Goal: Task Accomplishment & Management: Use online tool/utility

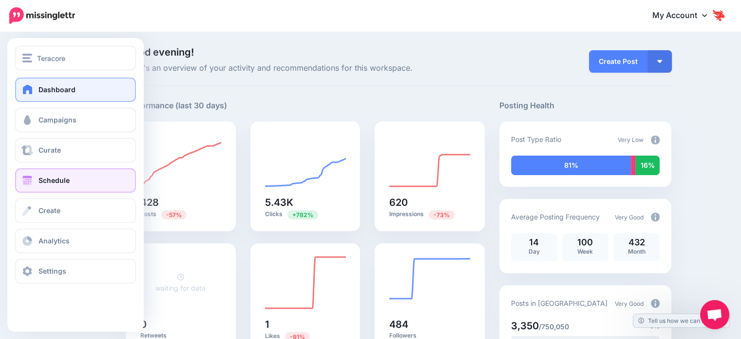
click at [62, 181] on span "Schedule" at bounding box center [54, 180] width 31 height 8
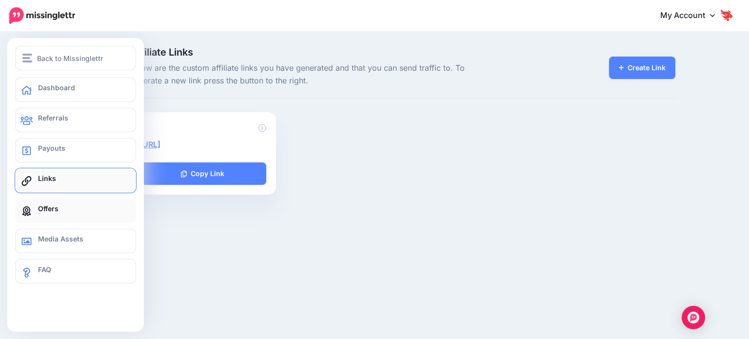
click at [72, 218] on link "Offers" at bounding box center [75, 210] width 121 height 24
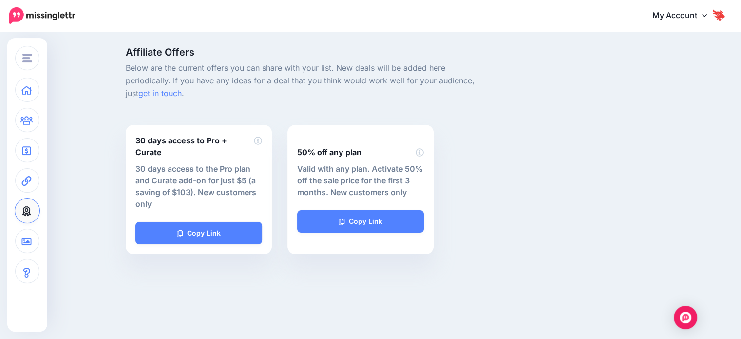
click at [51, 12] on img at bounding box center [42, 15] width 66 height 17
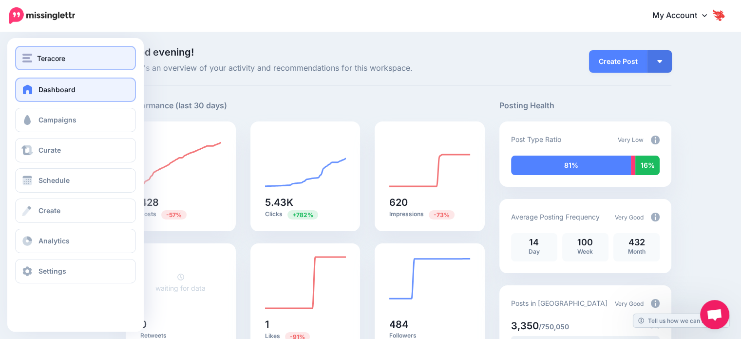
click at [70, 68] on button "Teracore" at bounding box center [75, 58] width 121 height 24
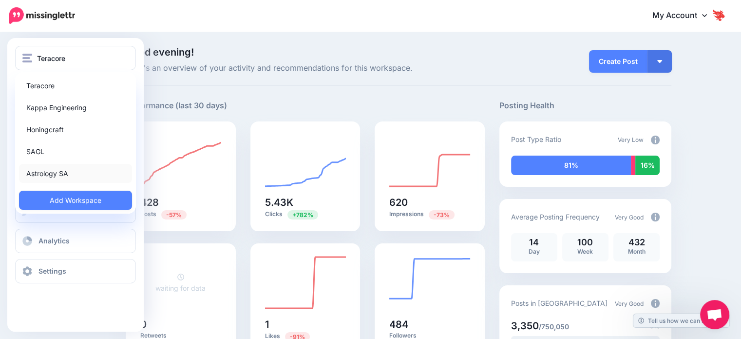
click at [84, 173] on link "Astrology SA" at bounding box center [75, 173] width 113 height 19
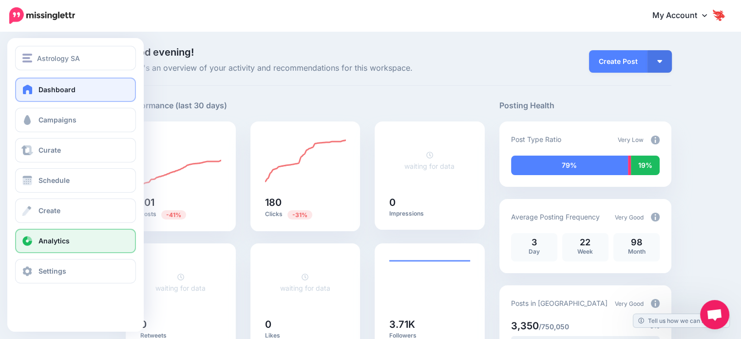
click at [50, 232] on link "Analytics" at bounding box center [75, 241] width 121 height 24
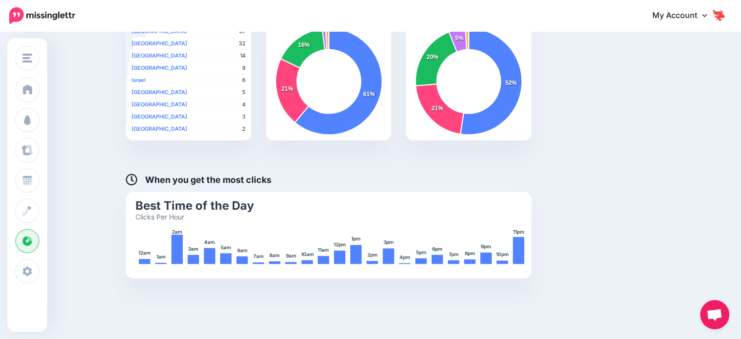
scroll to position [390, 0]
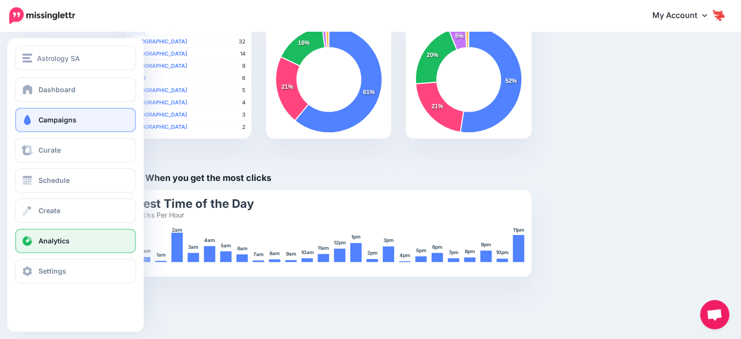
click at [51, 117] on span "Campaigns" at bounding box center [58, 120] width 38 height 8
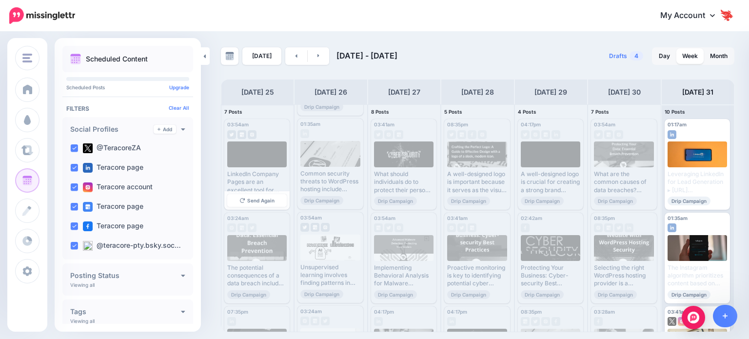
scroll to position [97, 0]
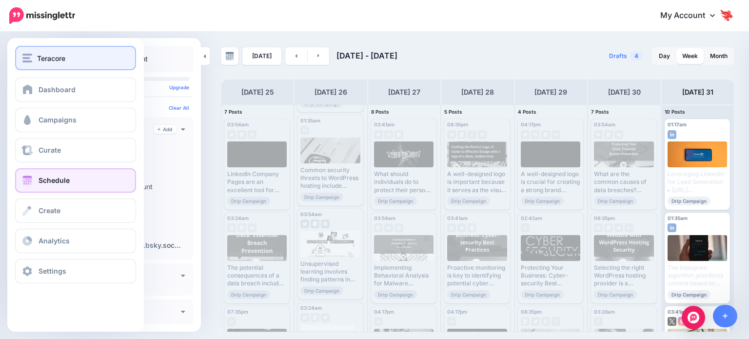
click at [27, 58] on img "button" at bounding box center [27, 58] width 10 height 9
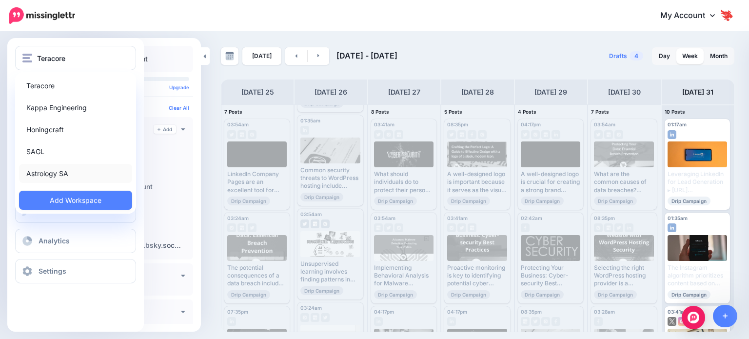
click at [61, 169] on link "Astrology SA" at bounding box center [75, 173] width 113 height 19
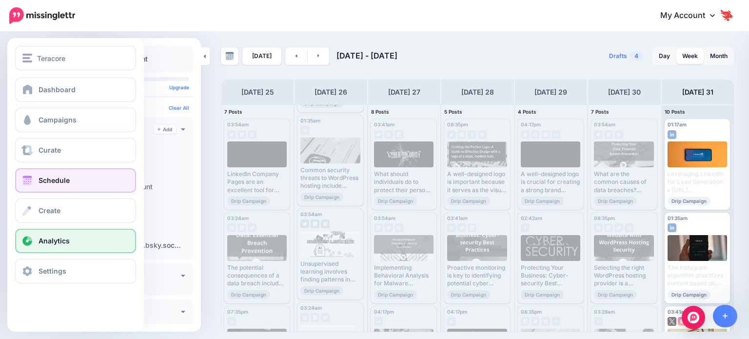
click at [71, 241] on link "Analytics" at bounding box center [75, 241] width 121 height 24
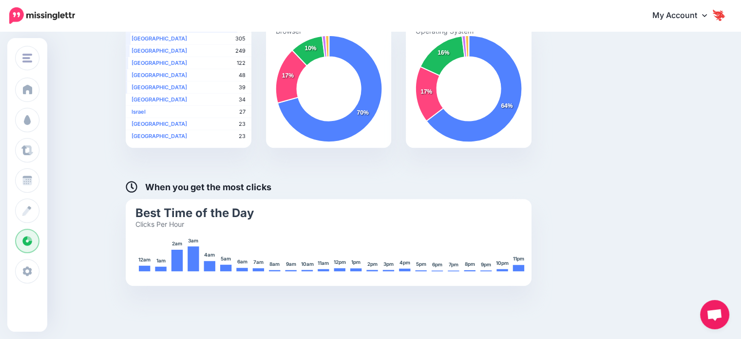
scroll to position [530, 0]
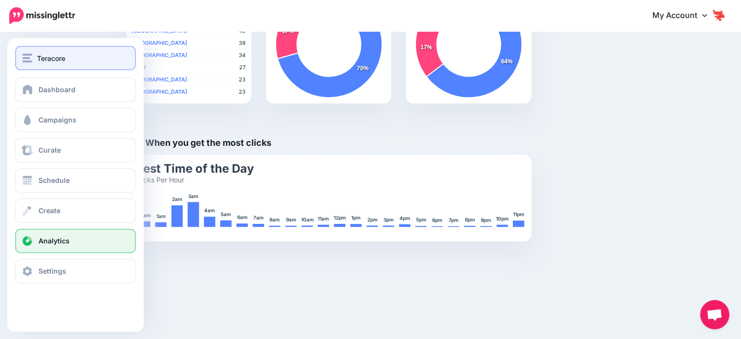
click at [41, 57] on span "Teracore" at bounding box center [51, 58] width 28 height 11
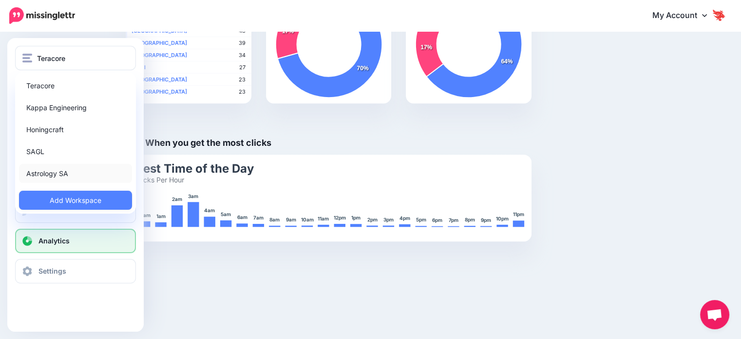
click at [64, 172] on link "Astrology SA" at bounding box center [75, 173] width 113 height 19
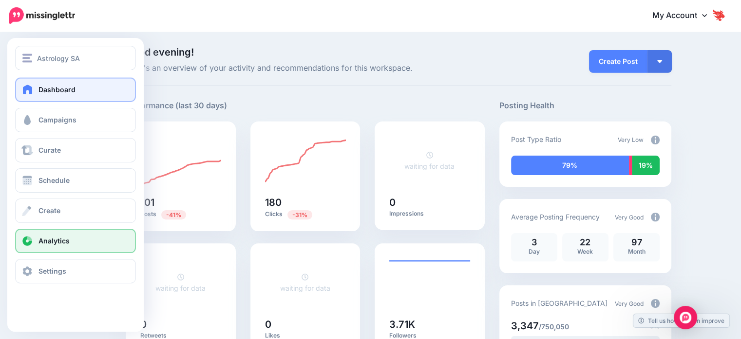
click at [41, 239] on span "Analytics" at bounding box center [54, 240] width 31 height 8
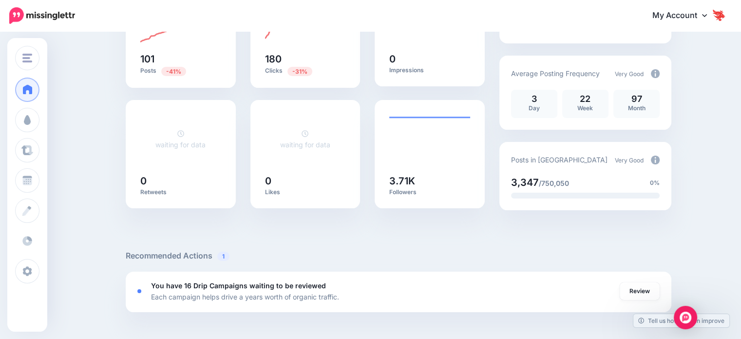
scroll to position [146, 0]
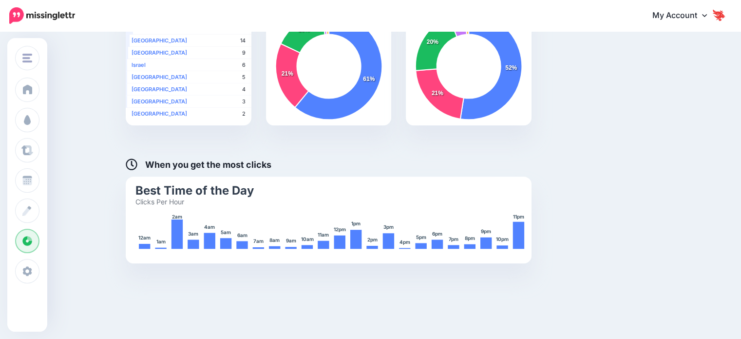
scroll to position [425, 0]
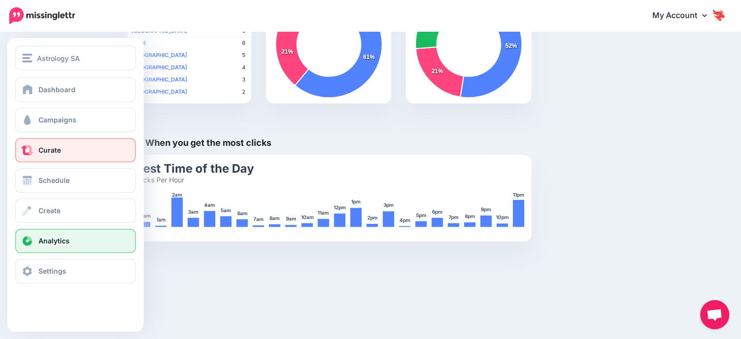
click at [75, 156] on link "Curate" at bounding box center [75, 150] width 121 height 24
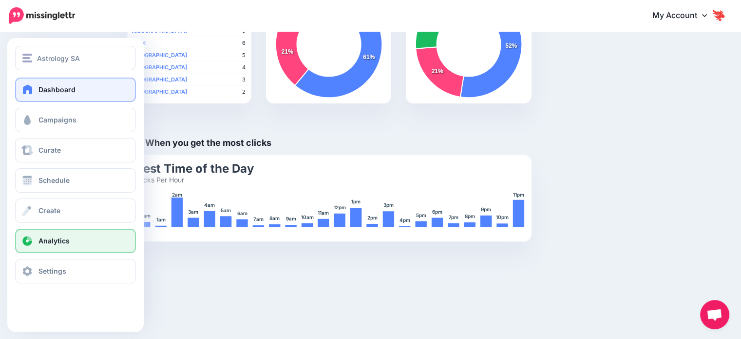
click at [50, 83] on link "Dashboard" at bounding box center [75, 89] width 121 height 24
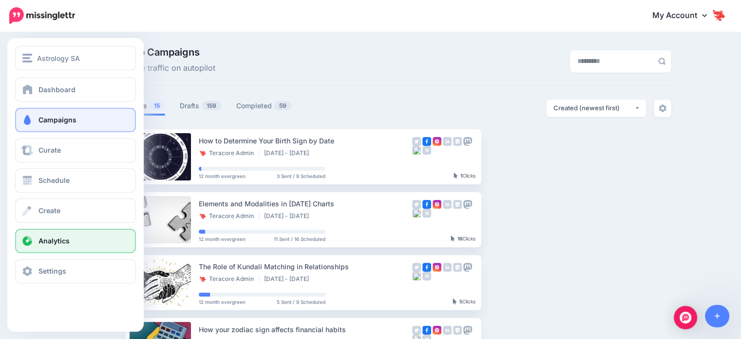
click at [59, 240] on span "Analytics" at bounding box center [54, 240] width 31 height 8
click at [59, 238] on span "Analytics" at bounding box center [54, 240] width 31 height 8
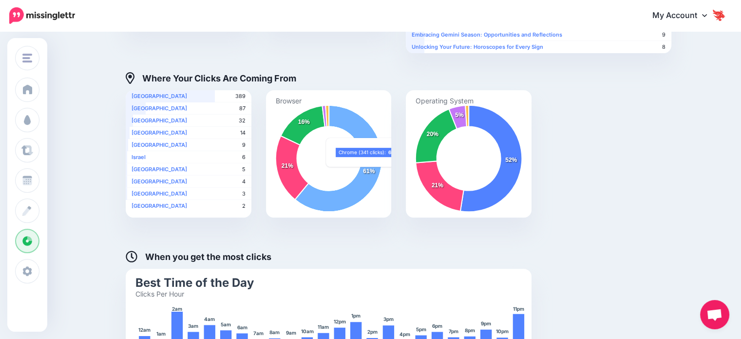
scroll to position [425, 0]
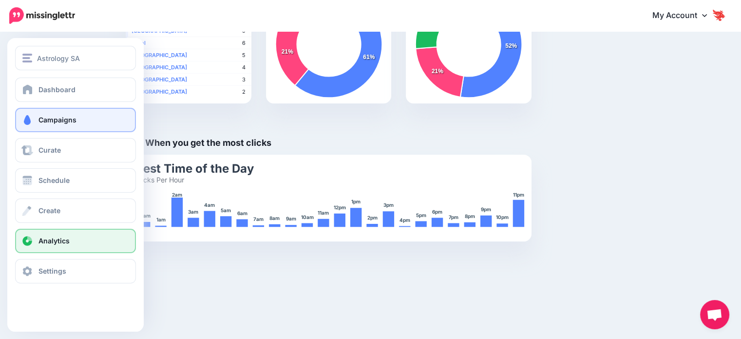
click at [64, 124] on link "Campaigns" at bounding box center [75, 120] width 121 height 24
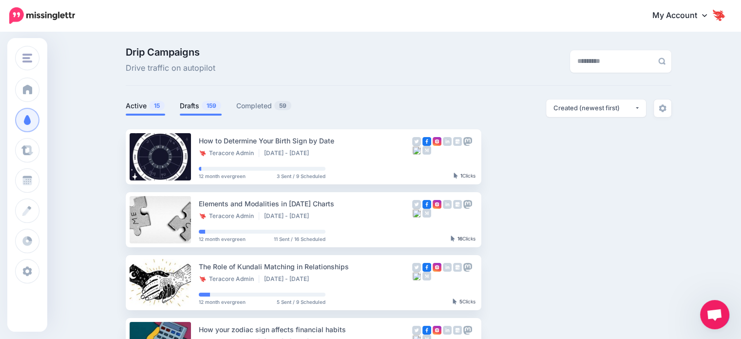
click at [208, 109] on span "159" at bounding box center [211, 105] width 19 height 9
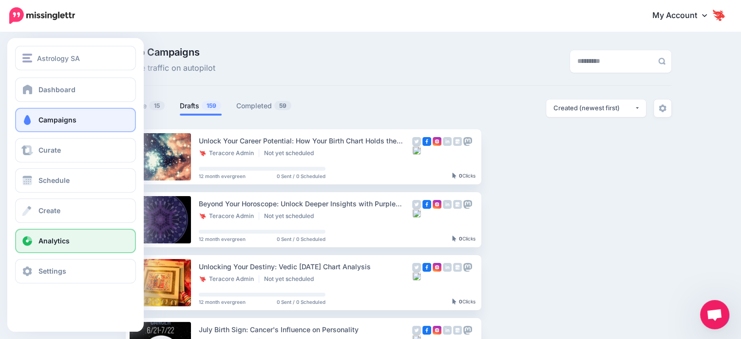
click at [53, 251] on link "Analytics" at bounding box center [75, 241] width 121 height 24
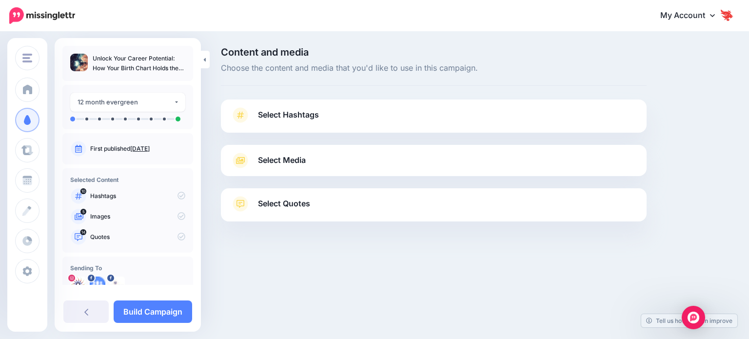
click at [258, 120] on span "Select Hashtags" at bounding box center [288, 114] width 61 height 13
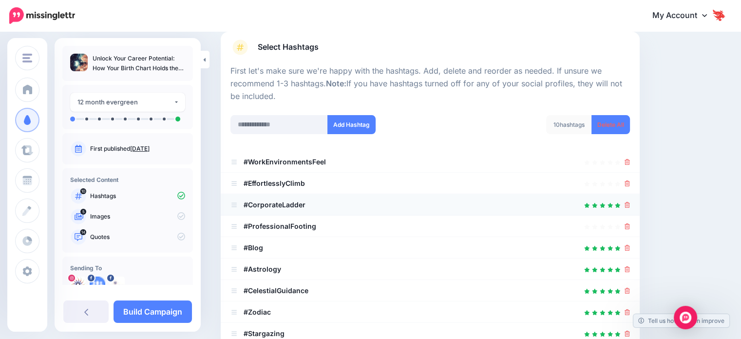
scroll to position [146, 0]
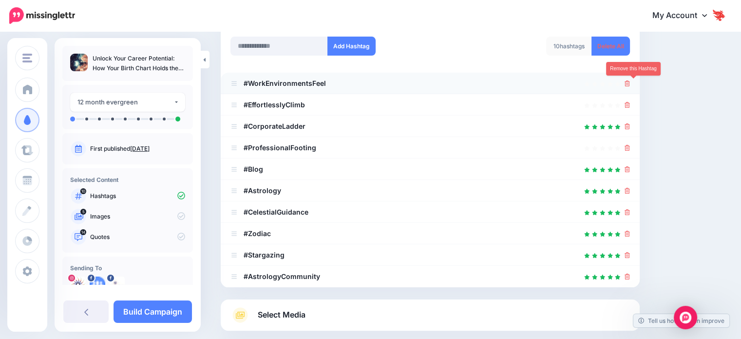
click at [630, 82] on icon at bounding box center [627, 83] width 5 height 6
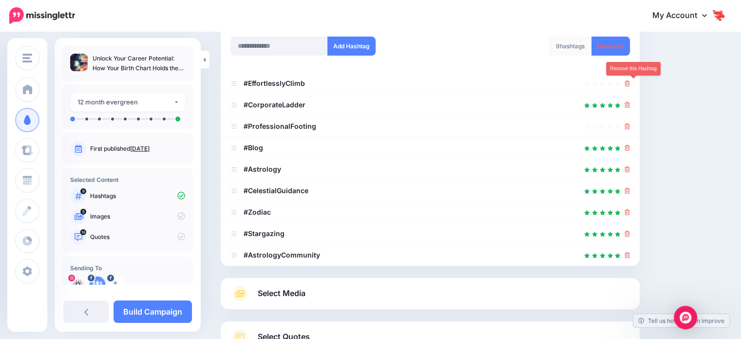
click at [630, 82] on icon at bounding box center [627, 83] width 5 height 6
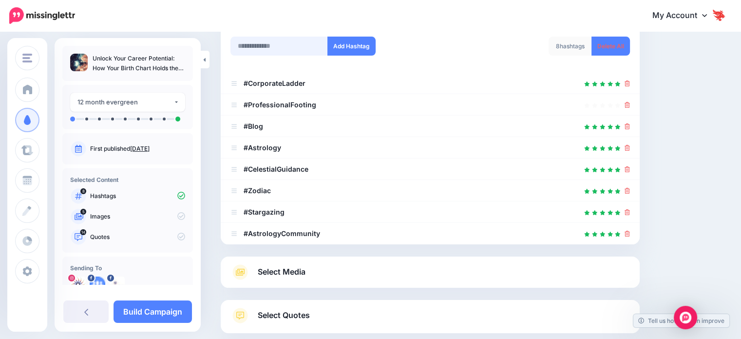
click at [251, 42] on input "text" at bounding box center [279, 46] width 97 height 19
paste input "**********"
drag, startPoint x: 322, startPoint y: 46, endPoint x: 307, endPoint y: 44, distance: 15.2
click at [307, 44] on input "**********" at bounding box center [279, 46] width 97 height 19
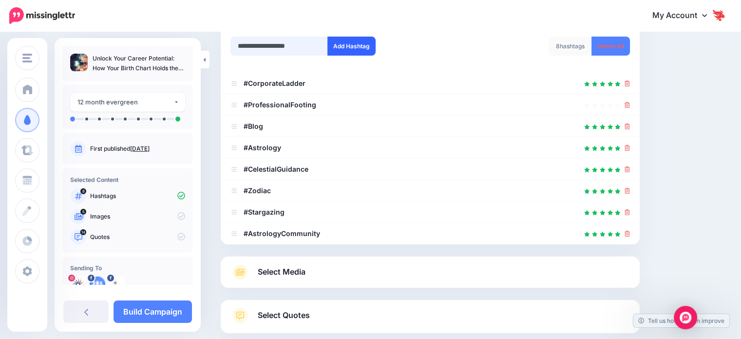
type input "**********"
click at [335, 50] on button "Add Hashtag" at bounding box center [352, 46] width 48 height 19
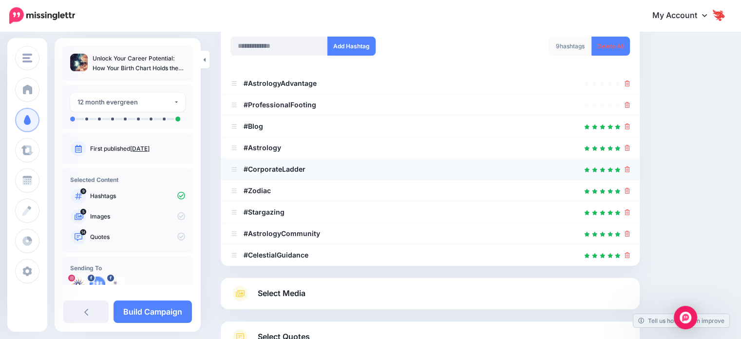
scroll to position [218, 0]
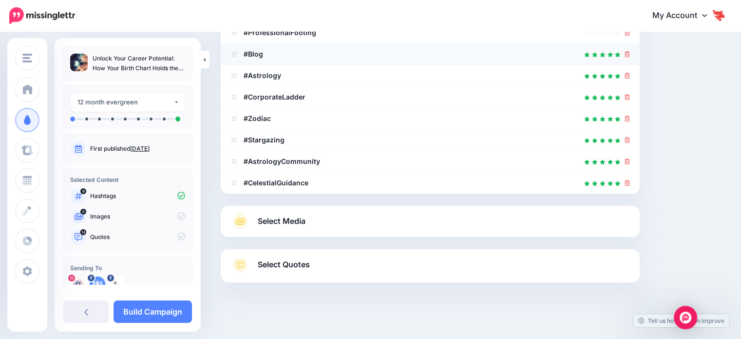
click at [630, 56] on icon at bounding box center [627, 54] width 5 height 6
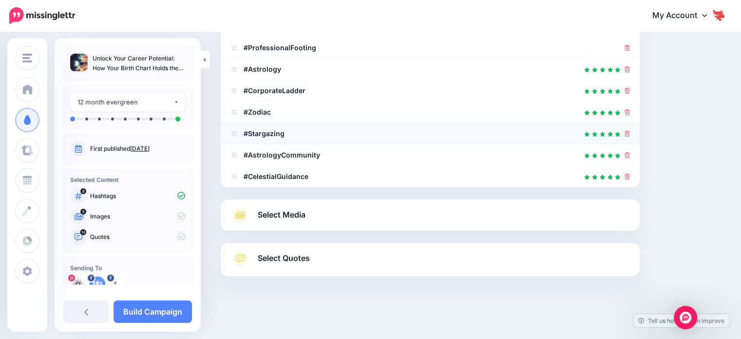
click at [630, 133] on icon at bounding box center [627, 134] width 5 height 6
click at [630, 112] on icon at bounding box center [627, 112] width 5 height 6
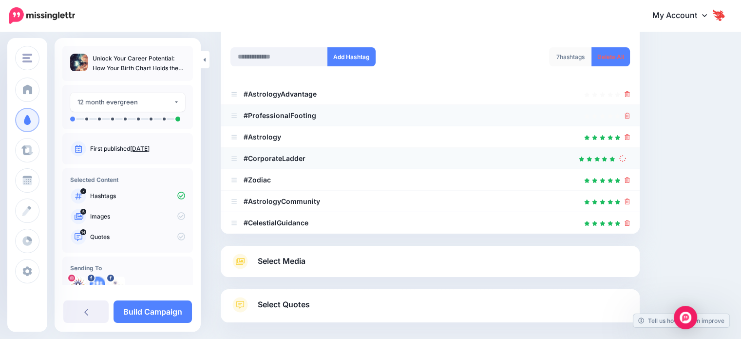
scroll to position [133, 0]
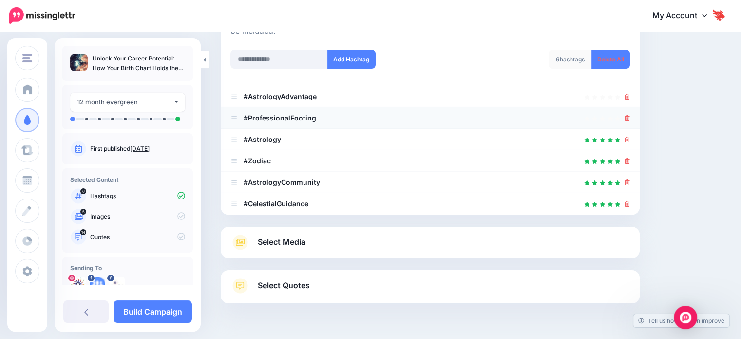
click at [630, 119] on icon at bounding box center [627, 118] width 5 height 6
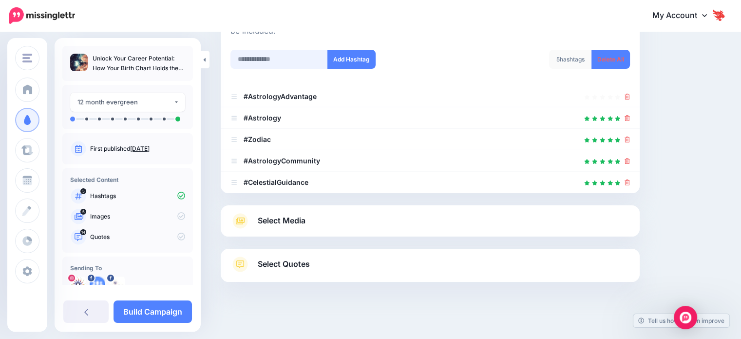
click at [297, 59] on input "text" at bounding box center [279, 59] width 97 height 19
paste input "**********"
type input "**********"
drag, startPoint x: 321, startPoint y: 60, endPoint x: 244, endPoint y: 56, distance: 77.6
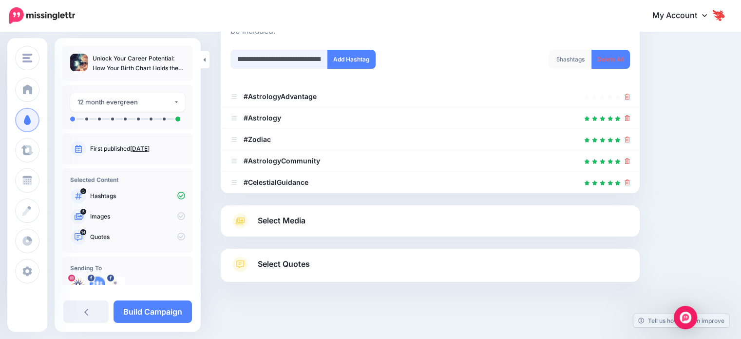
click at [244, 56] on input "**********" at bounding box center [279, 59] width 97 height 19
click at [283, 62] on input "**********" at bounding box center [279, 59] width 97 height 19
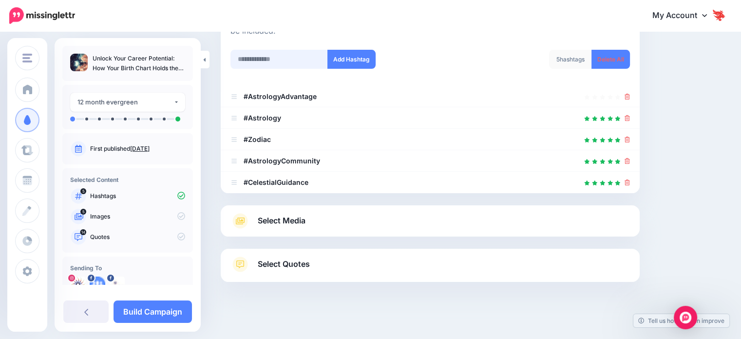
scroll to position [0, 0]
click at [274, 60] on input "text" at bounding box center [279, 59] width 97 height 19
paste input "**********"
type input "**********"
click at [349, 62] on button "Add Hashtag" at bounding box center [352, 59] width 48 height 19
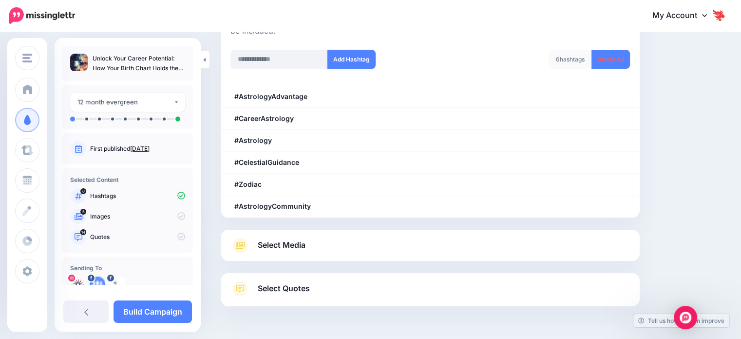
scroll to position [160, 0]
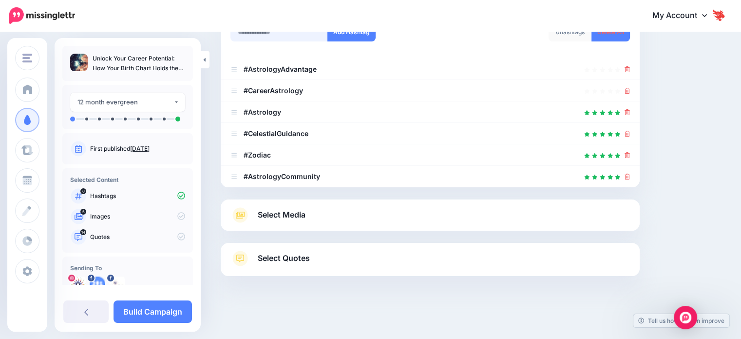
paste input "**********"
type input "**********"
click at [340, 36] on button "Add Hashtag" at bounding box center [352, 31] width 48 height 19
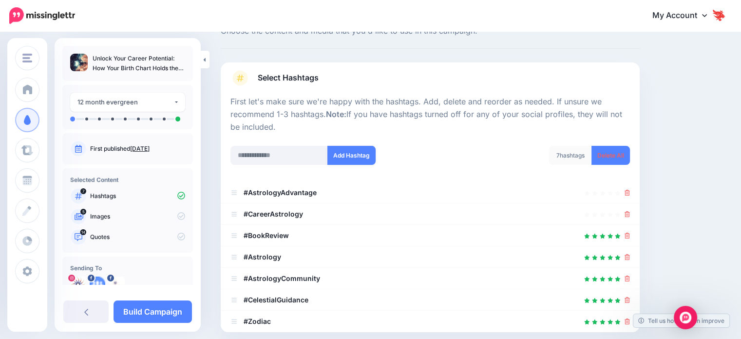
scroll to position [36, 0]
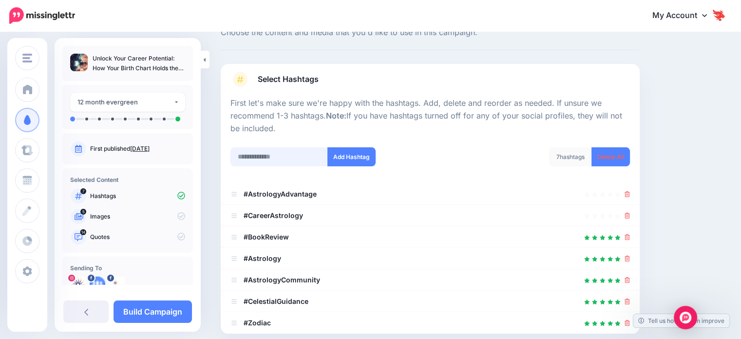
paste input "**********"
type input "**********"
click at [340, 152] on button "Add Hashtag" at bounding box center [352, 156] width 48 height 19
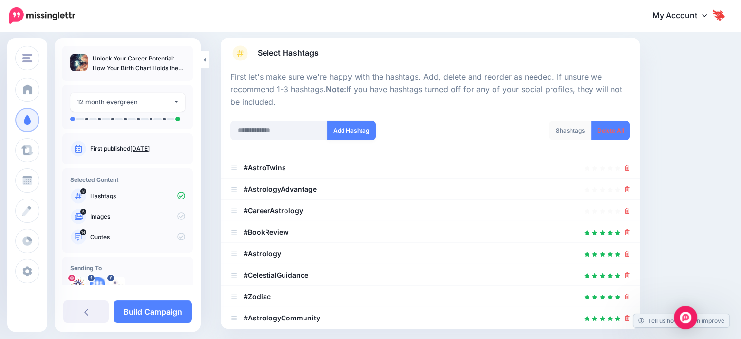
scroll to position [57, 0]
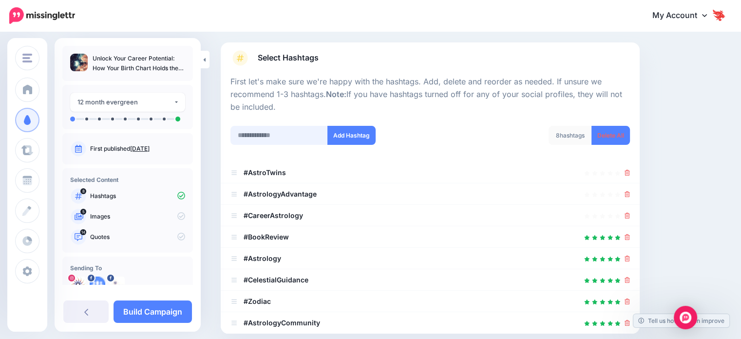
paste input "**********"
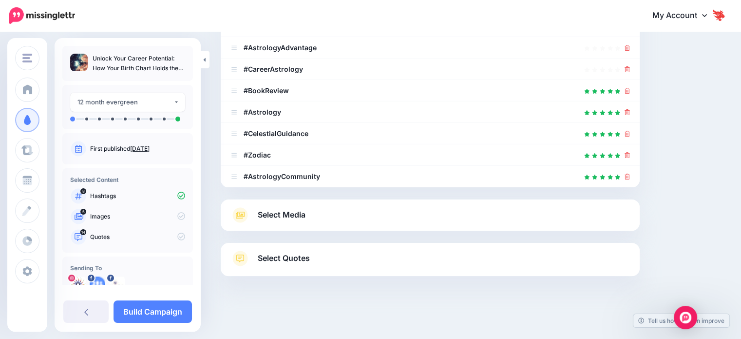
type input "**********"
drag, startPoint x: 299, startPoint y: 215, endPoint x: 313, endPoint y: 210, distance: 15.0
click at [300, 215] on span "Select Media" at bounding box center [282, 214] width 48 height 13
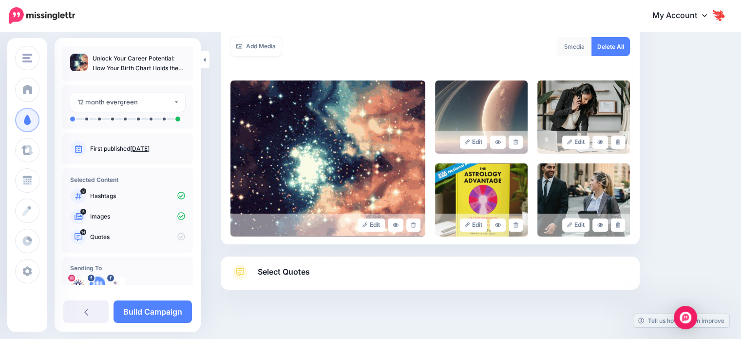
scroll to position [187, 0]
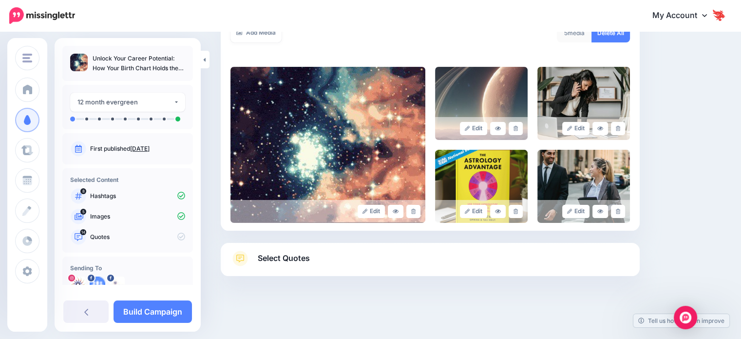
click at [298, 266] on link "Select Quotes" at bounding box center [431, 263] width 400 height 25
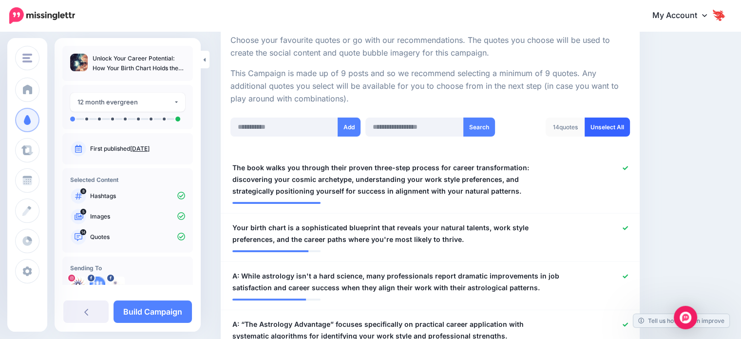
click at [617, 123] on link "Unselect All" at bounding box center [607, 126] width 45 height 19
click at [400, 125] on input "text" at bounding box center [415, 126] width 99 height 19
click at [410, 126] on input "text" at bounding box center [415, 126] width 99 height 19
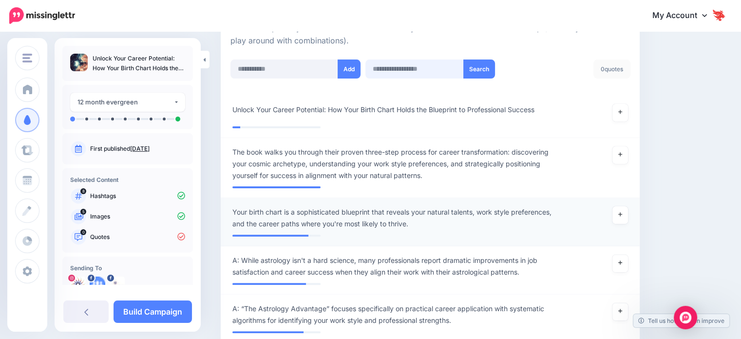
scroll to position [243, 0]
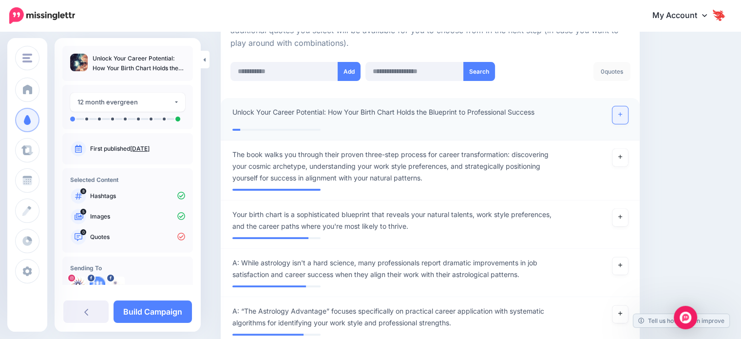
click at [623, 117] on link at bounding box center [621, 115] width 16 height 18
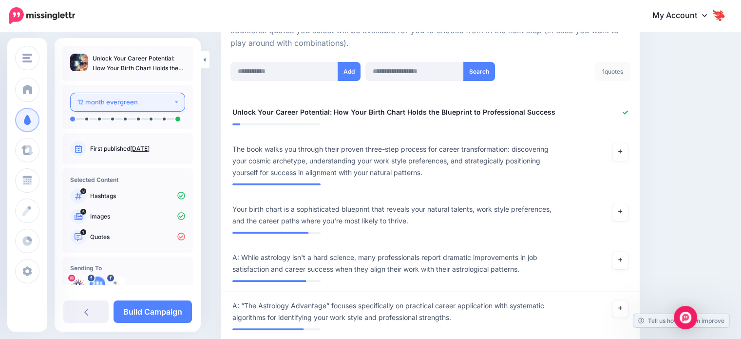
click at [173, 104] on button "12 month evergreen" at bounding box center [127, 102] width 115 height 19
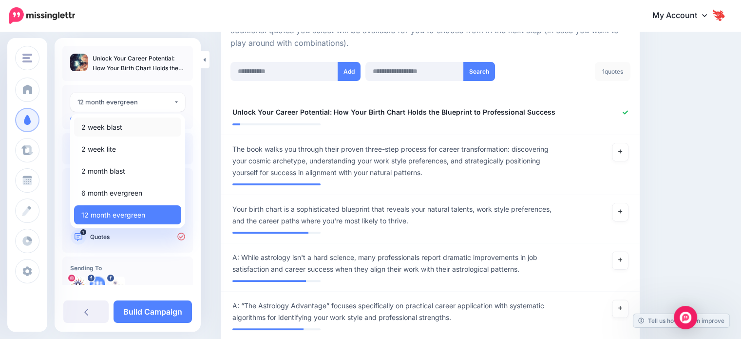
click at [153, 131] on link "2 week blast" at bounding box center [127, 126] width 107 height 19
select select "******"
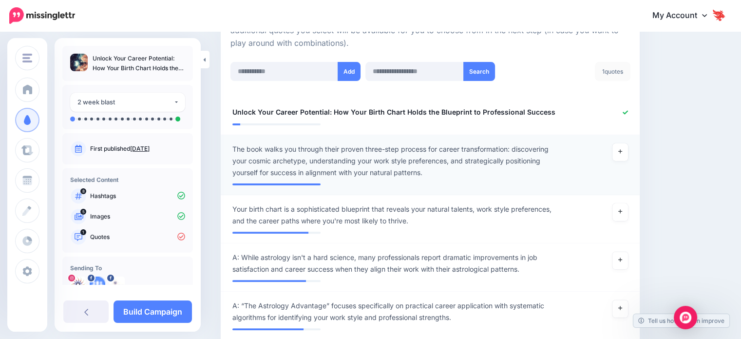
scroll to position [335, 0]
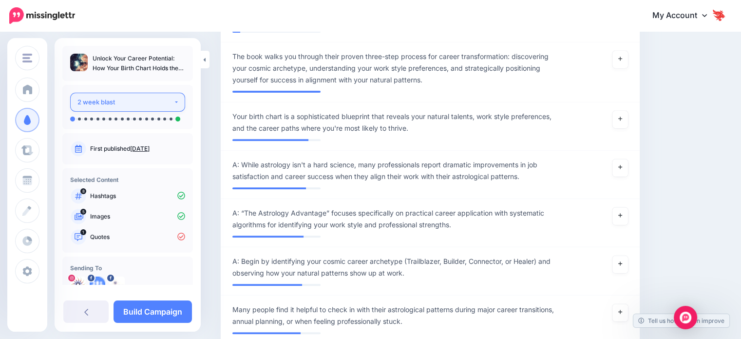
click at [173, 104] on button "2 week blast" at bounding box center [127, 102] width 115 height 19
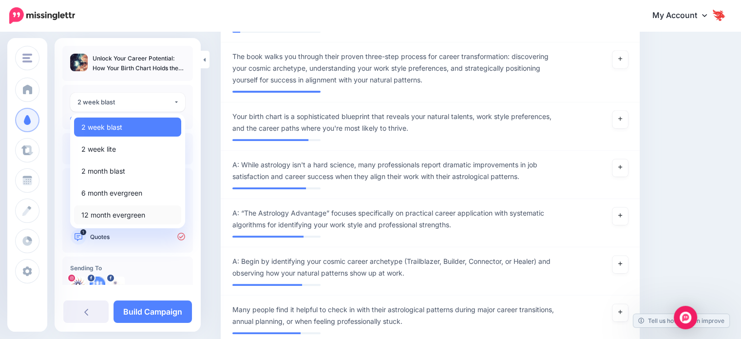
click at [137, 212] on span "12 month evergreen" at bounding box center [113, 215] width 64 height 12
select select "******"
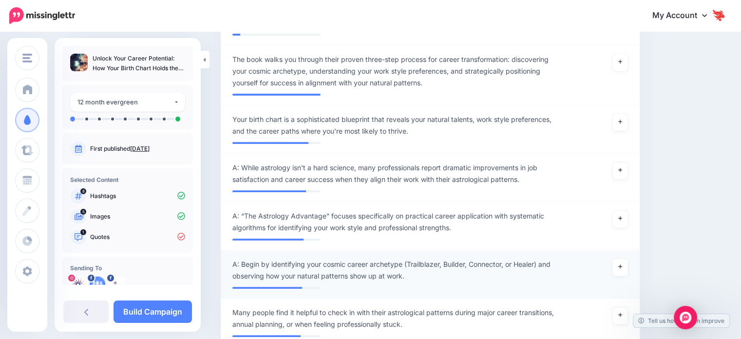
scroll to position [331, 0]
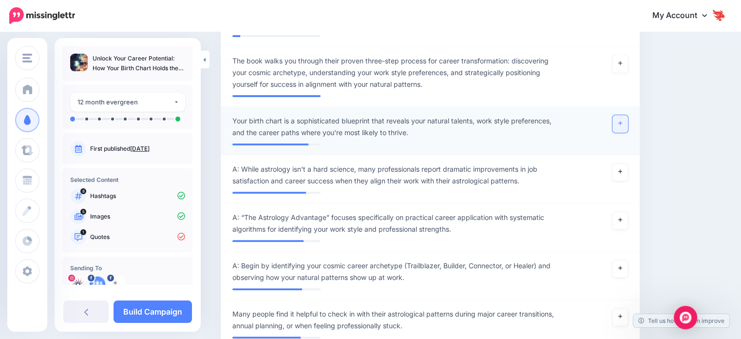
click at [628, 125] on link at bounding box center [621, 124] width 16 height 18
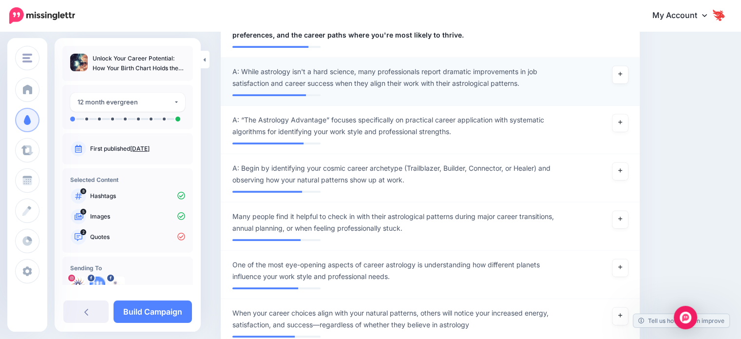
scroll to position [623, 0]
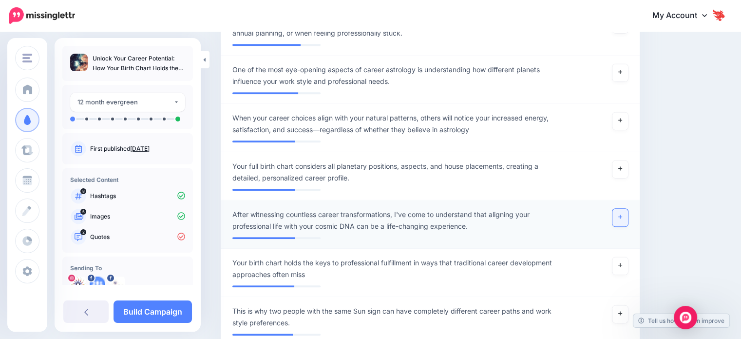
click at [622, 217] on icon at bounding box center [620, 216] width 4 height 5
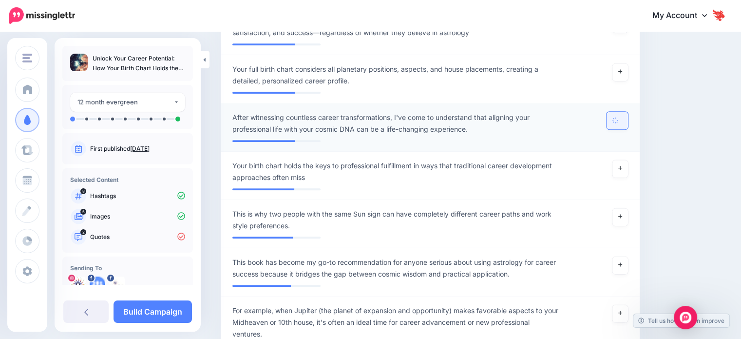
scroll to position [770, 0]
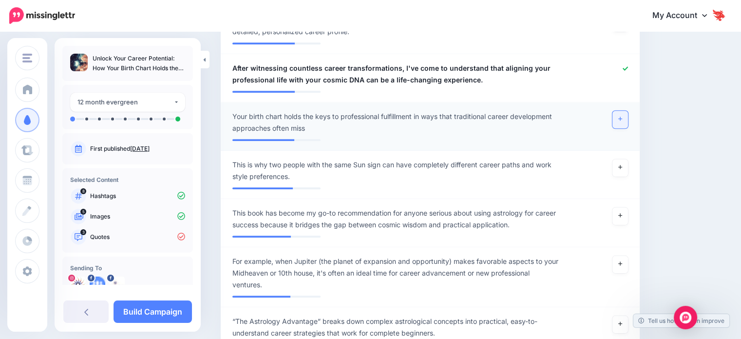
click at [628, 124] on link at bounding box center [621, 120] width 16 height 18
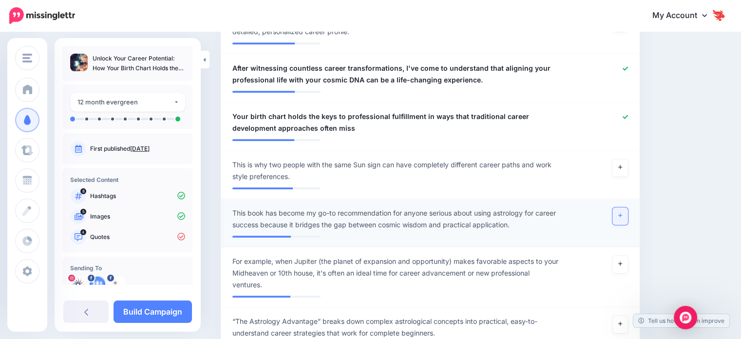
click at [626, 218] on link at bounding box center [621, 216] width 16 height 18
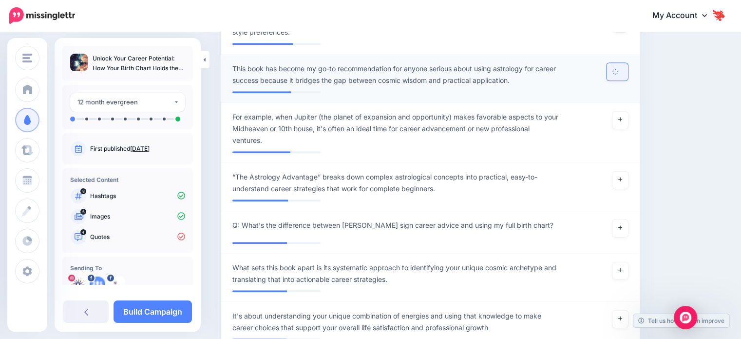
scroll to position [916, 0]
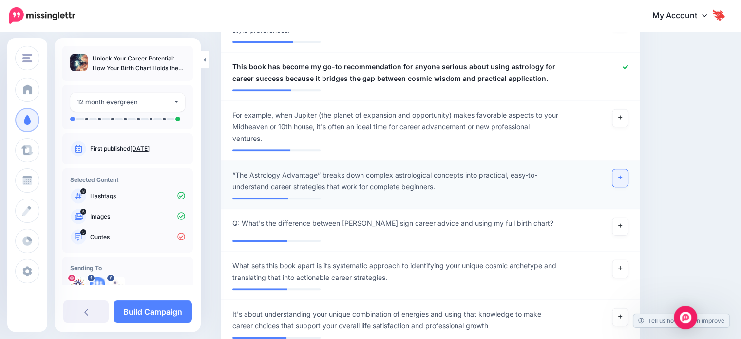
click at [623, 169] on link at bounding box center [621, 178] width 16 height 18
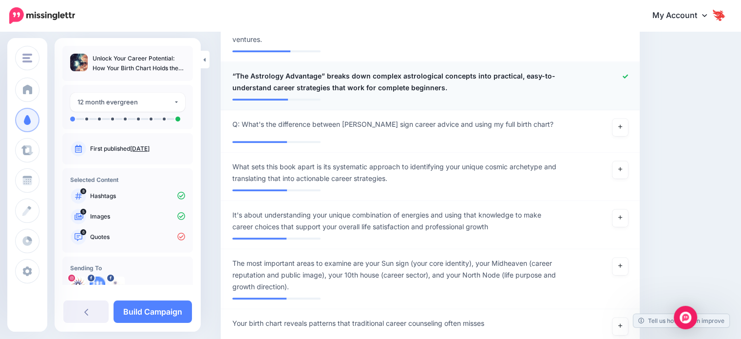
scroll to position [1062, 0]
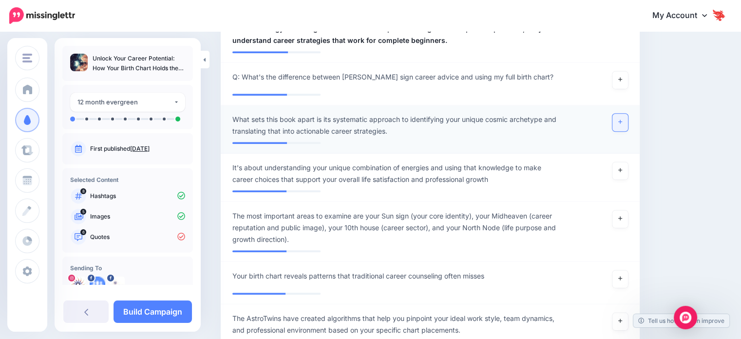
click at [622, 119] on icon at bounding box center [620, 121] width 4 height 5
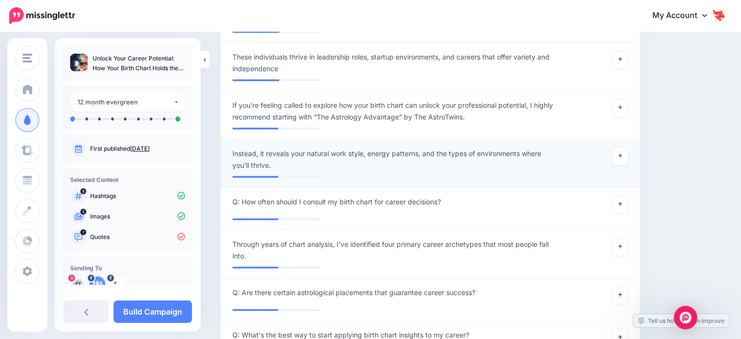
scroll to position [1988, 0]
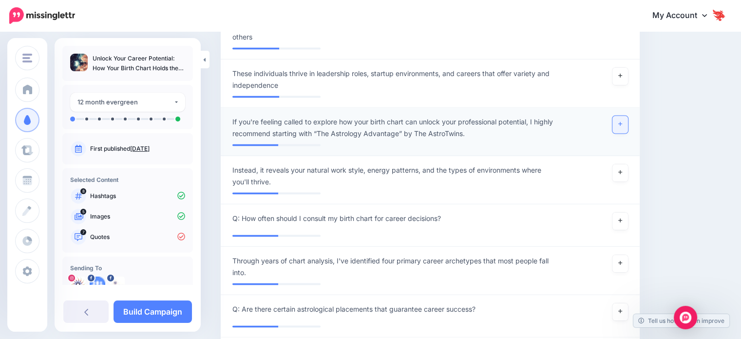
click at [626, 116] on link at bounding box center [621, 125] width 16 height 18
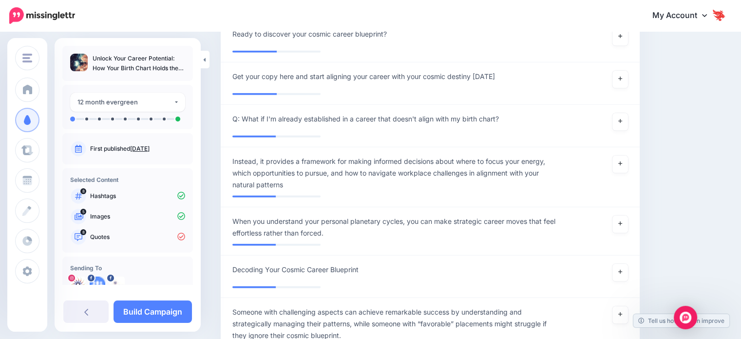
scroll to position [2621, 0]
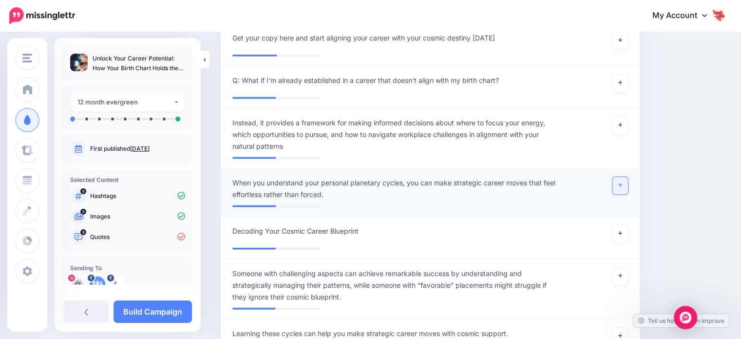
click at [621, 177] on link at bounding box center [621, 186] width 16 height 18
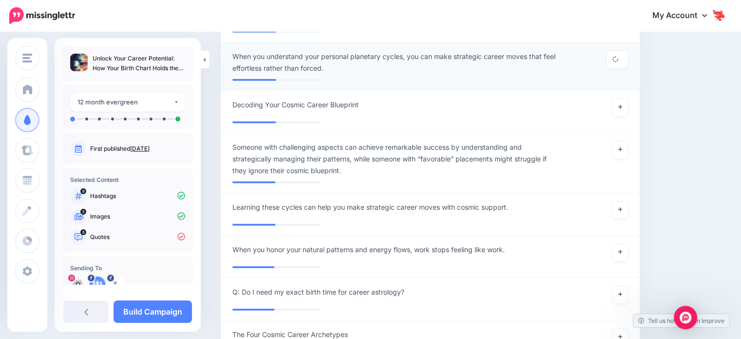
scroll to position [2768, 0]
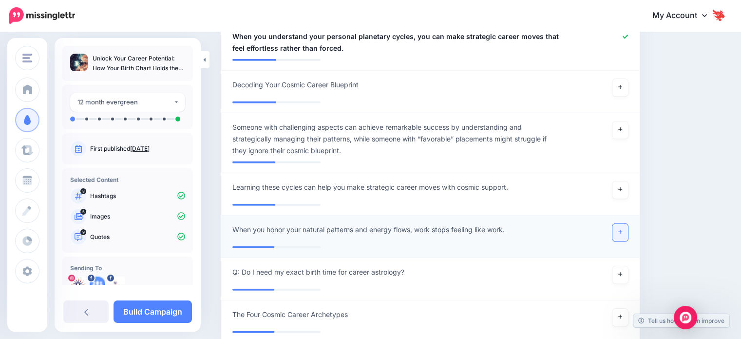
click at [628, 224] on link at bounding box center [621, 233] width 16 height 18
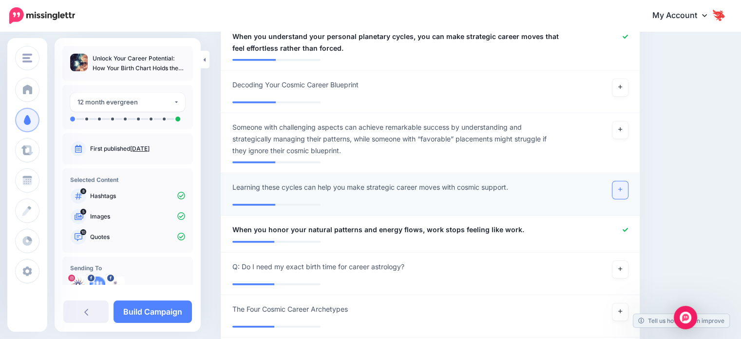
click at [628, 181] on link at bounding box center [621, 190] width 16 height 18
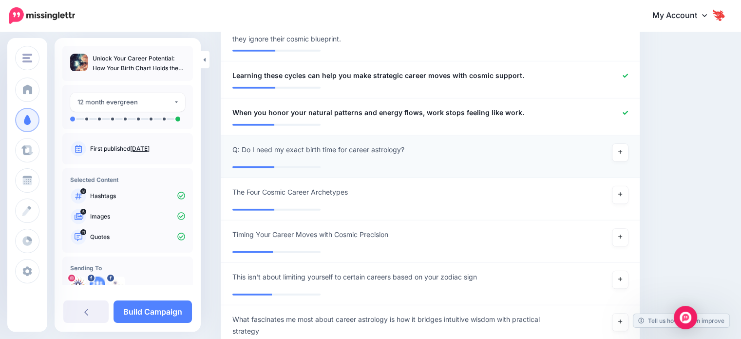
scroll to position [2865, 0]
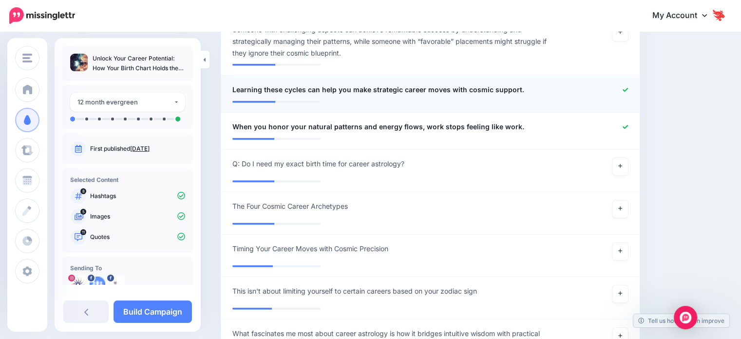
click at [628, 87] on link at bounding box center [625, 90] width 5 height 7
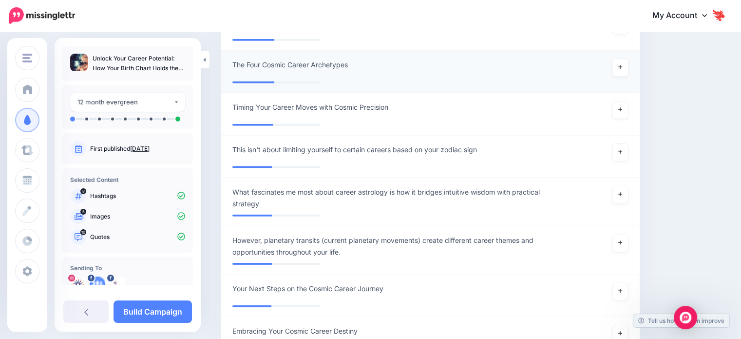
scroll to position [3158, 0]
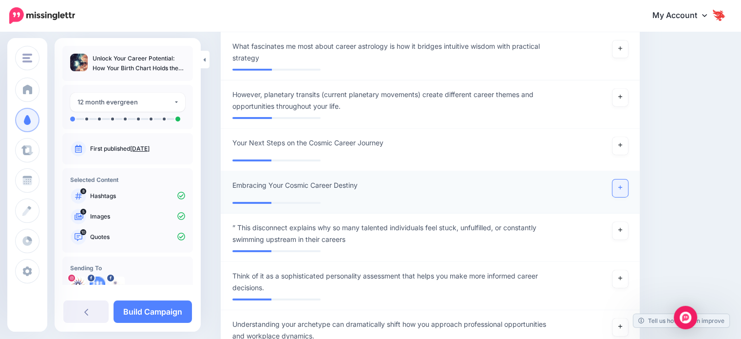
click at [628, 179] on link at bounding box center [621, 188] width 16 height 18
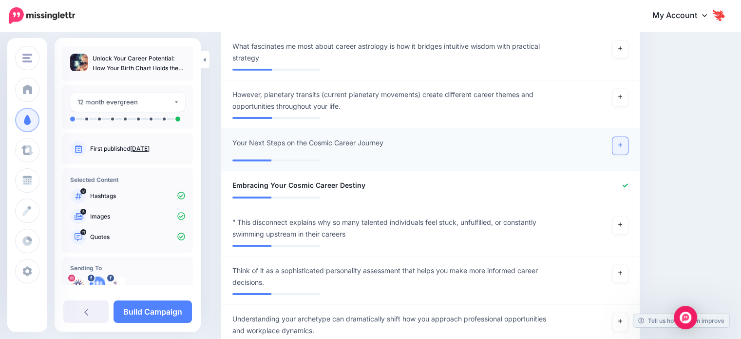
click at [622, 142] on icon at bounding box center [620, 144] width 4 height 5
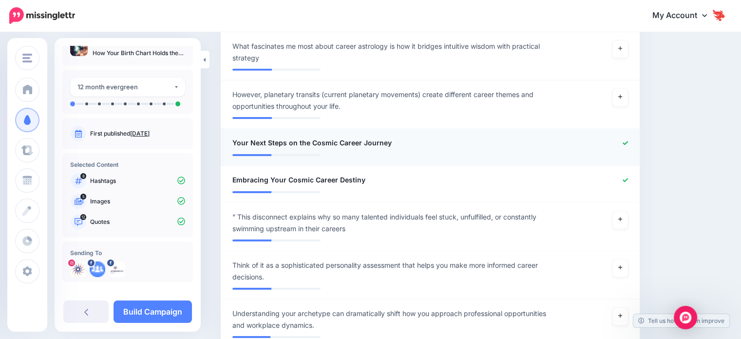
scroll to position [0, 0]
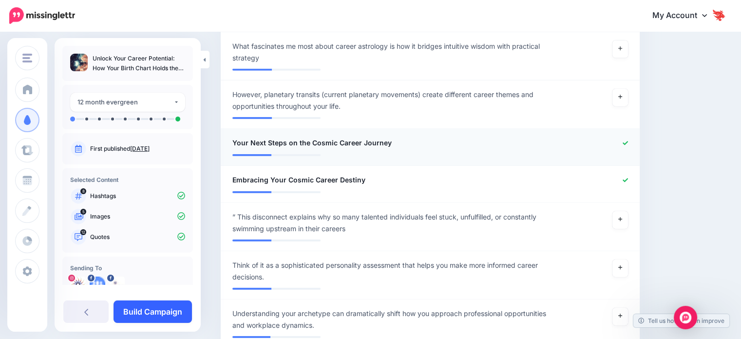
click at [165, 309] on link "Build Campaign" at bounding box center [153, 311] width 78 height 22
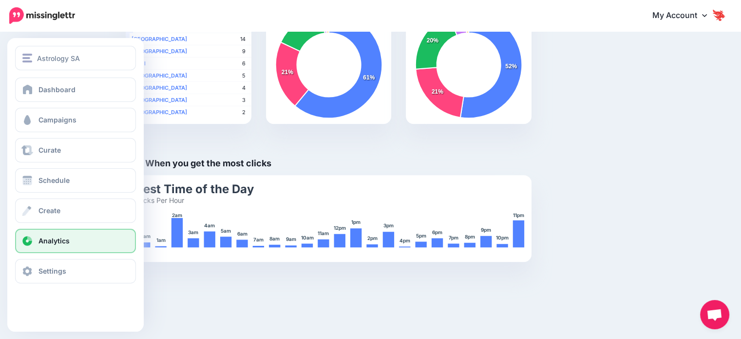
scroll to position [376, 0]
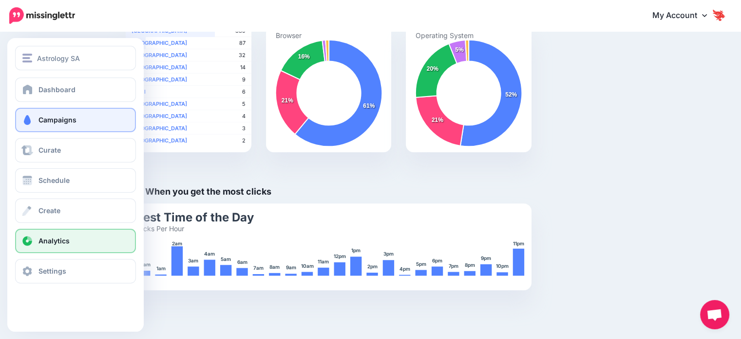
click at [42, 124] on link "Campaigns" at bounding box center [75, 120] width 121 height 24
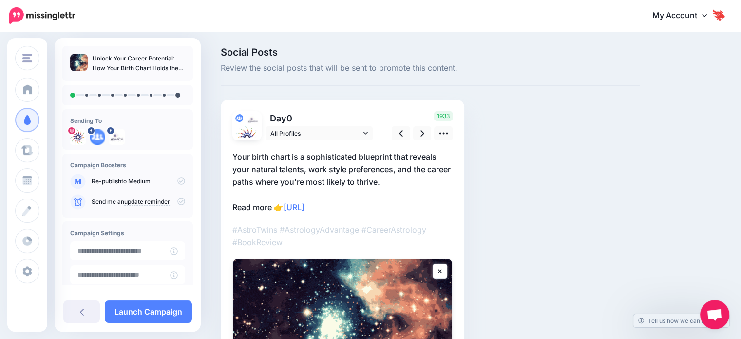
click at [177, 182] on icon at bounding box center [181, 181] width 8 height 8
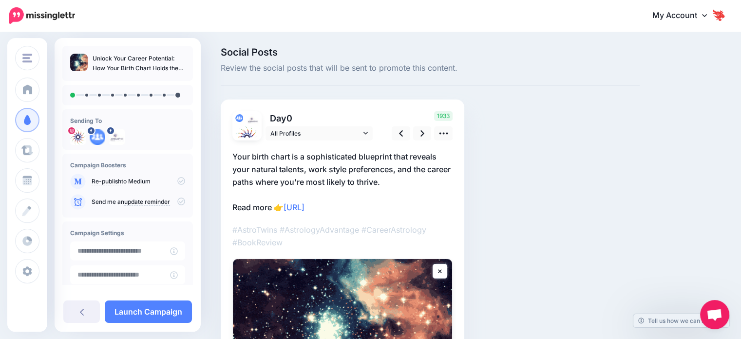
click at [179, 202] on icon at bounding box center [181, 201] width 8 height 8
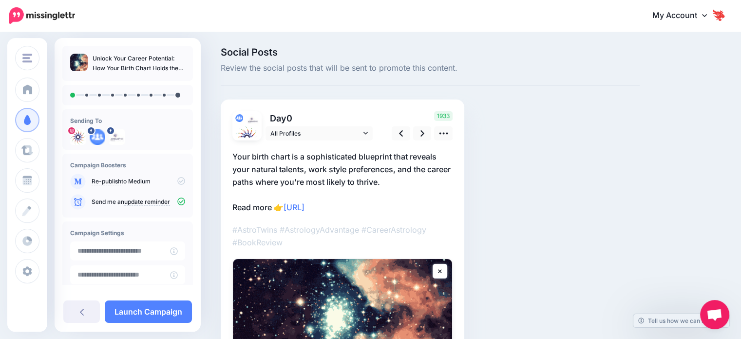
click at [177, 182] on icon at bounding box center [181, 181] width 8 height 8
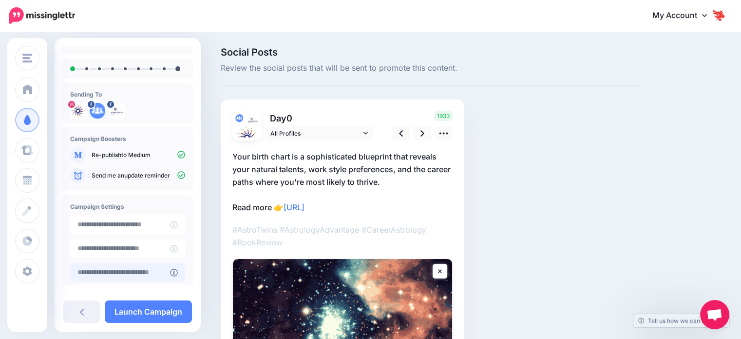
scroll to position [78, 0]
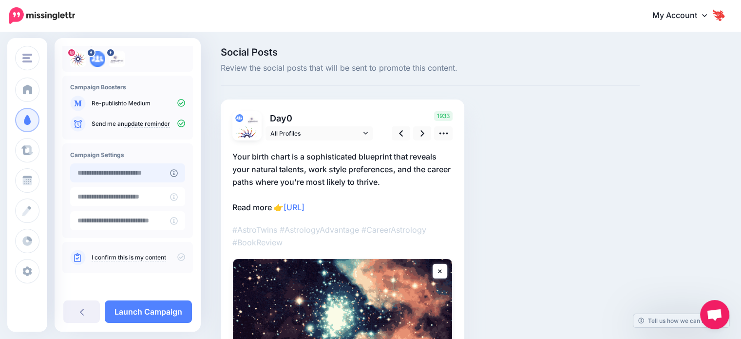
type input "**********"
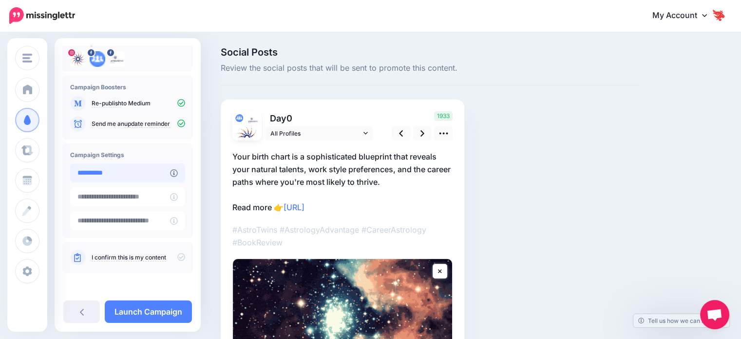
click at [150, 172] on input "**********" at bounding box center [120, 172] width 100 height 19
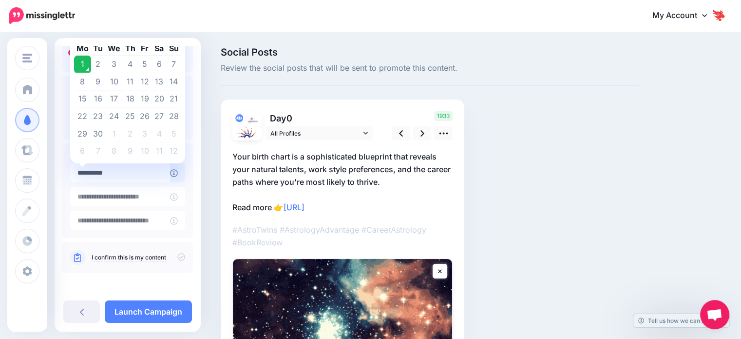
click at [86, 68] on td "1" at bounding box center [82, 65] width 17 height 18
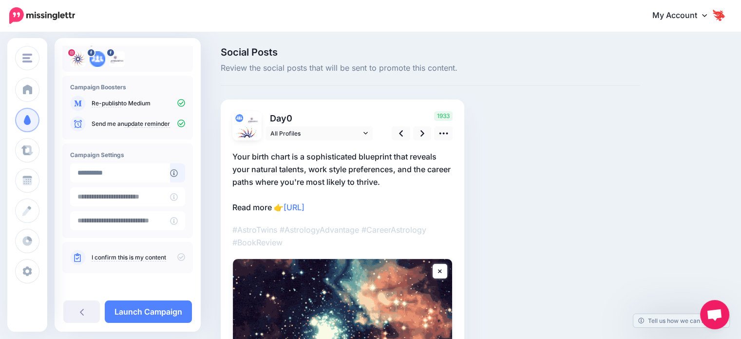
click at [177, 260] on icon at bounding box center [181, 257] width 8 height 8
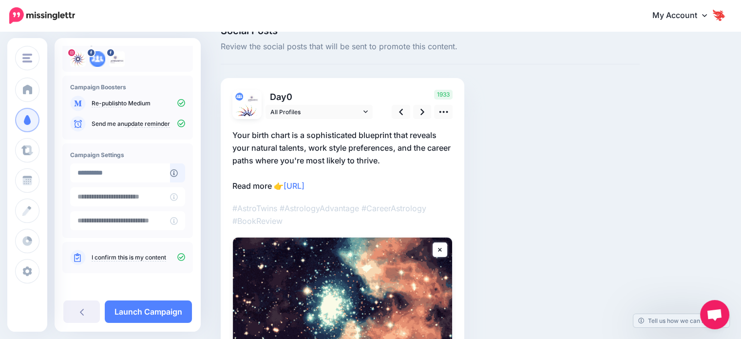
scroll to position [49, 0]
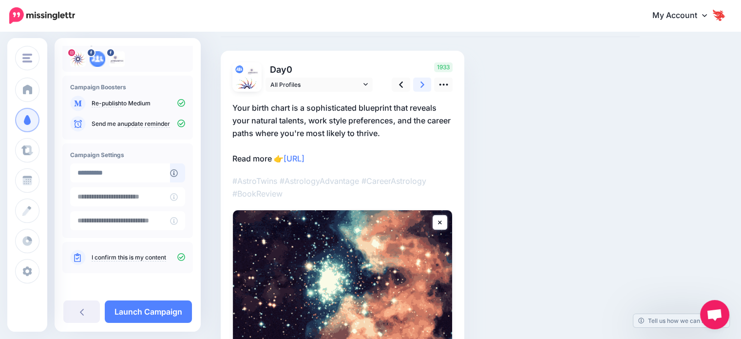
click at [420, 89] on link at bounding box center [422, 84] width 19 height 14
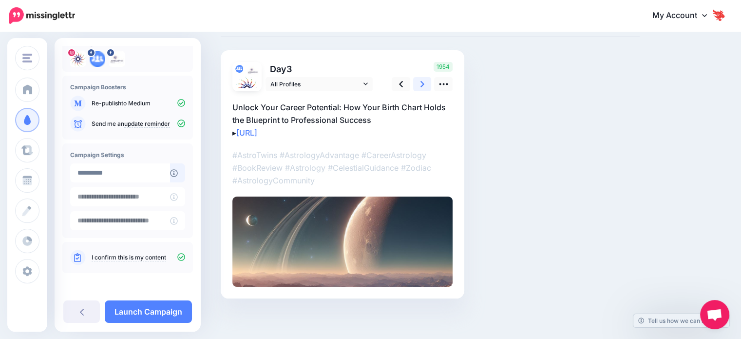
scroll to position [53, 0]
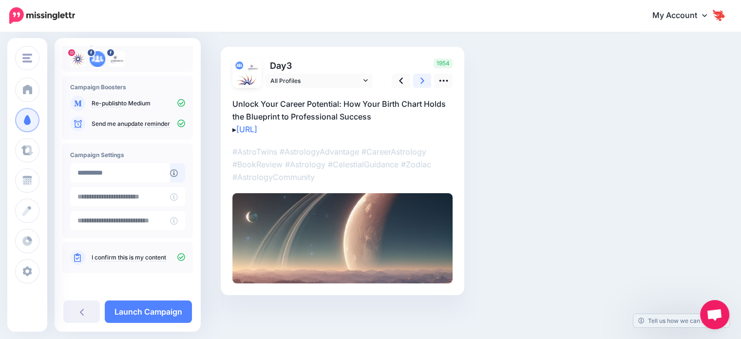
click at [417, 82] on link at bounding box center [422, 81] width 19 height 14
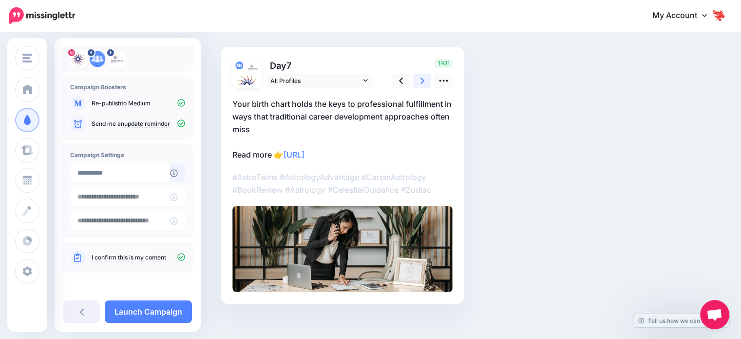
click at [417, 82] on link at bounding box center [422, 81] width 19 height 14
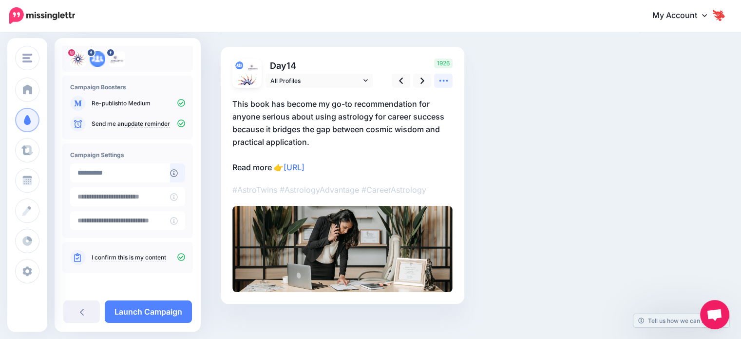
click at [446, 83] on icon at bounding box center [444, 81] width 10 height 10
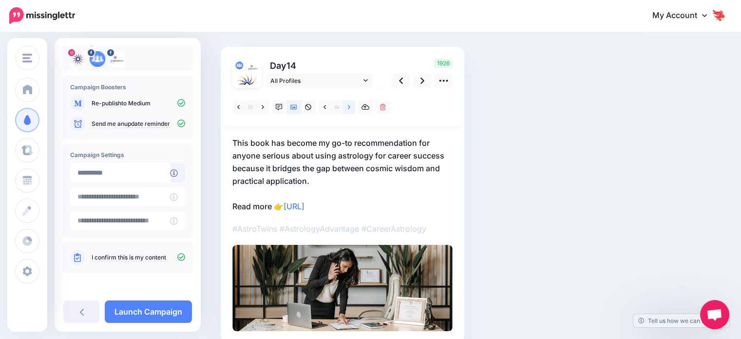
click at [352, 111] on link at bounding box center [349, 107] width 12 height 14
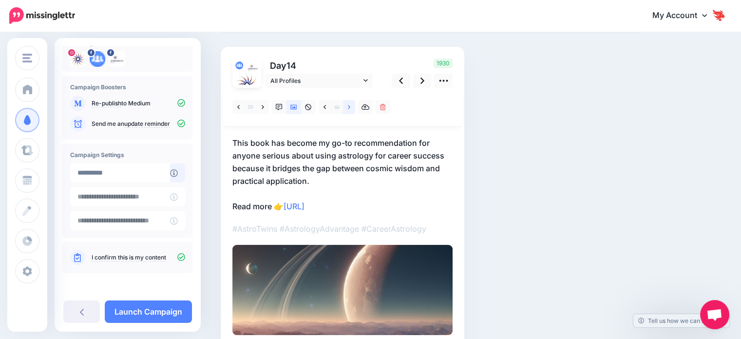
click at [353, 111] on link at bounding box center [349, 107] width 12 height 14
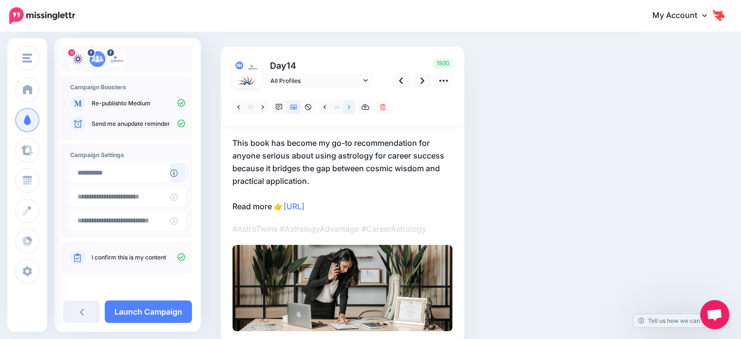
click at [353, 111] on link at bounding box center [349, 107] width 12 height 14
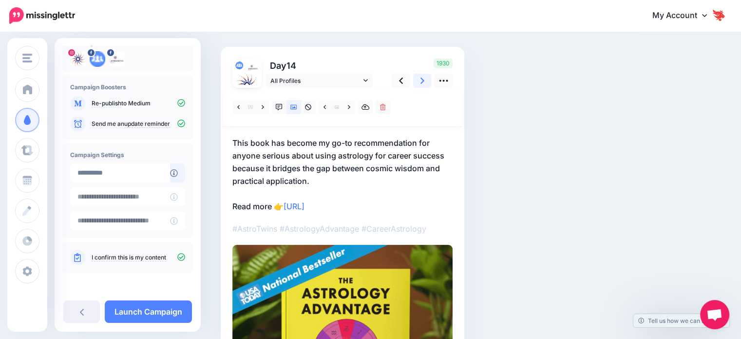
click at [421, 81] on icon at bounding box center [423, 81] width 4 height 10
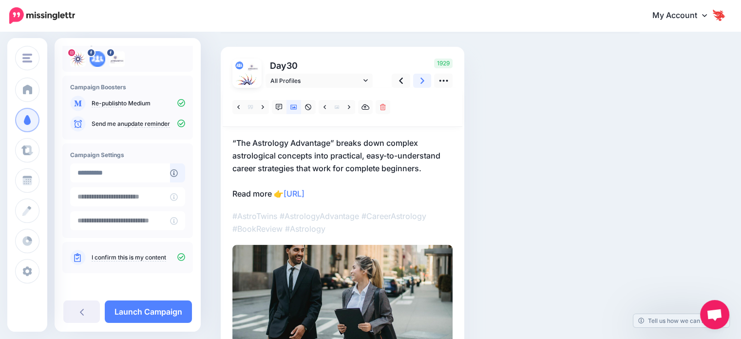
click at [421, 80] on icon at bounding box center [423, 81] width 4 height 10
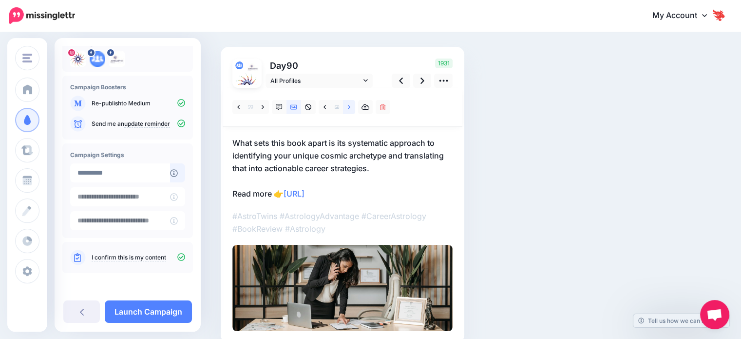
click at [349, 110] on icon at bounding box center [349, 107] width 2 height 7
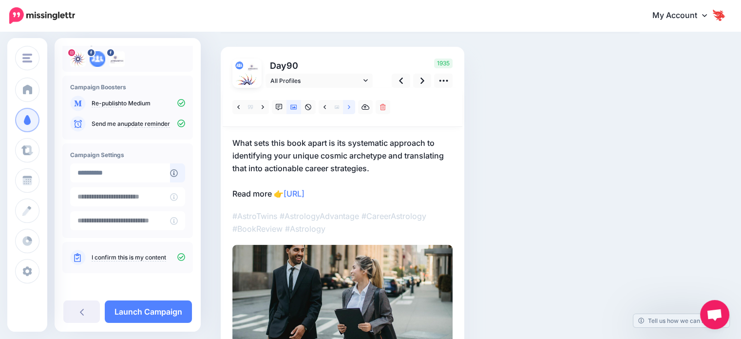
click at [349, 110] on icon at bounding box center [349, 107] width 2 height 7
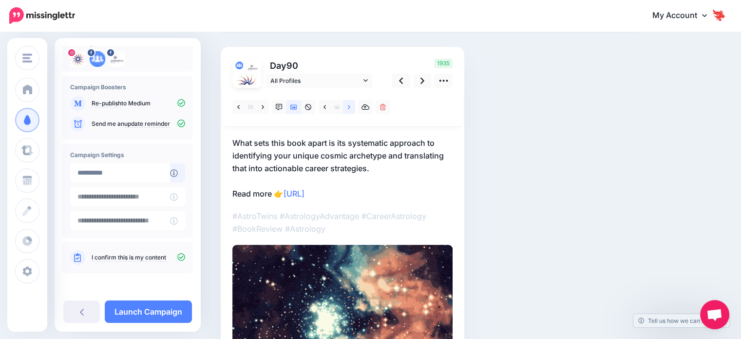
click at [349, 110] on icon at bounding box center [349, 107] width 2 height 7
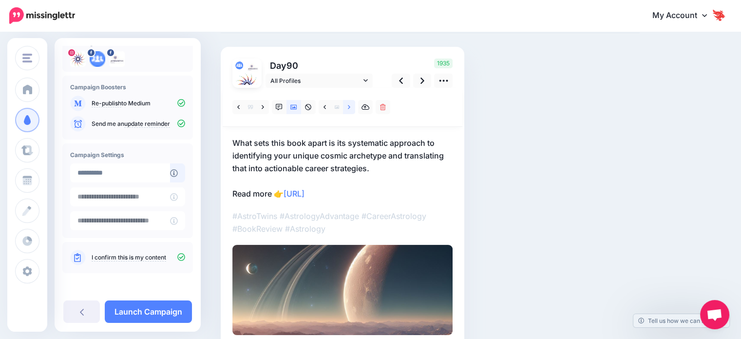
click at [350, 110] on icon at bounding box center [349, 107] width 2 height 7
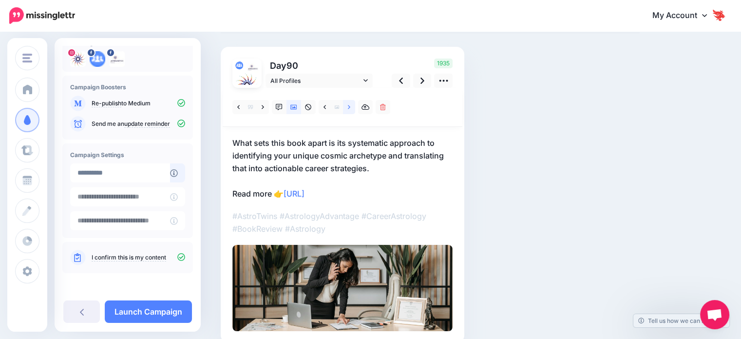
click at [350, 110] on icon at bounding box center [349, 107] width 2 height 7
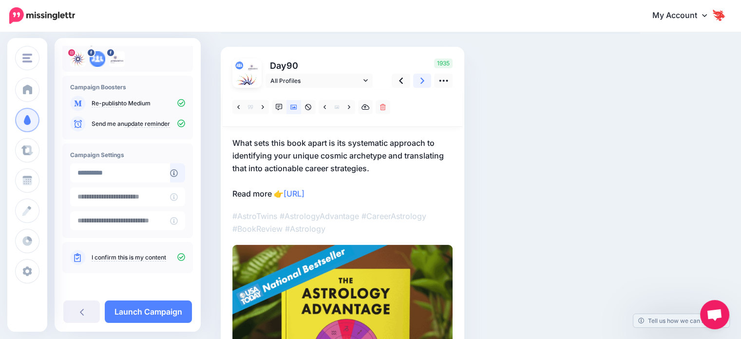
click at [424, 86] on link at bounding box center [422, 81] width 19 height 14
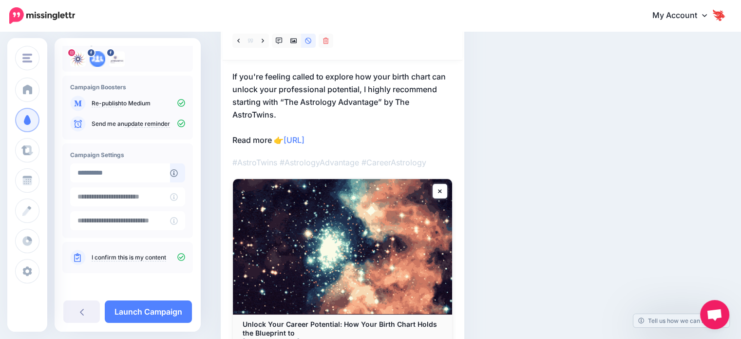
scroll to position [4, 0]
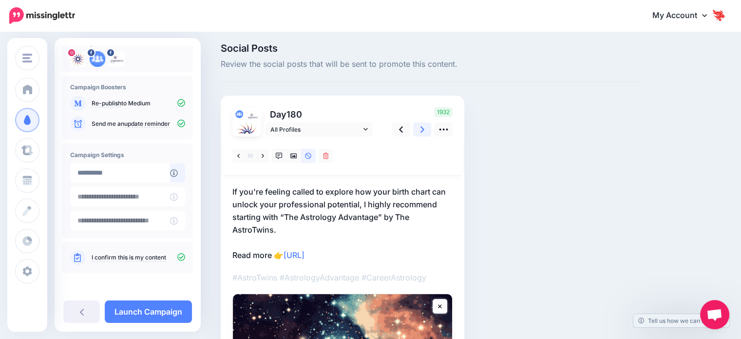
click at [417, 128] on link at bounding box center [422, 129] width 19 height 14
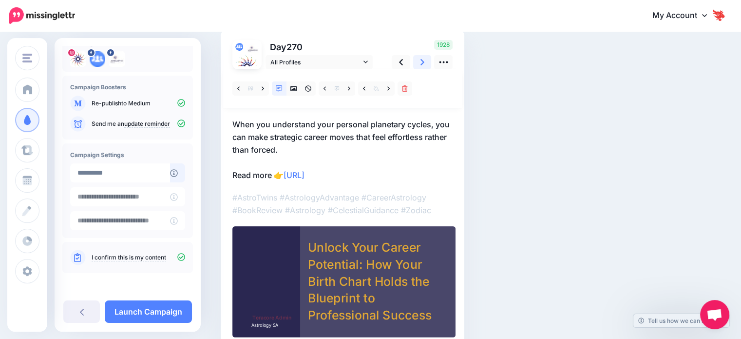
scroll to position [101, 0]
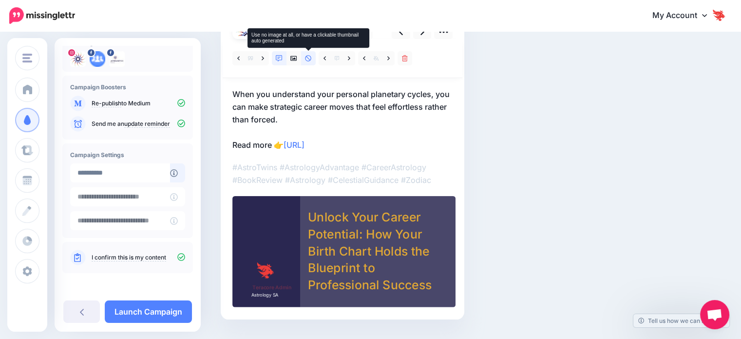
click at [310, 60] on icon at bounding box center [308, 58] width 6 height 6
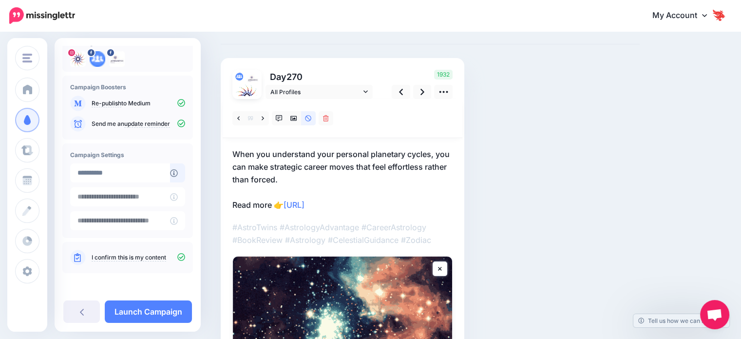
scroll to position [4, 0]
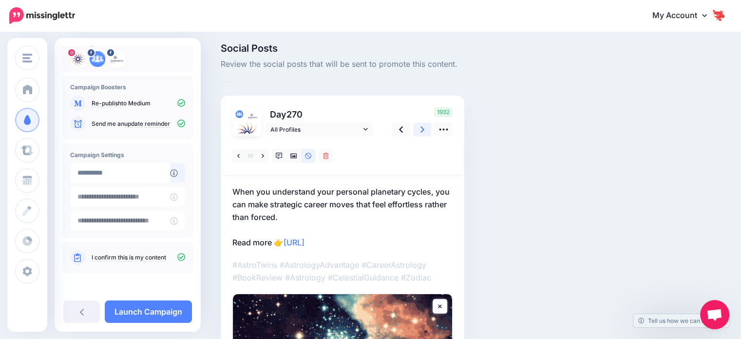
click at [423, 128] on icon at bounding box center [423, 129] width 4 height 10
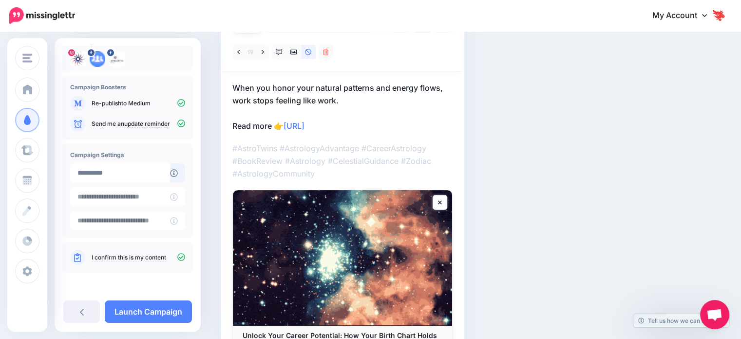
scroll to position [0, 0]
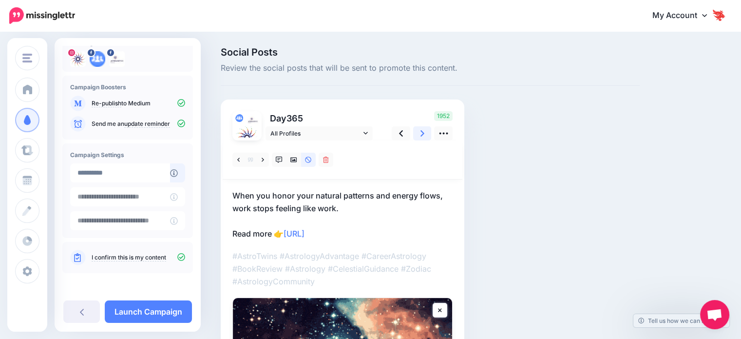
click at [421, 130] on icon at bounding box center [423, 133] width 4 height 10
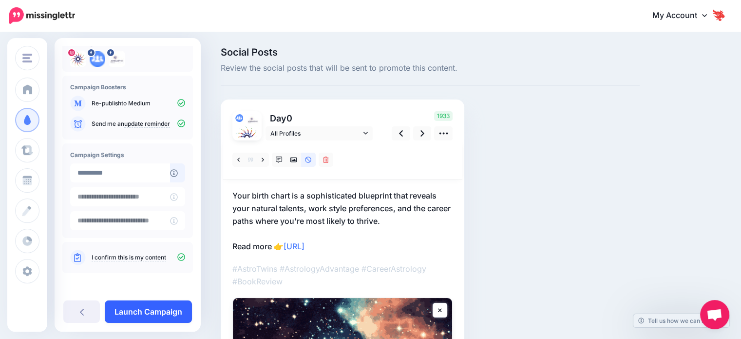
click at [144, 315] on link "Launch Campaign" at bounding box center [148, 311] width 87 height 22
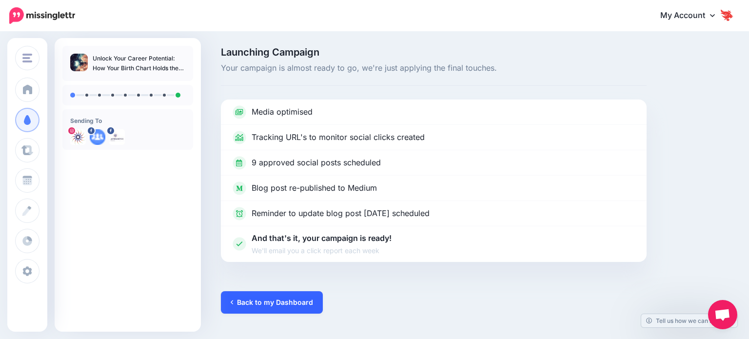
click at [254, 294] on link "Back to my Dashboard" at bounding box center [272, 302] width 102 height 22
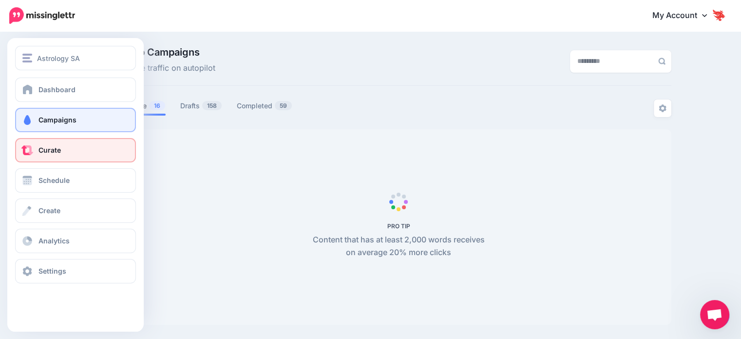
click at [49, 155] on link "Curate" at bounding box center [75, 150] width 121 height 24
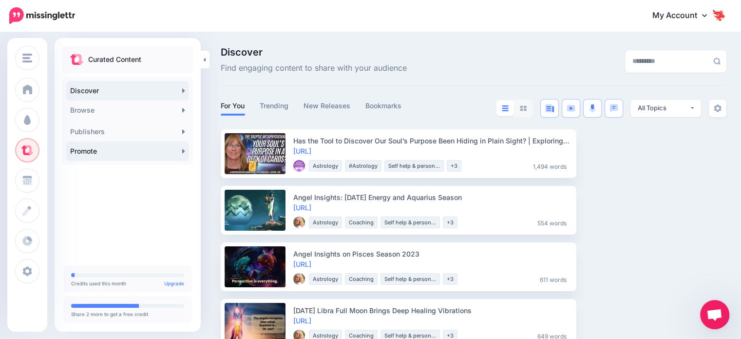
click at [109, 154] on link "Promote" at bounding box center [127, 150] width 123 height 19
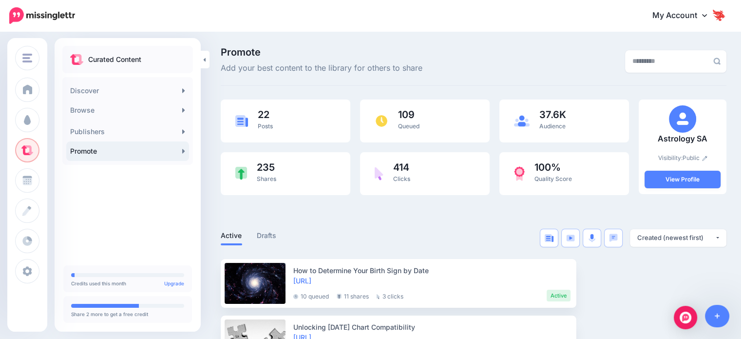
click at [705, 314] on div at bounding box center [717, 316] width 25 height 22
click at [715, 315] on icon at bounding box center [717, 315] width 5 height 7
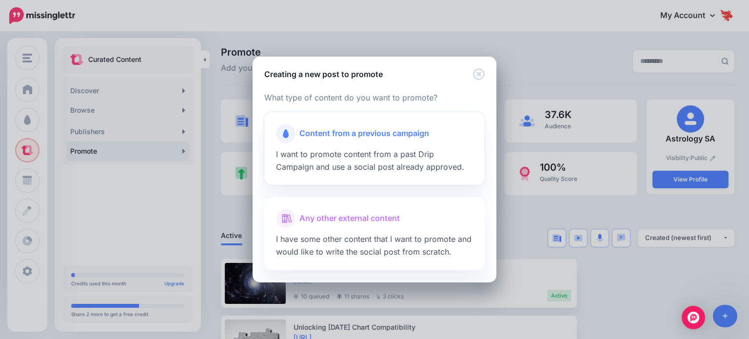
click at [365, 165] on span "I want to promote content from a past Drip Campaign and use a social post alrea…" at bounding box center [370, 160] width 188 height 22
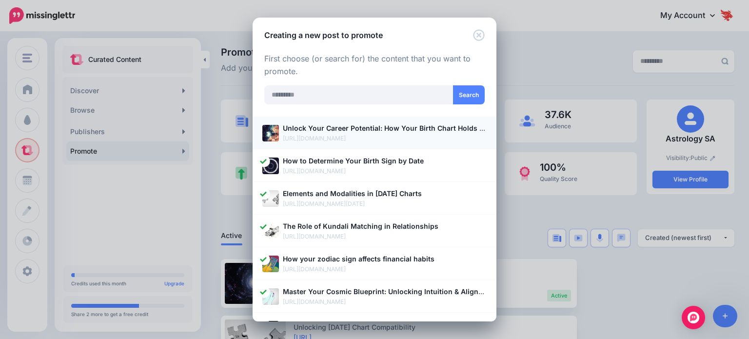
click at [374, 136] on p "[URL][DOMAIN_NAME]" at bounding box center [385, 139] width 204 height 10
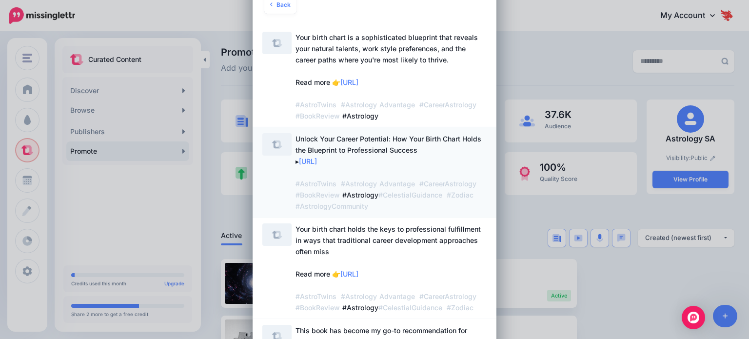
scroll to position [97, 0]
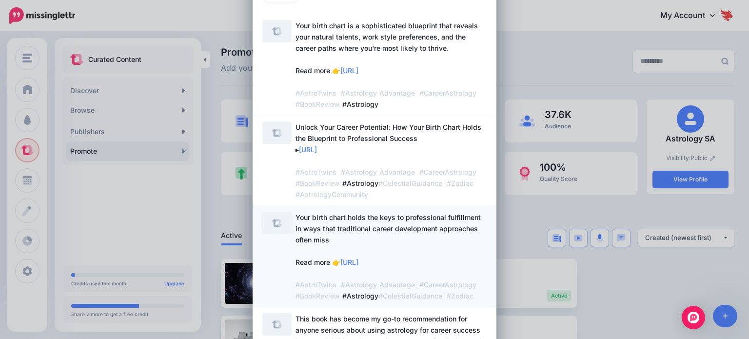
click at [411, 237] on span "Your birth chart holds the keys to professional fulfillment in ways that tradit…" at bounding box center [390, 257] width 191 height 90
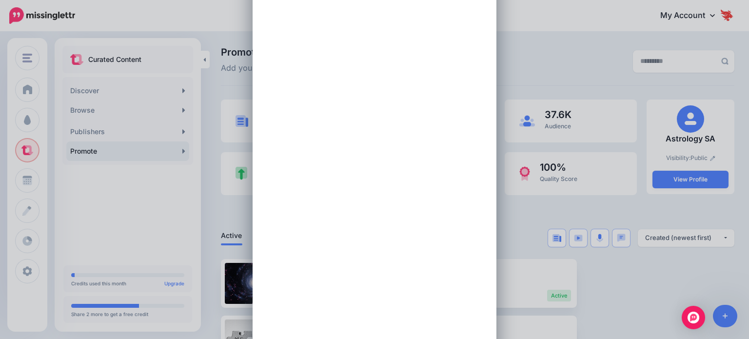
scroll to position [0, 0]
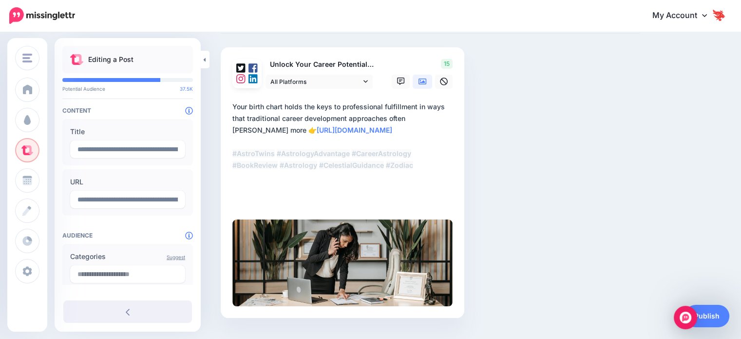
scroll to position [87, 0]
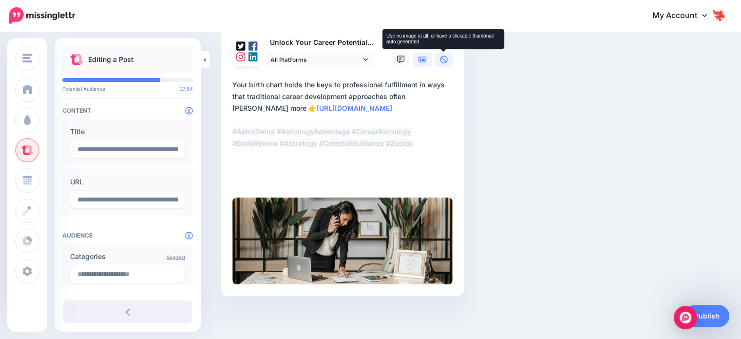
click at [441, 62] on icon at bounding box center [444, 60] width 8 height 8
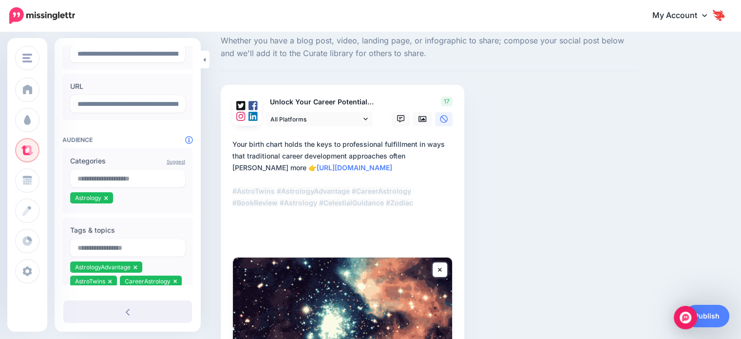
scroll to position [97, 0]
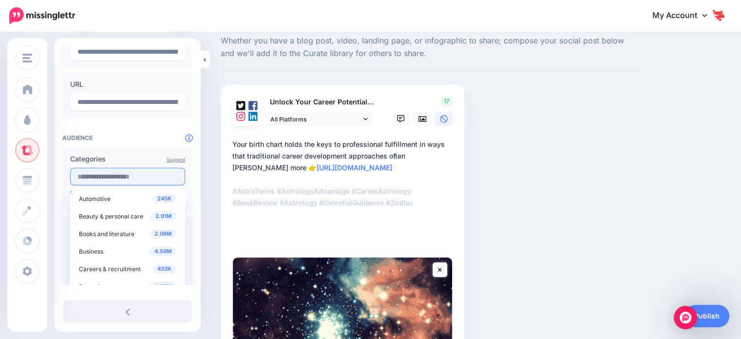
click at [111, 171] on input "text" at bounding box center [127, 177] width 115 height 18
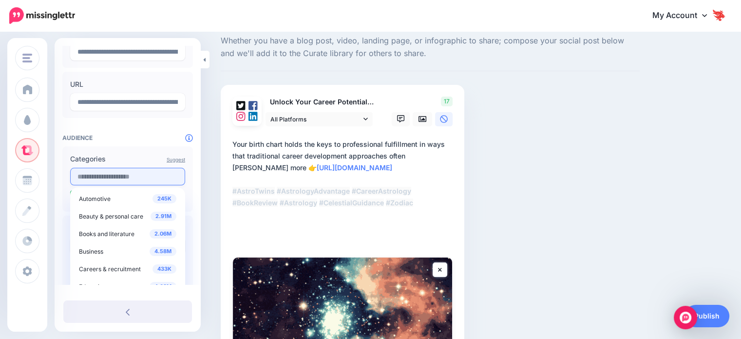
type input "*"
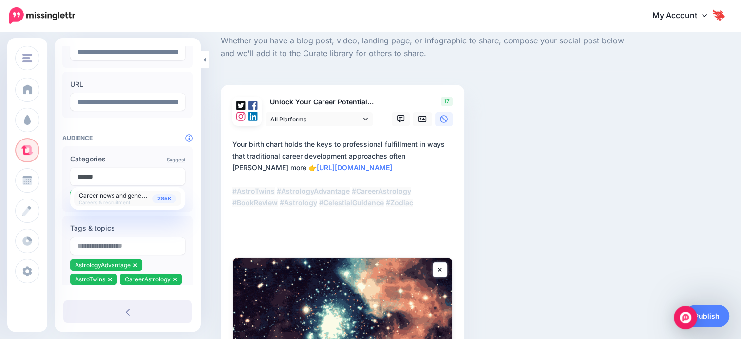
type input "******"
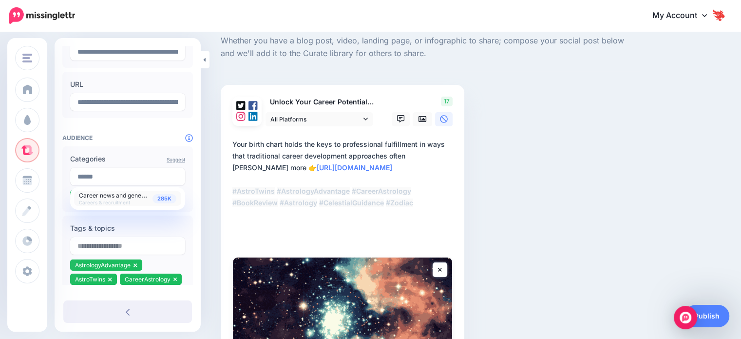
click at [135, 199] on div "285K Career news and general info Careers & recruitment" at bounding box center [127, 199] width 97 height 14
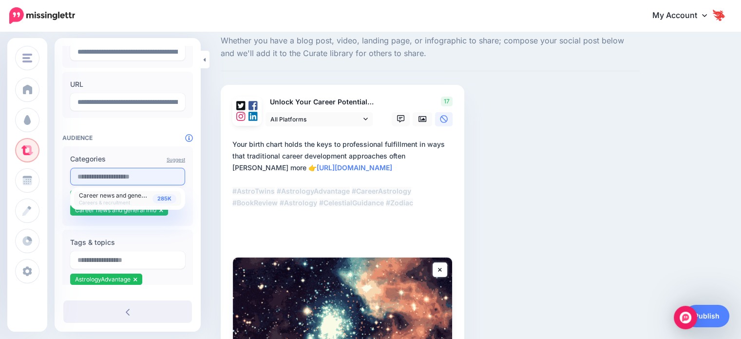
click at [112, 178] on input "text" at bounding box center [127, 177] width 115 height 18
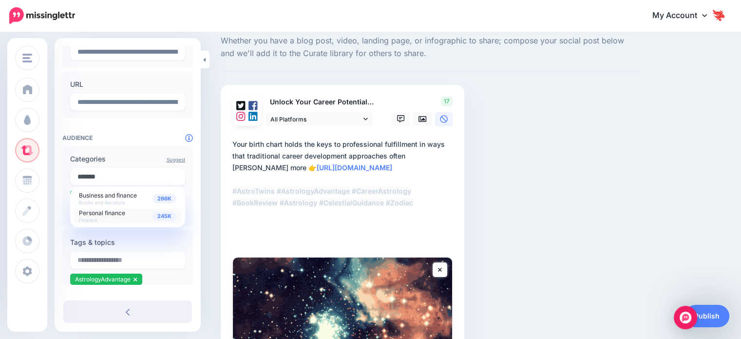
type input "*******"
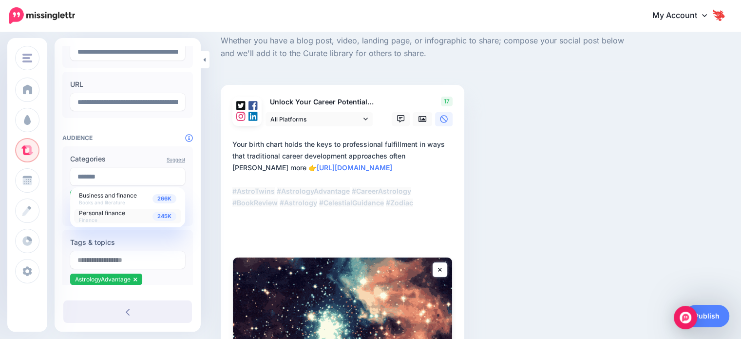
click at [113, 218] on div "245K Personal finance Finance" at bounding box center [127, 216] width 97 height 14
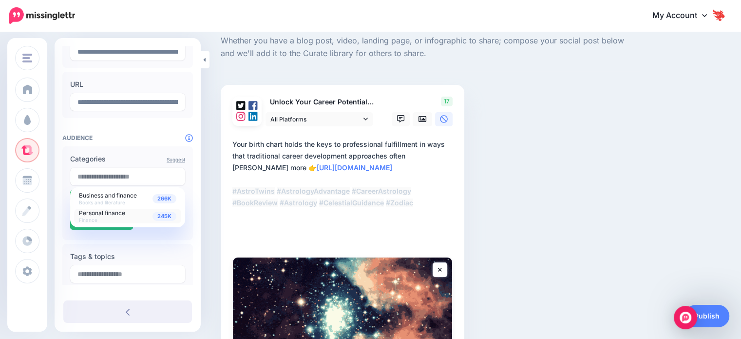
click at [185, 255] on div "Tags & topics AstrologyAdvantage AstroTwins CareerAstrology" at bounding box center [127, 283] width 131 height 79
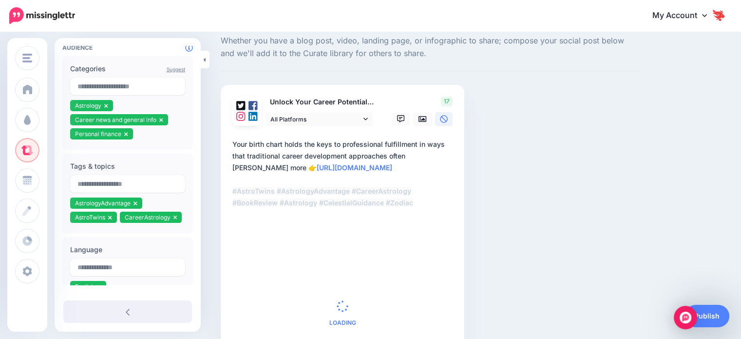
scroll to position [195, 0]
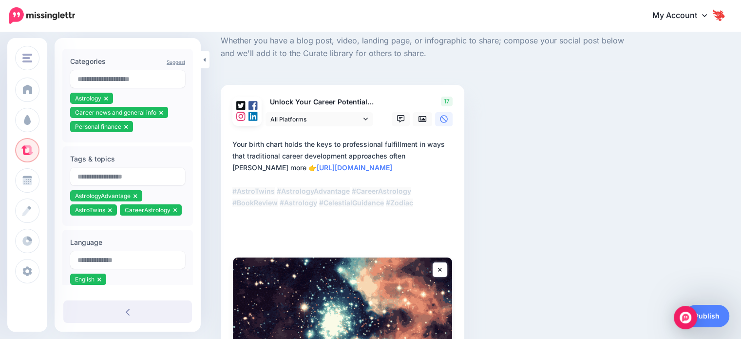
drag, startPoint x: 347, startPoint y: 226, endPoint x: 161, endPoint y: 212, distance: 186.2
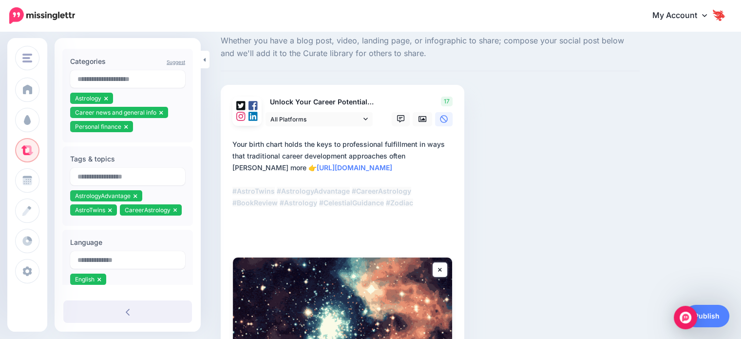
click at [270, 228] on textarea "**********" at bounding box center [344, 190] width 224 height 105
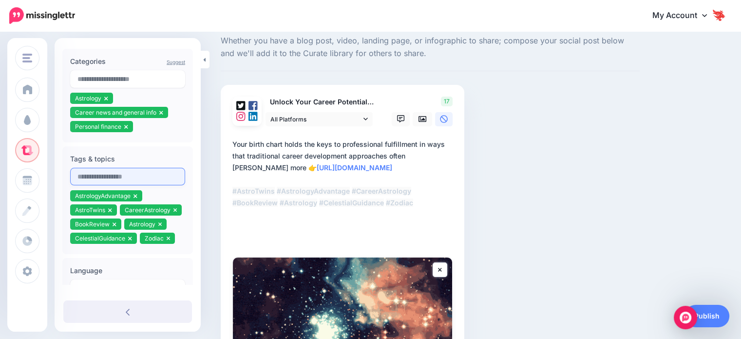
click at [113, 173] on input "text" at bounding box center [127, 177] width 115 height 18
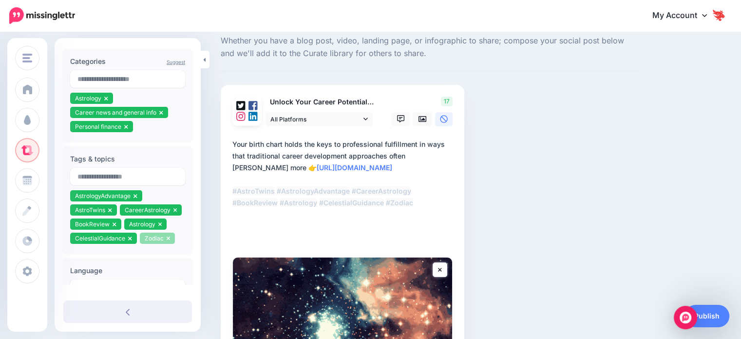
click at [169, 241] on icon at bounding box center [169, 238] width 4 height 6
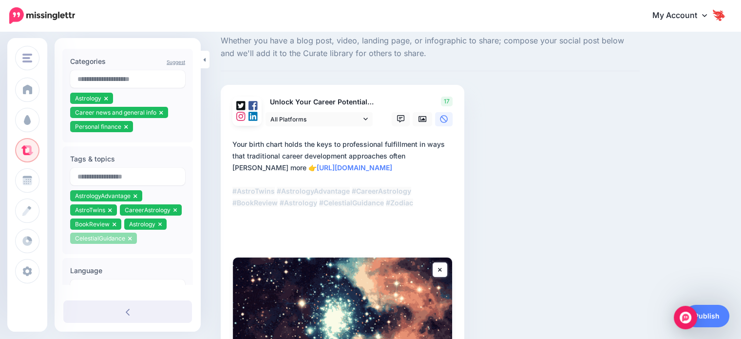
click at [131, 240] on icon at bounding box center [129, 238] width 3 height 4
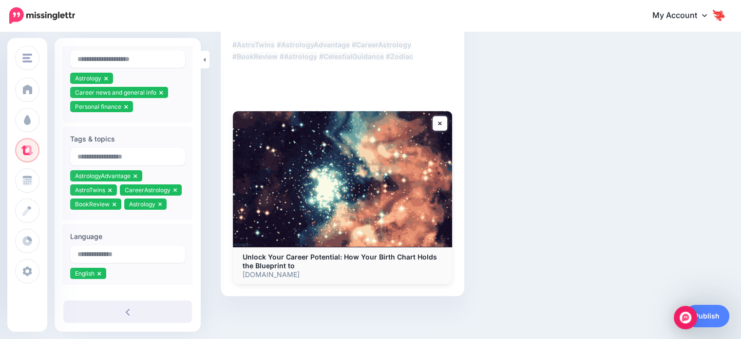
scroll to position [203, 0]
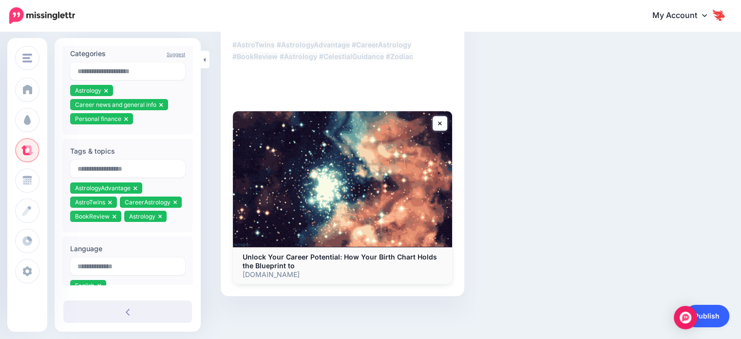
click at [713, 319] on link "Publish" at bounding box center [707, 316] width 45 height 22
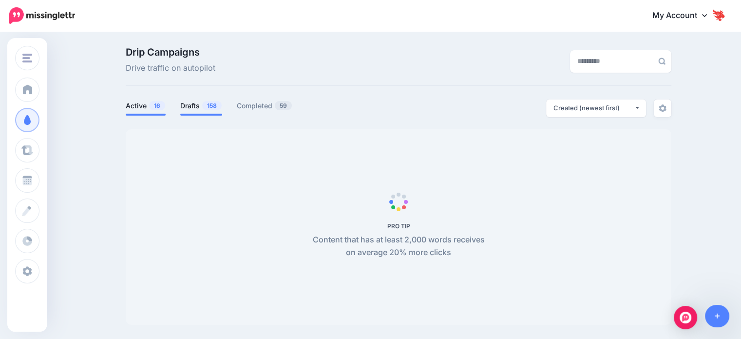
click at [201, 111] on link "Drafts 158" at bounding box center [201, 106] width 42 height 12
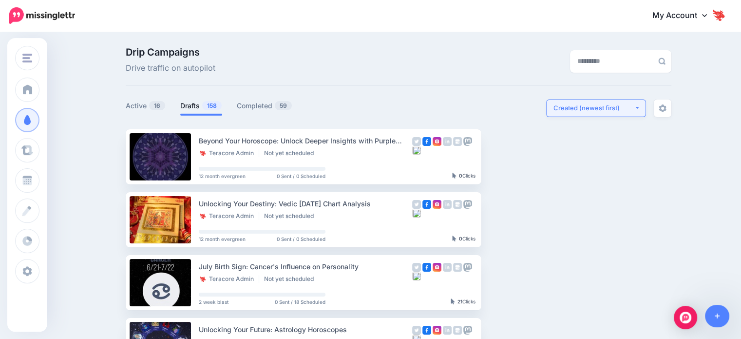
click at [580, 111] on div "Created (newest first)" at bounding box center [594, 107] width 81 height 9
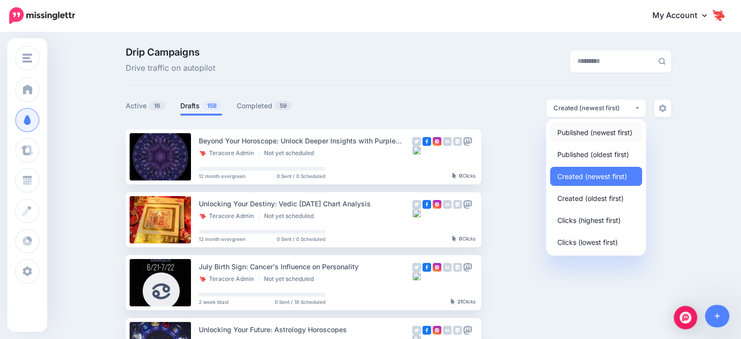
click at [590, 134] on span "Published (newest first)" at bounding box center [595, 132] width 75 height 12
select select "**********"
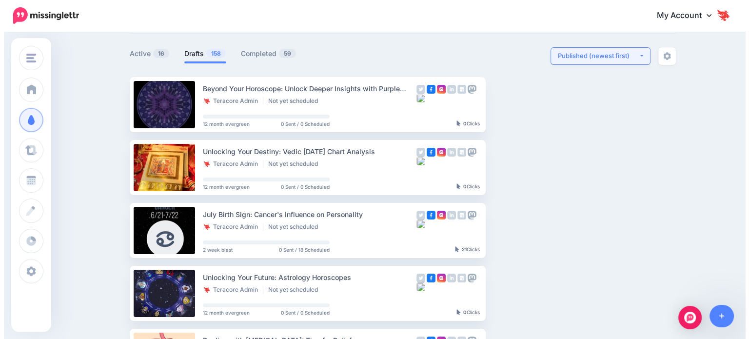
scroll to position [49, 0]
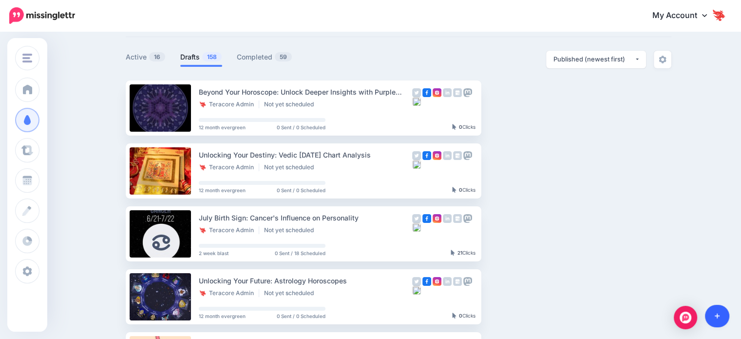
click at [720, 315] on link at bounding box center [717, 316] width 25 height 22
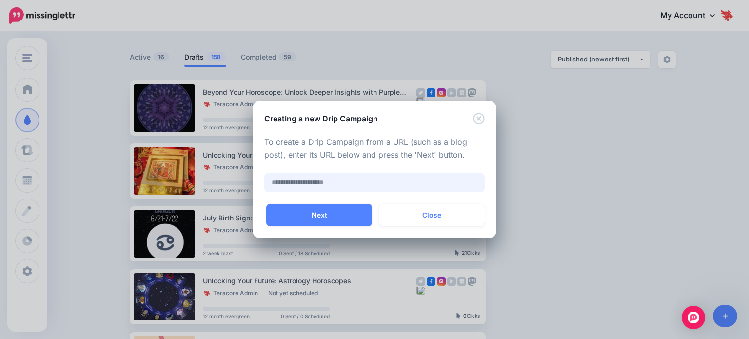
paste input "**********"
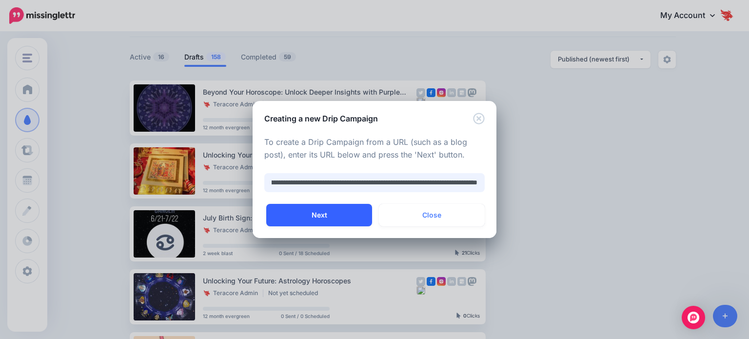
type input "**********"
click at [347, 213] on button "Next" at bounding box center [319, 215] width 106 height 22
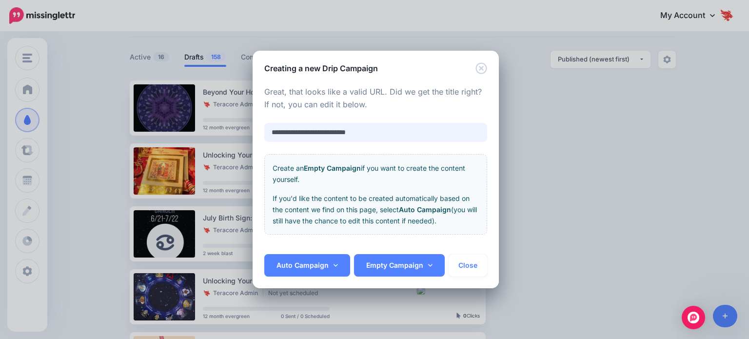
click at [334, 134] on input "**********" at bounding box center [375, 132] width 223 height 19
paste input "**********"
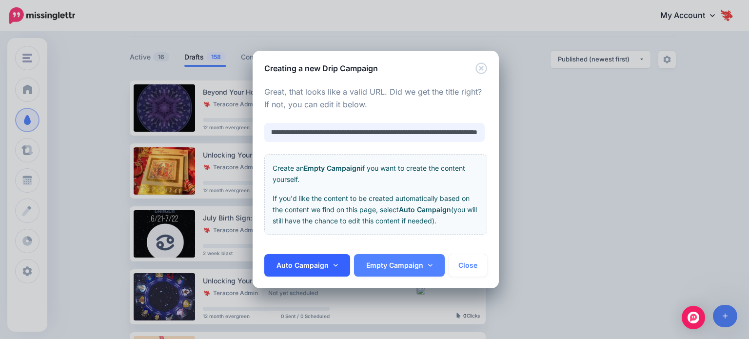
type input "**********"
click at [319, 263] on link "Auto Campaign" at bounding box center [307, 265] width 86 height 22
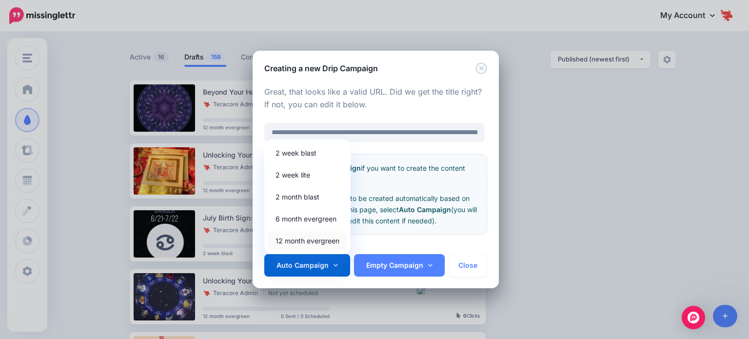
click at [288, 241] on link "12 month evergreen" at bounding box center [307, 240] width 78 height 19
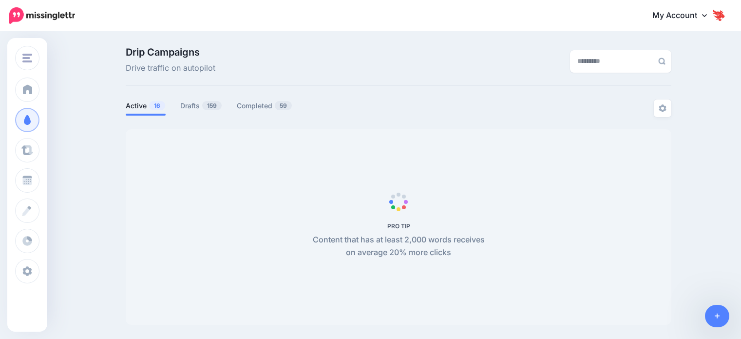
scroll to position [49, 0]
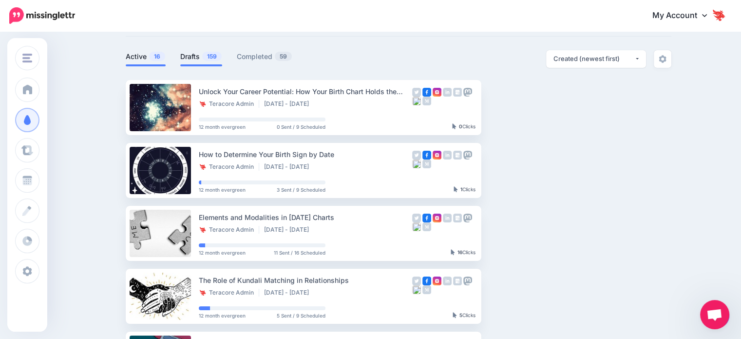
click at [212, 60] on span "159" at bounding box center [211, 56] width 19 height 9
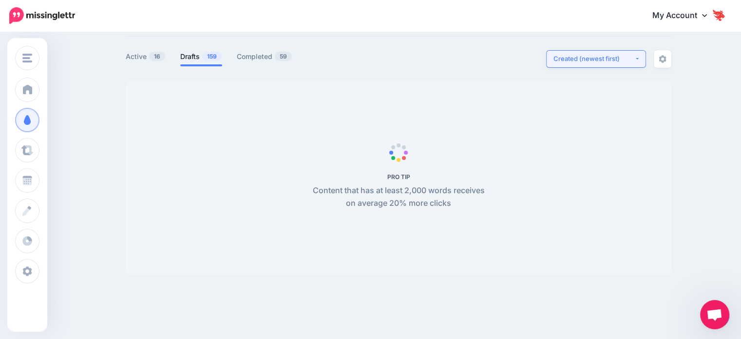
click at [622, 65] on button "Created (newest first)" at bounding box center [596, 59] width 100 height 18
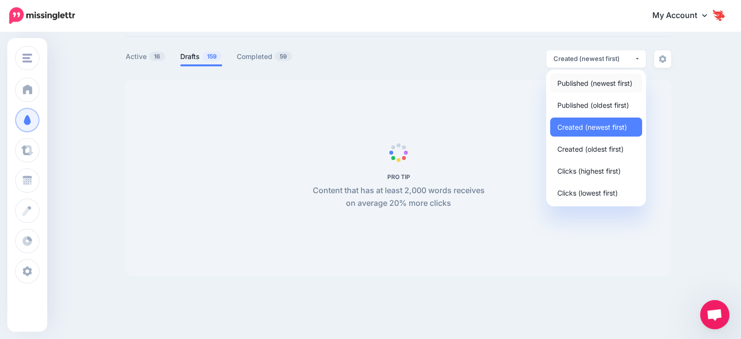
click at [622, 77] on span "Published (newest first)" at bounding box center [595, 83] width 75 height 12
select select "**********"
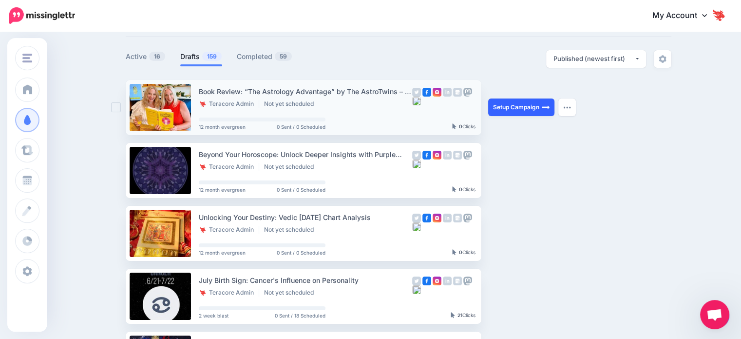
click at [520, 109] on link "Setup Campaign" at bounding box center [521, 107] width 66 height 18
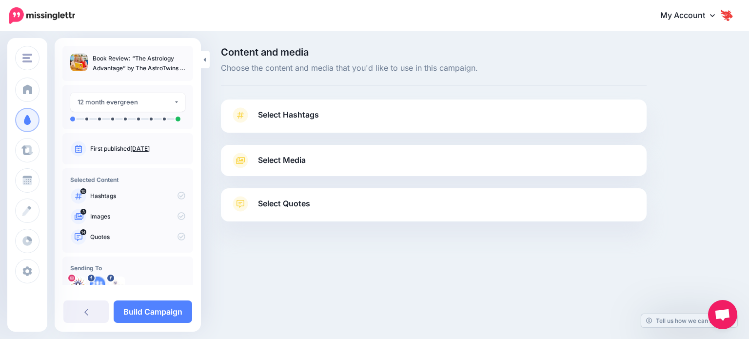
click at [302, 105] on div "Select Hashtags First let's make sure we're happy with the hashtags. Add, delet…" at bounding box center [433, 115] width 425 height 33
click at [298, 115] on span "Select Hashtags" at bounding box center [288, 114] width 61 height 13
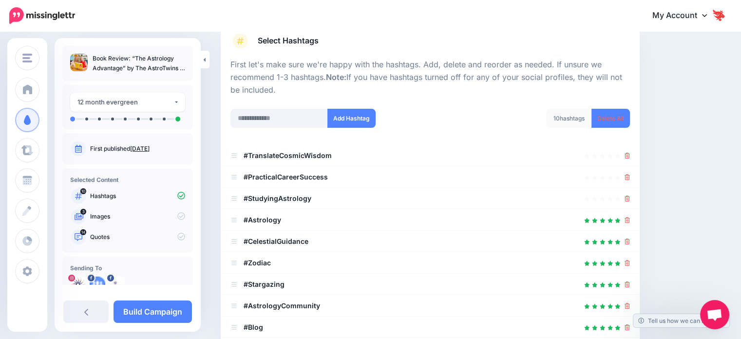
scroll to position [97, 0]
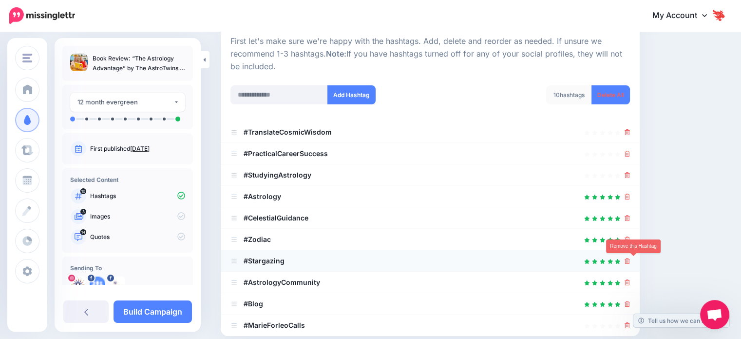
click at [630, 259] on icon at bounding box center [627, 261] width 5 height 6
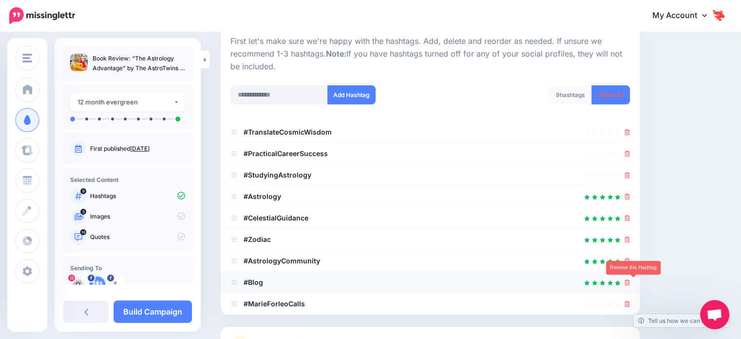
click at [630, 279] on icon at bounding box center [627, 282] width 5 height 6
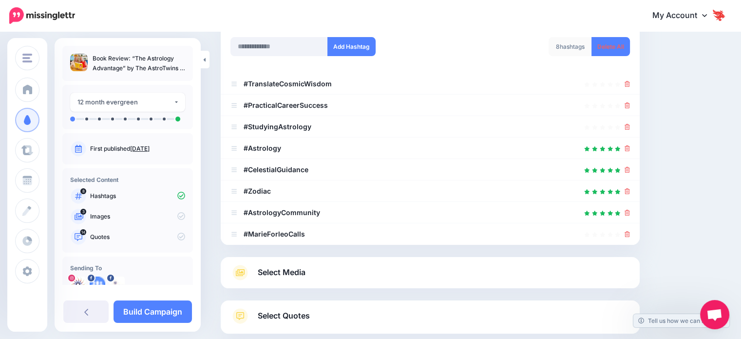
scroll to position [146, 0]
click at [630, 235] on icon at bounding box center [627, 234] width 5 height 6
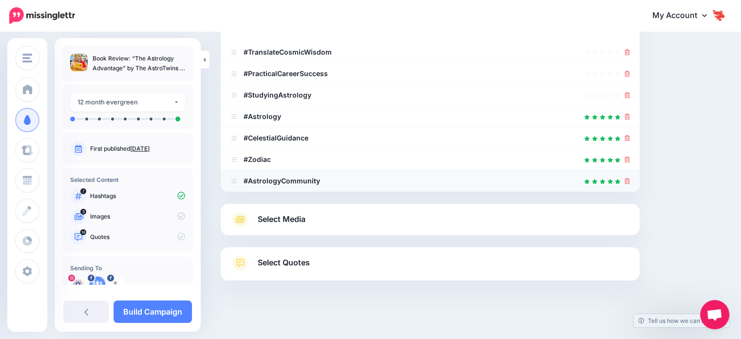
scroll to position [182, 0]
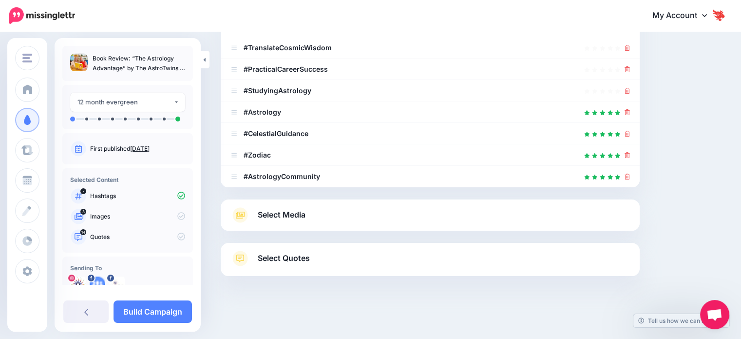
click at [363, 214] on link "Select Media" at bounding box center [431, 215] width 400 height 16
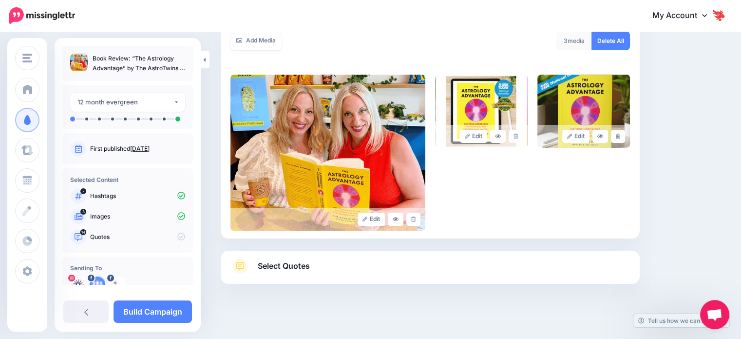
scroll to position [187, 0]
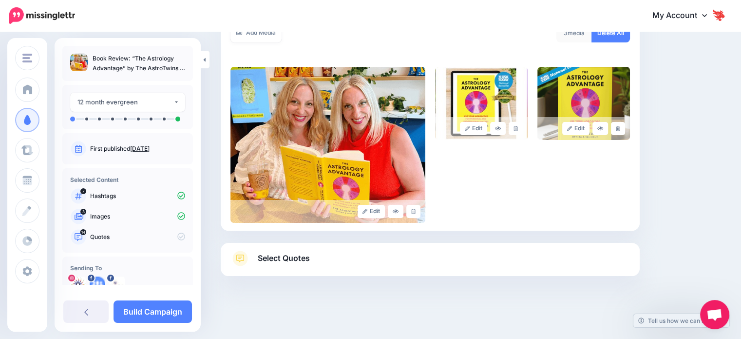
click at [285, 255] on span "Select Quotes" at bounding box center [284, 257] width 52 height 13
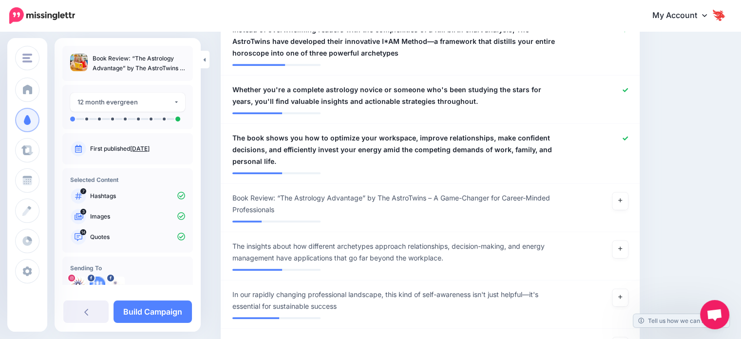
scroll to position [918, 0]
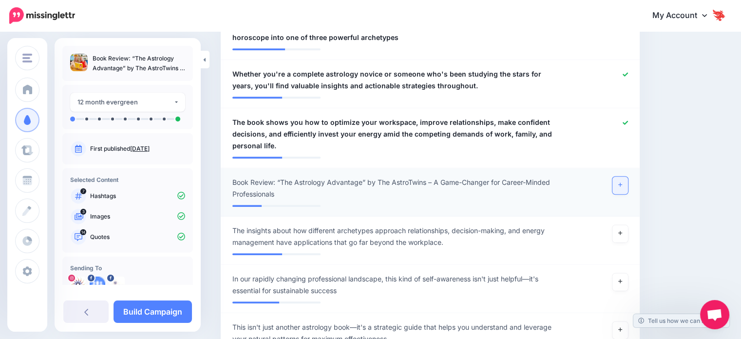
click at [626, 188] on link at bounding box center [621, 185] width 16 height 18
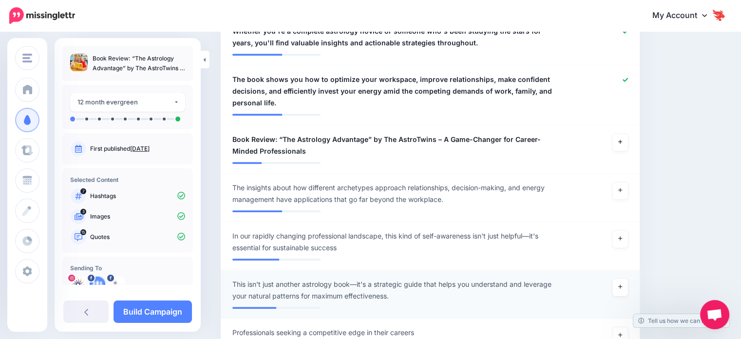
scroll to position [967, 0]
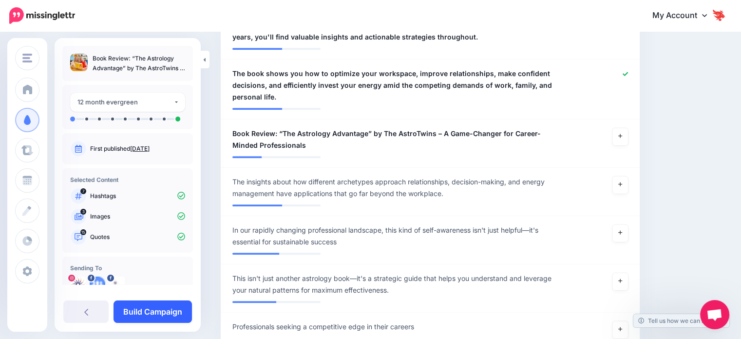
click at [164, 307] on link "Build Campaign" at bounding box center [153, 311] width 78 height 22
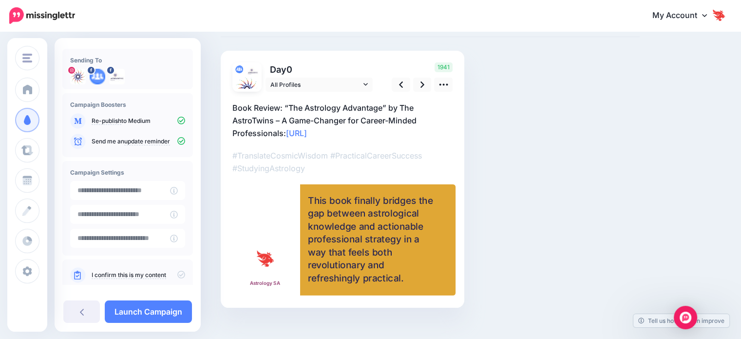
scroll to position [78, 0]
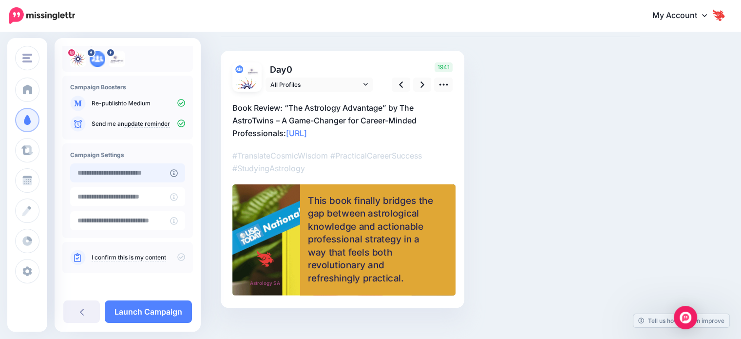
type input "**********"
click at [121, 177] on input "**********" at bounding box center [120, 172] width 100 height 19
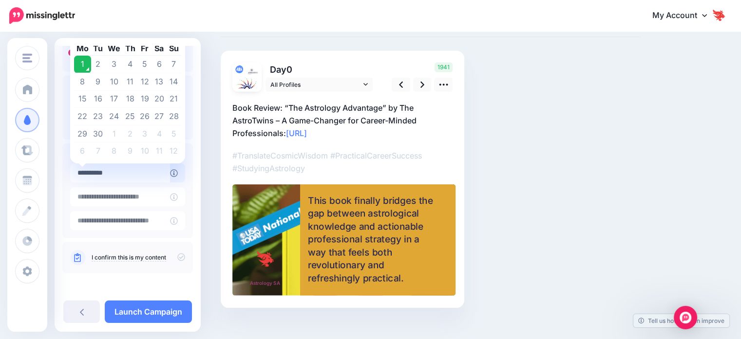
click at [80, 63] on td "1" at bounding box center [82, 65] width 17 height 18
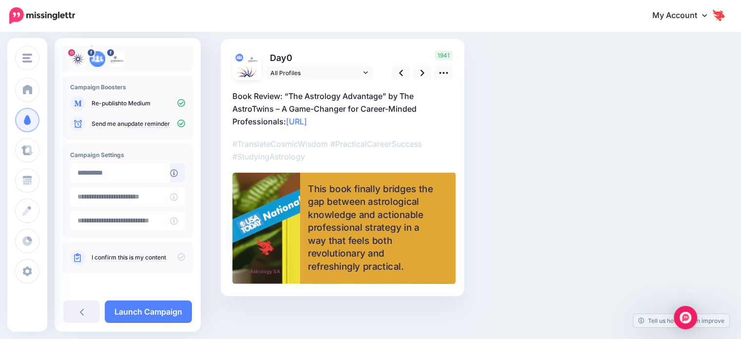
scroll to position [61, 0]
click at [177, 257] on icon at bounding box center [181, 257] width 8 height 8
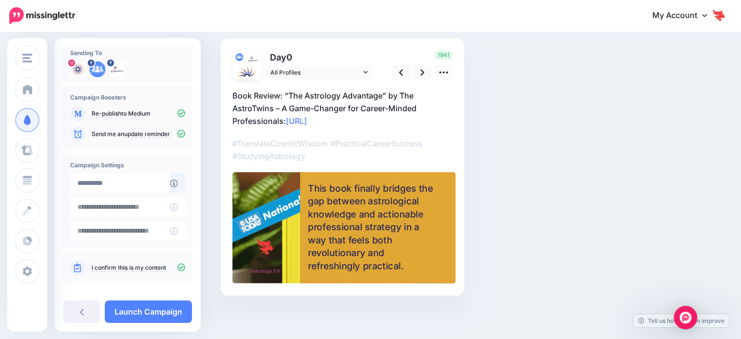
scroll to position [78, 0]
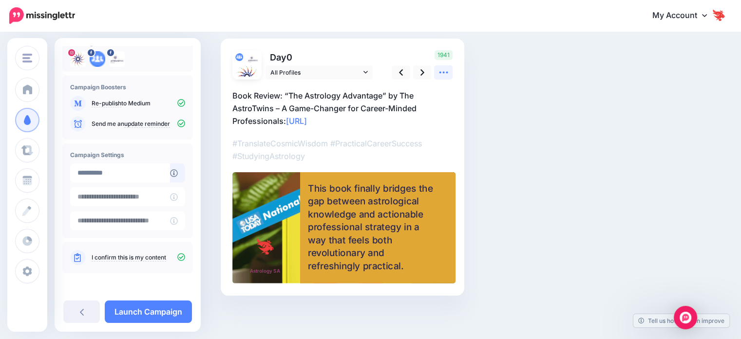
click at [442, 76] on icon at bounding box center [444, 72] width 10 height 10
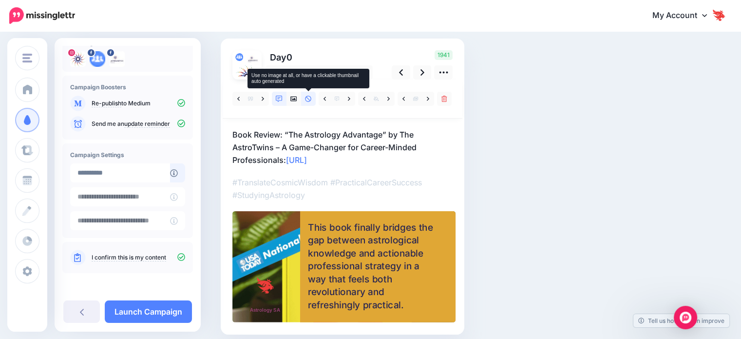
click at [306, 103] on link at bounding box center [308, 99] width 15 height 14
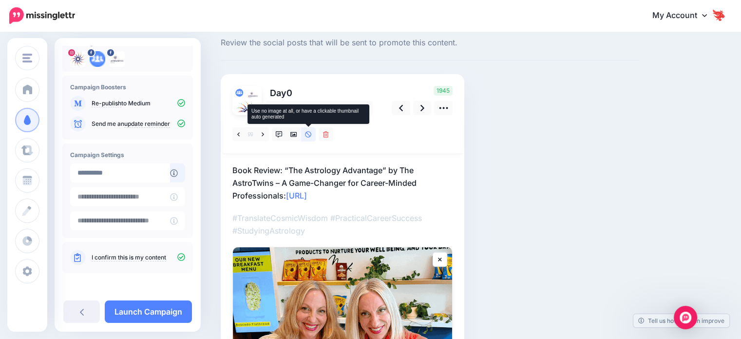
scroll to position [61, 0]
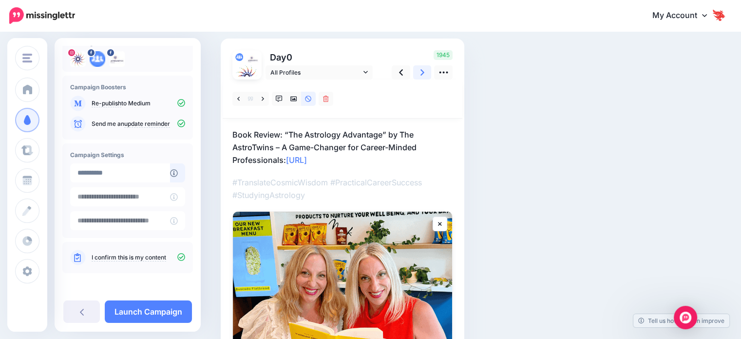
click at [421, 77] on icon at bounding box center [423, 72] width 4 height 10
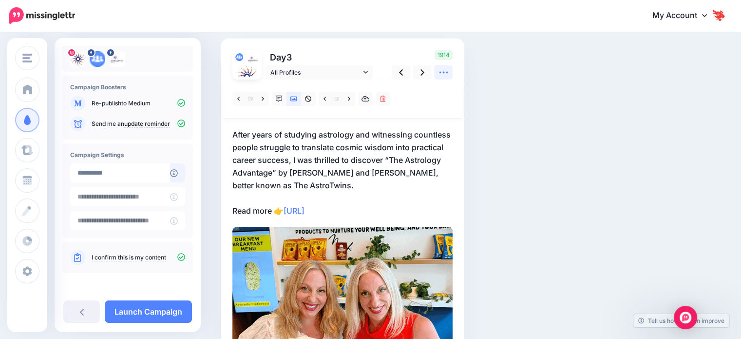
click at [449, 78] on link at bounding box center [443, 72] width 19 height 14
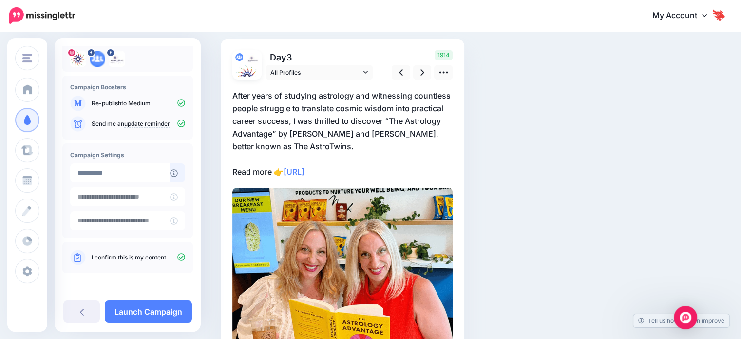
click at [441, 79] on div at bounding box center [342, 243] width 220 height 328
click at [443, 74] on icon at bounding box center [444, 72] width 10 height 10
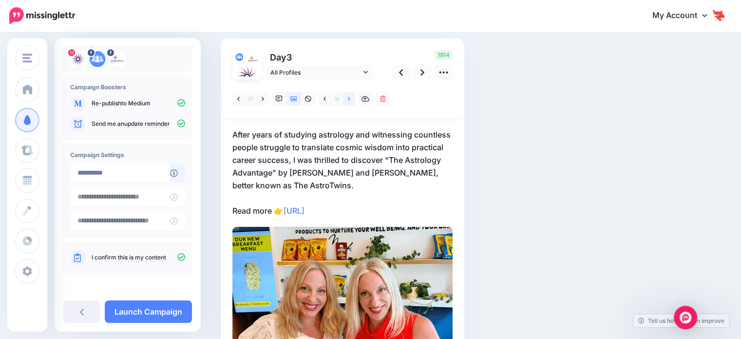
click at [349, 101] on icon at bounding box center [349, 99] width 2 height 7
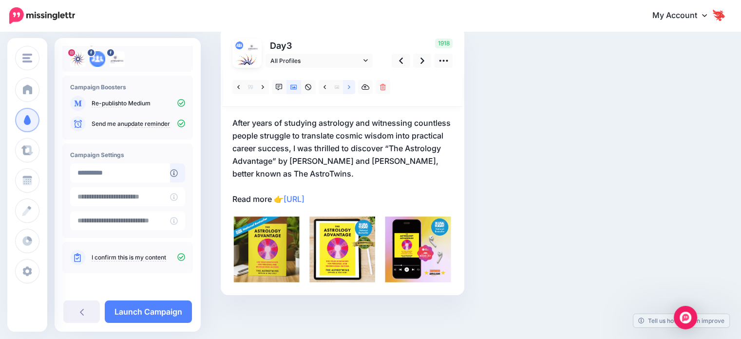
scroll to position [72, 0]
click at [346, 89] on link at bounding box center [349, 87] width 12 height 14
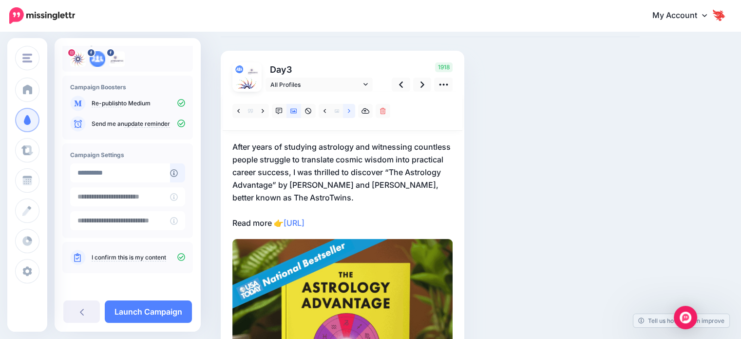
scroll to position [12, 0]
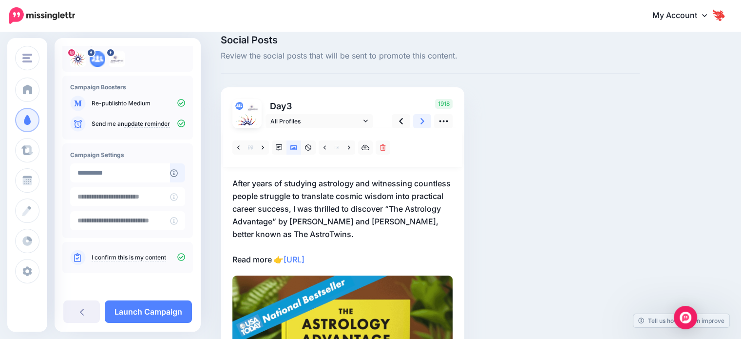
click at [421, 118] on icon at bounding box center [423, 121] width 4 height 6
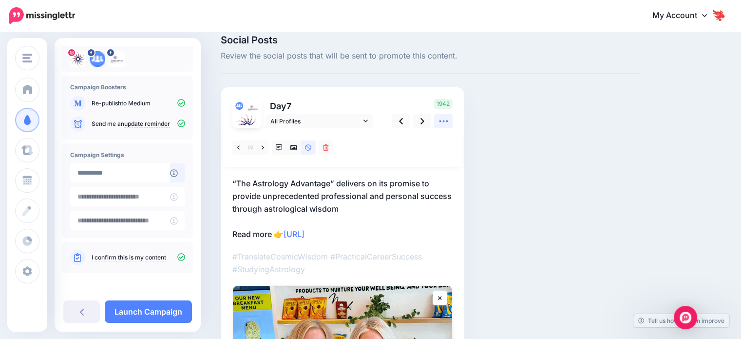
click at [443, 124] on icon at bounding box center [444, 121] width 10 height 10
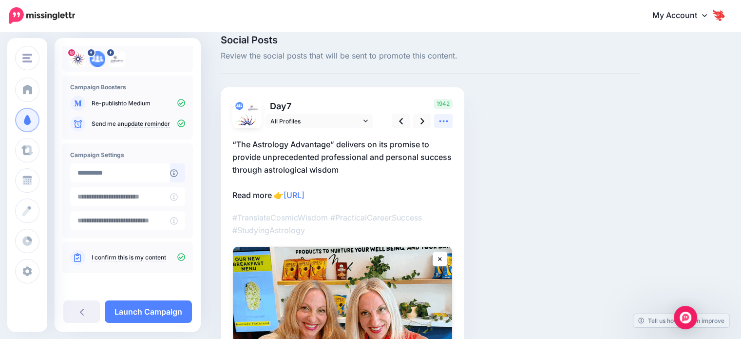
click at [440, 120] on icon at bounding box center [443, 121] width 9 height 2
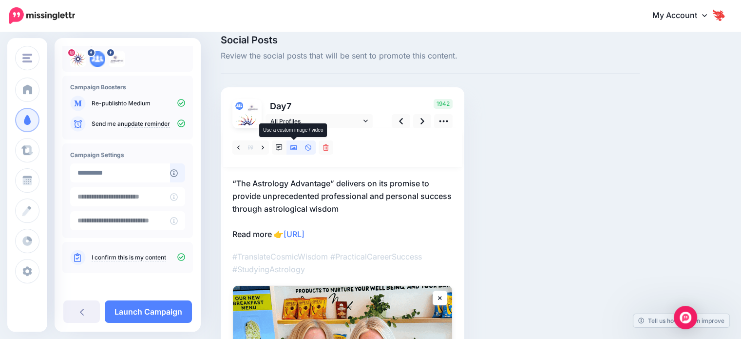
click at [296, 149] on icon at bounding box center [293, 147] width 7 height 5
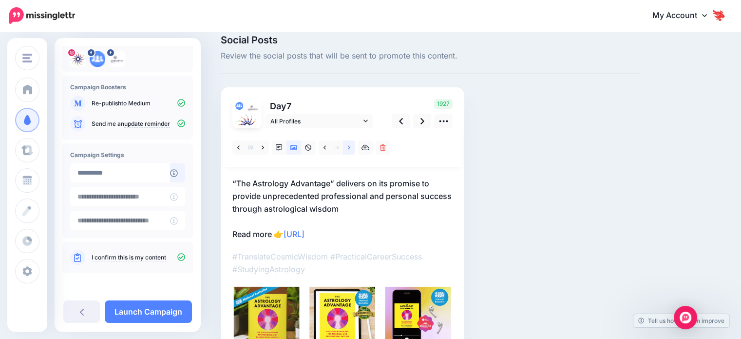
click at [350, 149] on link at bounding box center [349, 147] width 12 height 14
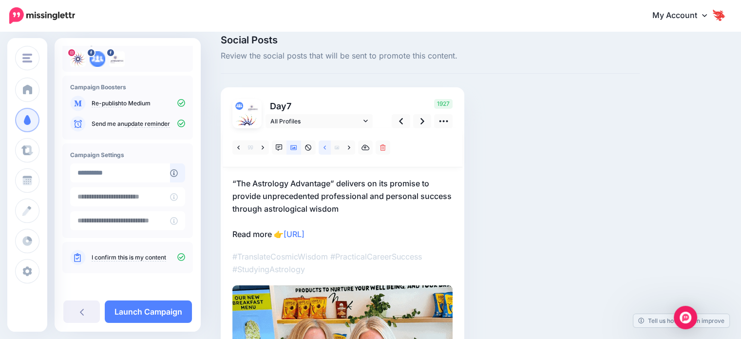
click at [325, 151] on link at bounding box center [325, 147] width 12 height 14
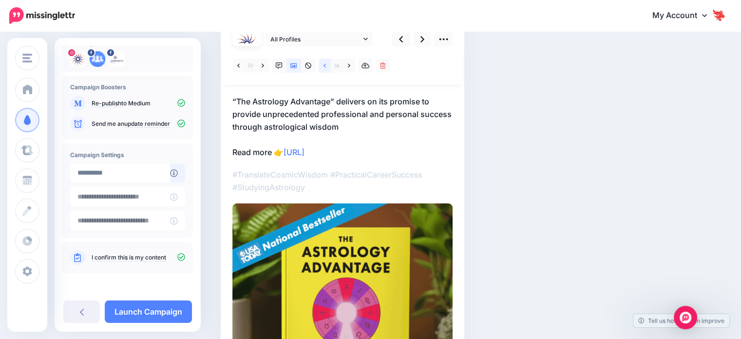
scroll to position [39, 0]
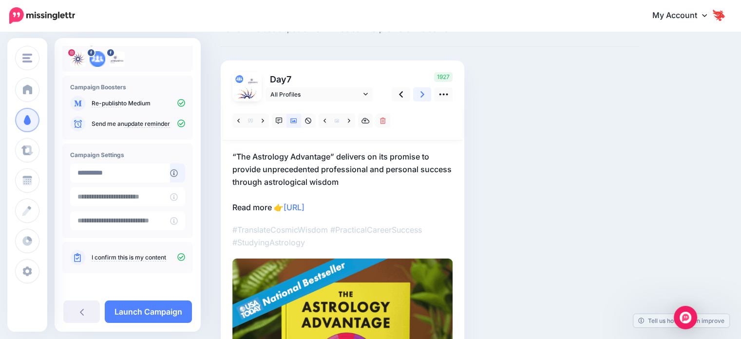
click at [423, 95] on icon at bounding box center [423, 94] width 4 height 6
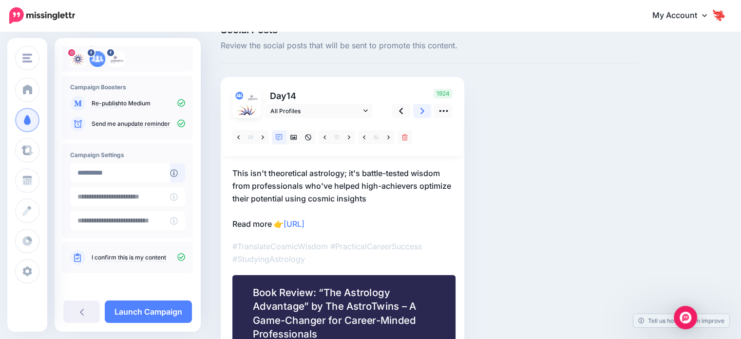
scroll to position [0, 0]
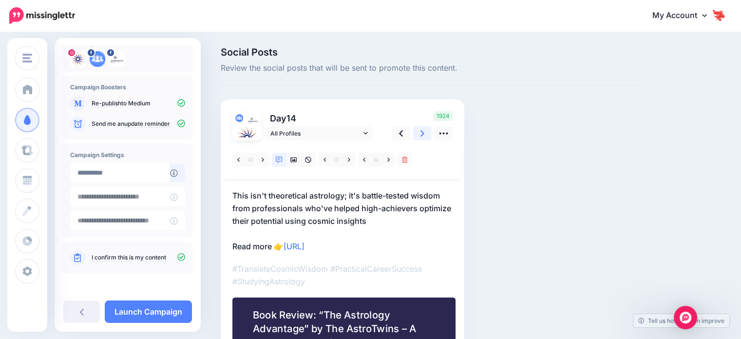
click at [423, 135] on icon at bounding box center [423, 133] width 4 height 10
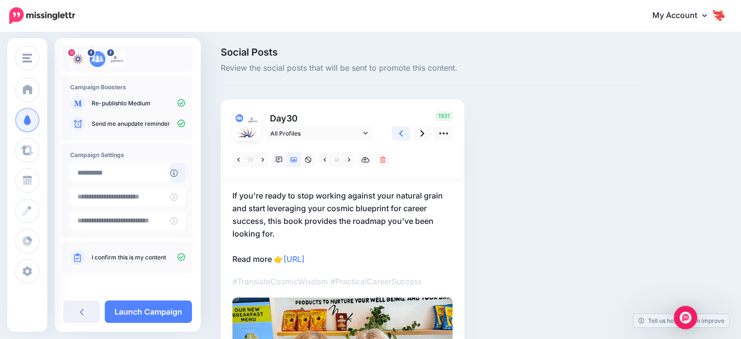
click at [404, 133] on link at bounding box center [401, 133] width 19 height 14
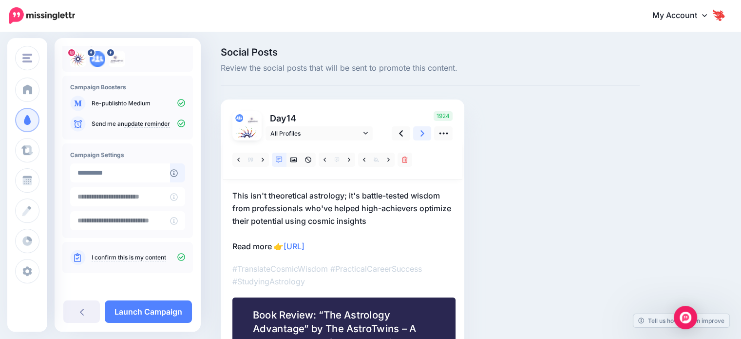
click at [424, 135] on icon at bounding box center [423, 133] width 4 height 10
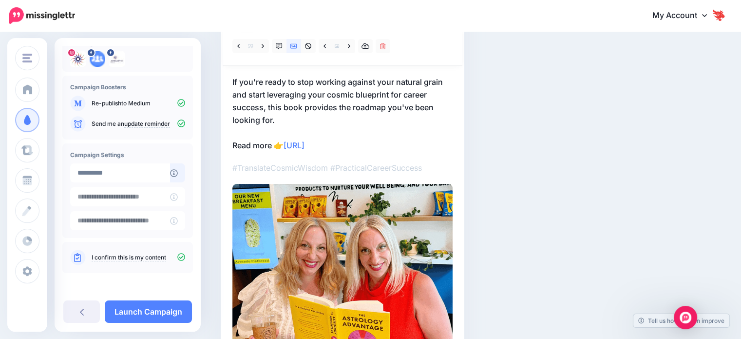
scroll to position [49, 0]
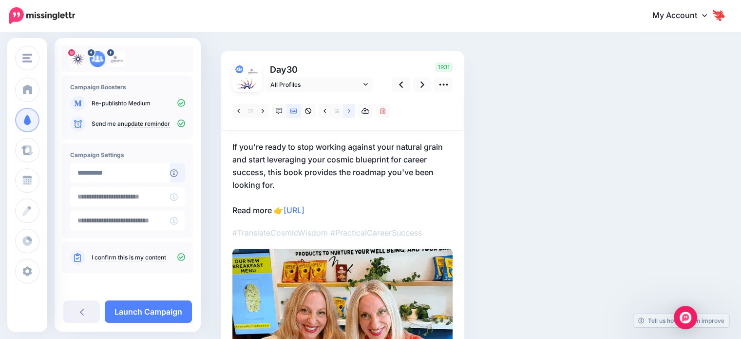
click at [350, 115] on link at bounding box center [349, 111] width 12 height 14
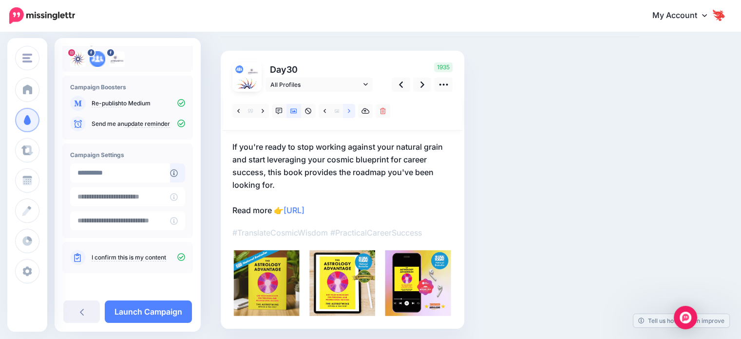
click at [350, 115] on link at bounding box center [349, 111] width 12 height 14
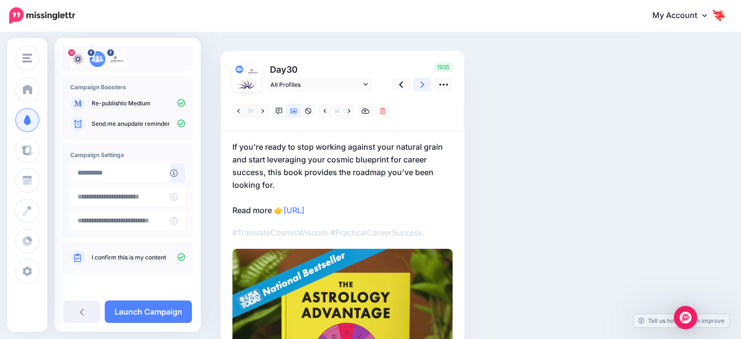
click at [417, 90] on link at bounding box center [422, 84] width 19 height 14
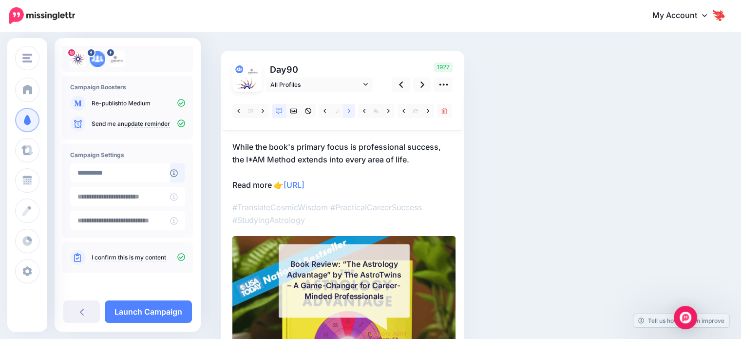
click at [349, 114] on icon at bounding box center [349, 111] width 2 height 7
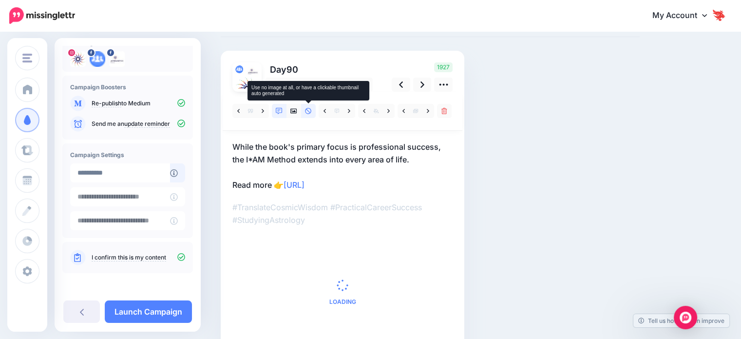
click at [308, 116] on link at bounding box center [308, 111] width 15 height 14
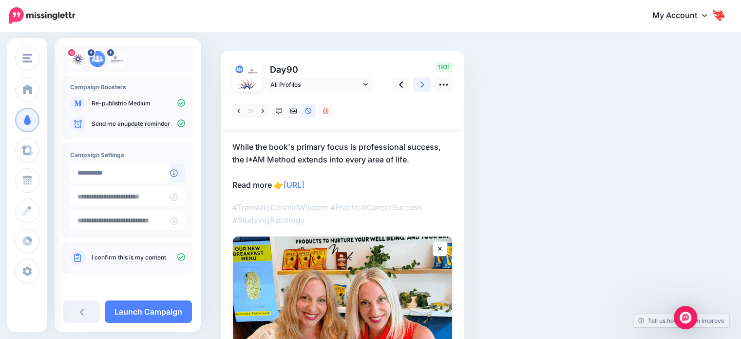
click at [426, 87] on link at bounding box center [422, 84] width 19 height 14
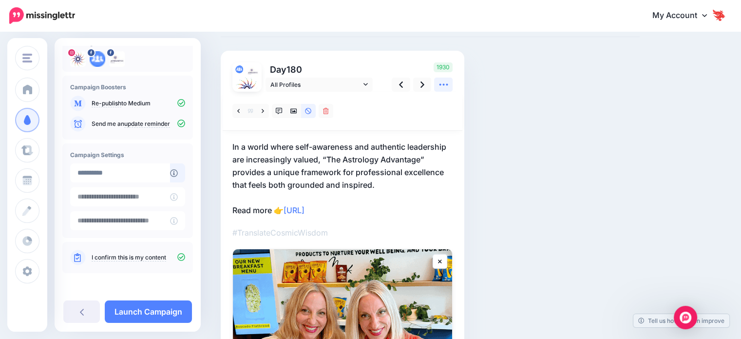
click at [446, 86] on icon at bounding box center [444, 84] width 10 height 10
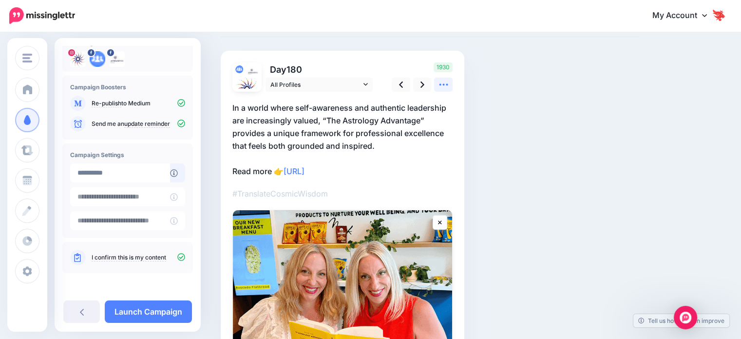
click at [444, 85] on icon at bounding box center [444, 84] width 10 height 10
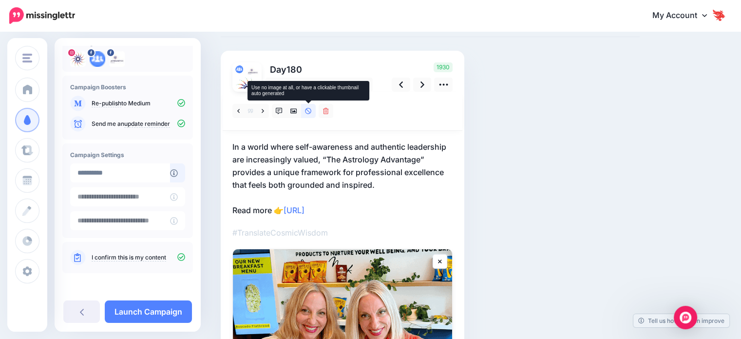
click at [307, 113] on icon at bounding box center [308, 111] width 7 height 7
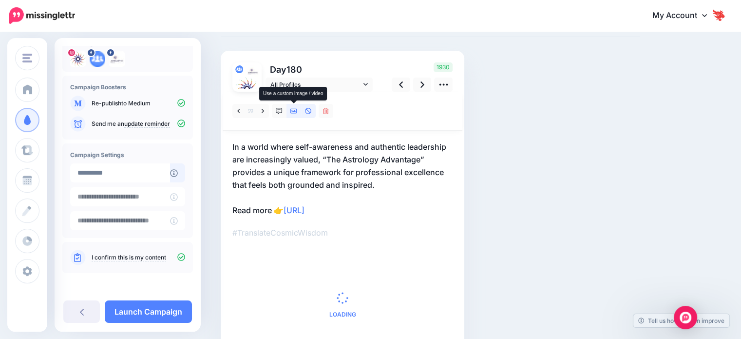
click at [297, 113] on icon at bounding box center [293, 111] width 7 height 7
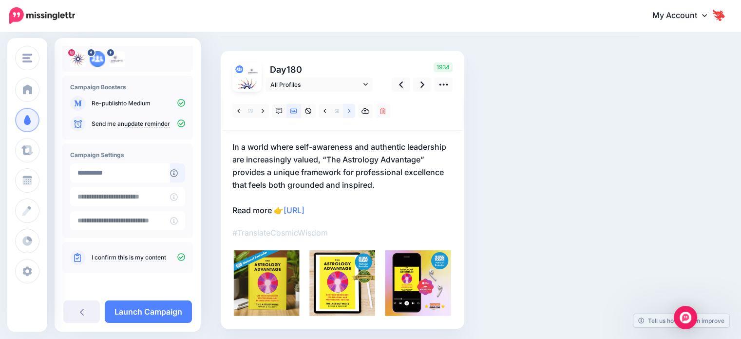
click at [348, 115] on link at bounding box center [349, 111] width 12 height 14
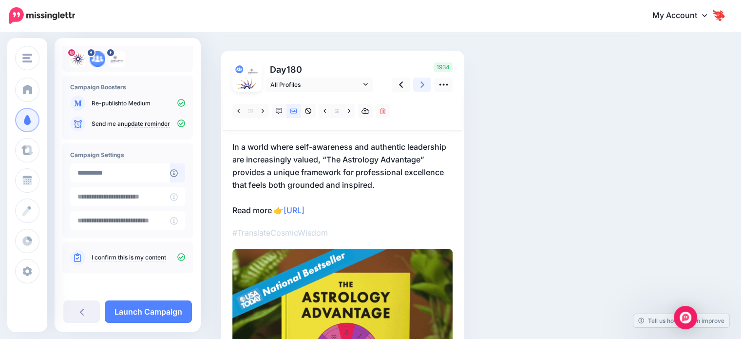
click at [424, 90] on link at bounding box center [422, 84] width 19 height 14
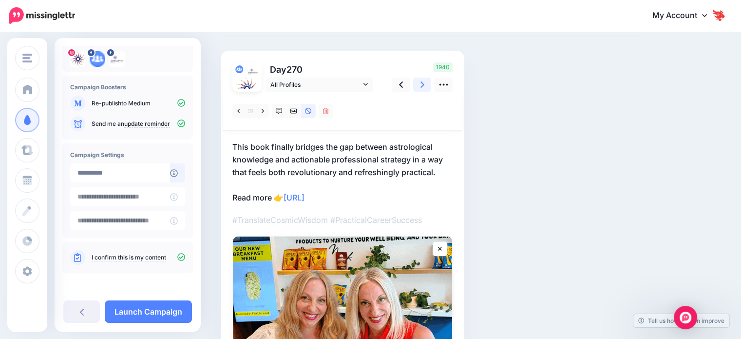
click at [424, 89] on icon at bounding box center [423, 84] width 4 height 10
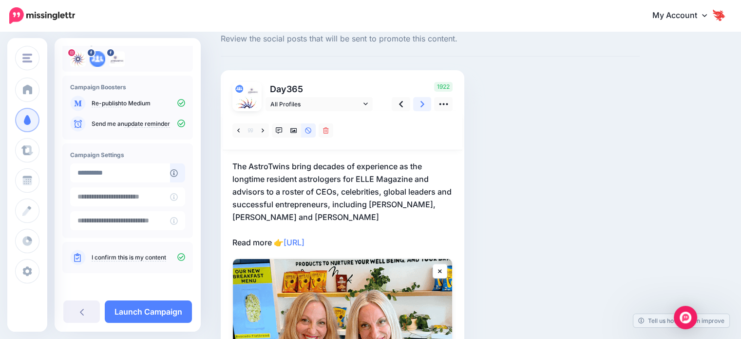
scroll to position [0, 0]
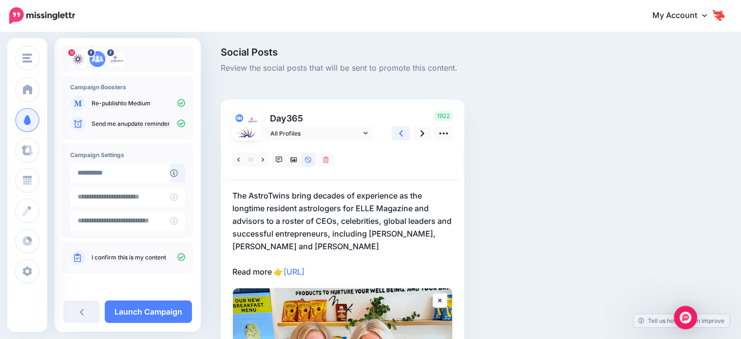
click at [399, 133] on icon at bounding box center [401, 133] width 4 height 10
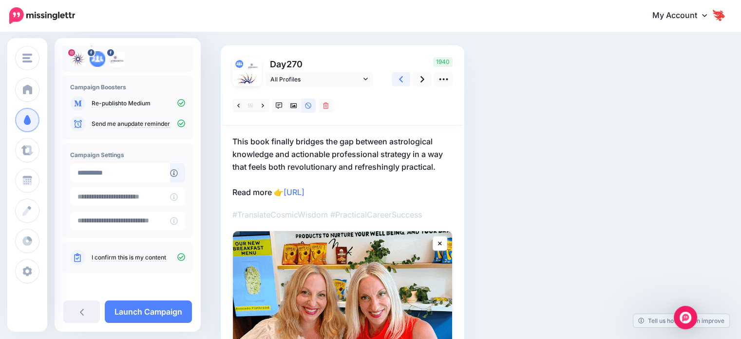
scroll to position [49, 0]
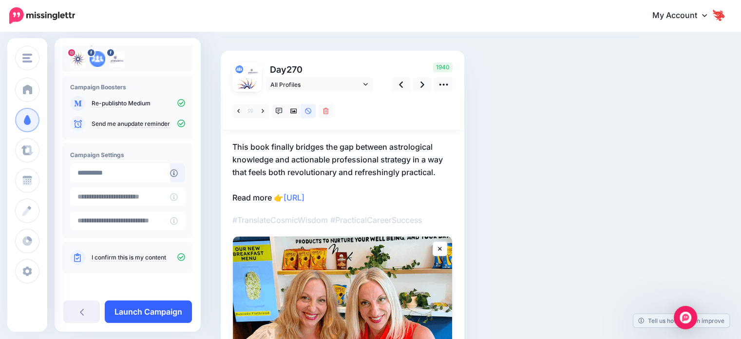
click at [151, 311] on link "Launch Campaign" at bounding box center [148, 311] width 87 height 22
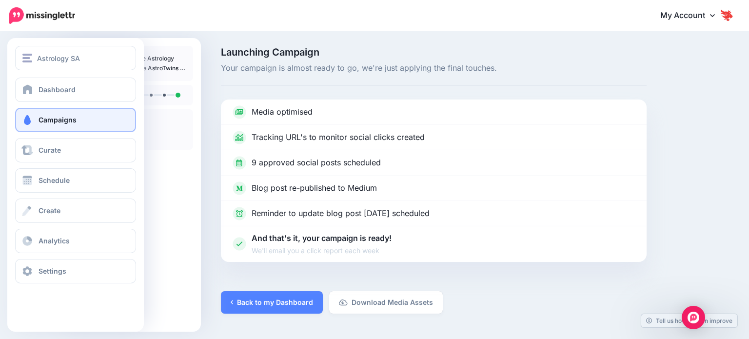
click at [53, 163] on div "Dashboard Campaigns Curate Schedule Create Analytics Settings Facebook Communit…" at bounding box center [75, 180] width 136 height 206
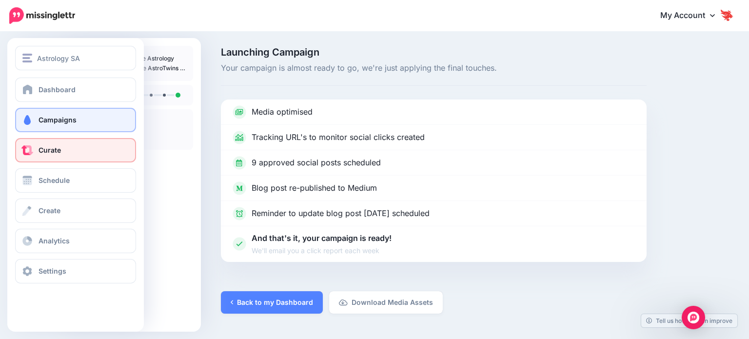
click at [53, 158] on link "Curate" at bounding box center [75, 150] width 121 height 24
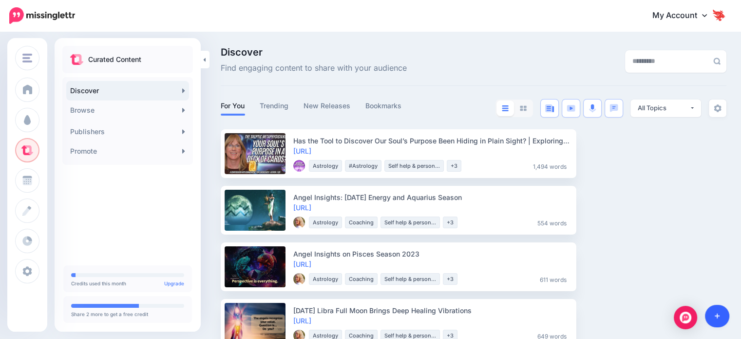
click at [717, 319] on icon at bounding box center [717, 315] width 5 height 7
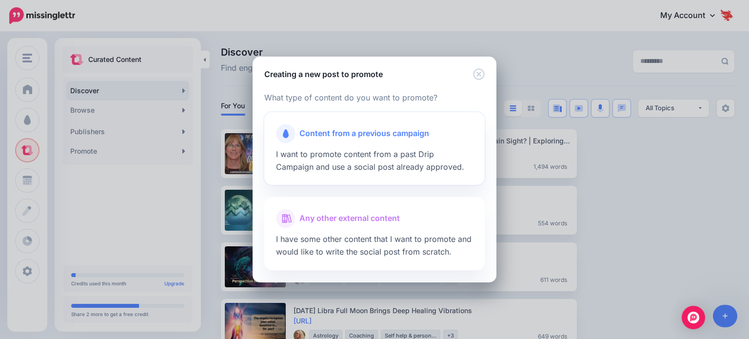
click at [347, 164] on span "I want to promote content from a past Drip Campaign and use a social post alrea…" at bounding box center [370, 160] width 188 height 22
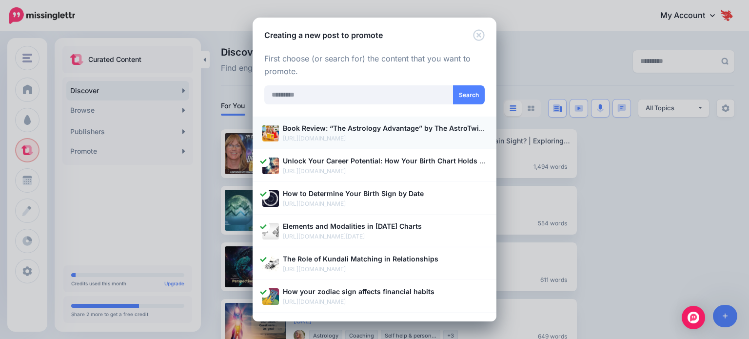
click at [345, 142] on p "[URL][DOMAIN_NAME]" at bounding box center [385, 139] width 204 height 10
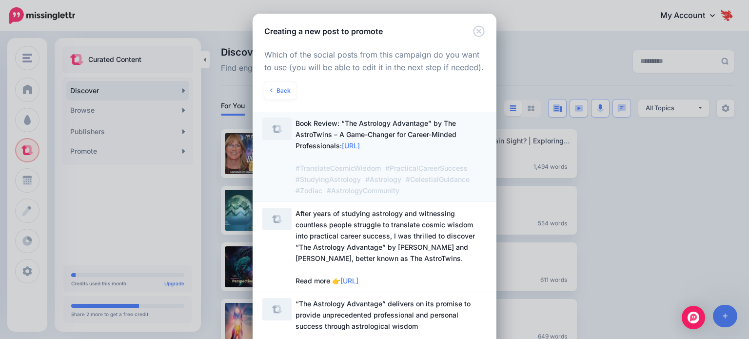
click at [422, 149] on span "Book Review: “The Astrology Advantage” by The AstroTwins – A Game-Changer for C…" at bounding box center [390, 156] width 191 height 78
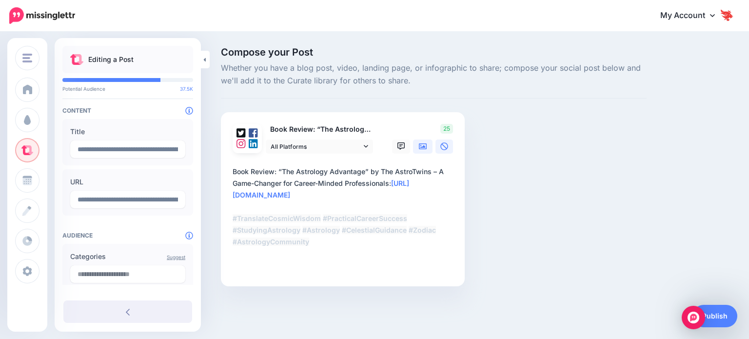
click at [426, 145] on icon at bounding box center [423, 146] width 8 height 6
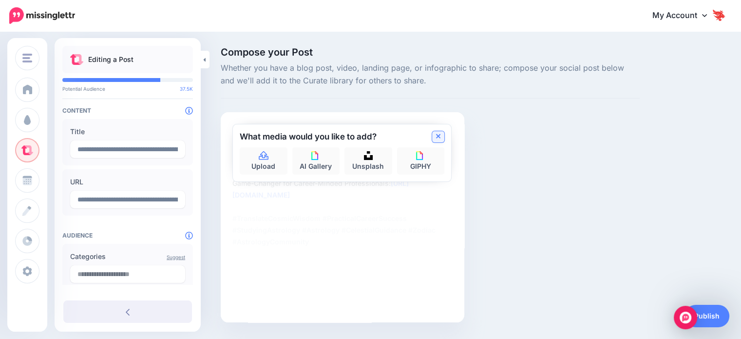
click at [439, 141] on link at bounding box center [438, 136] width 12 height 11
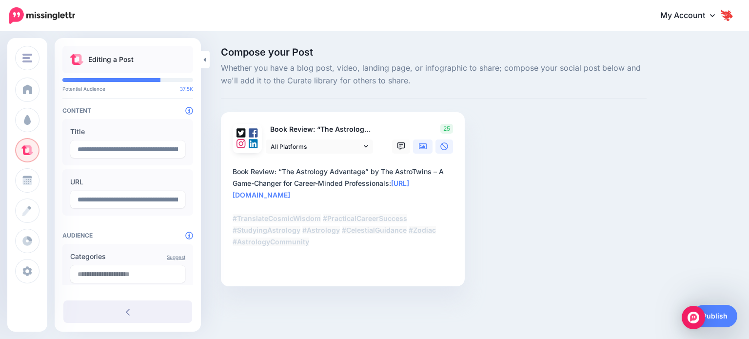
click at [421, 146] on icon at bounding box center [423, 146] width 8 height 8
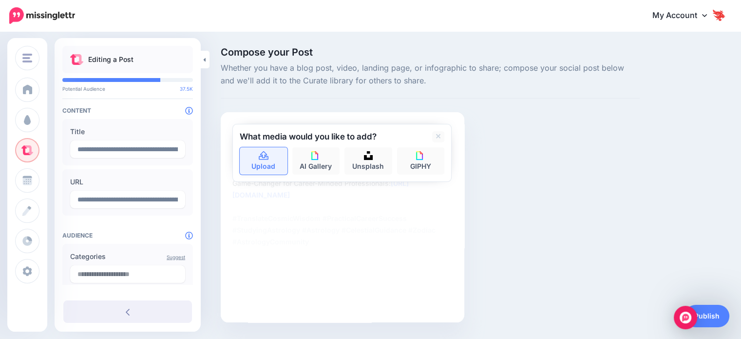
click at [274, 158] on link "Upload" at bounding box center [264, 160] width 48 height 27
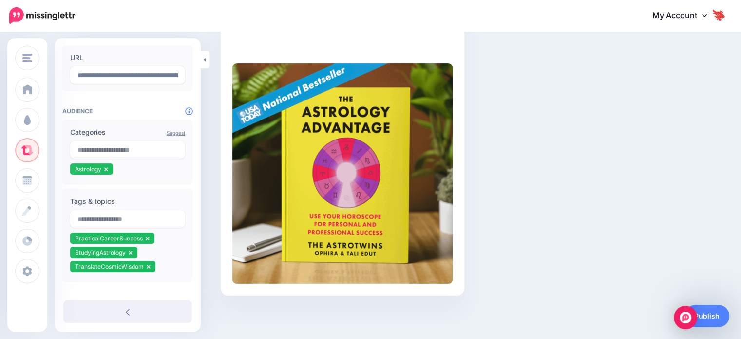
scroll to position [146, 0]
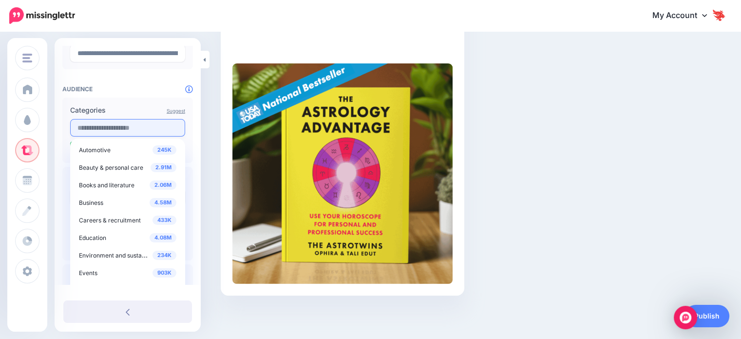
click at [122, 123] on input "text" at bounding box center [127, 128] width 115 height 18
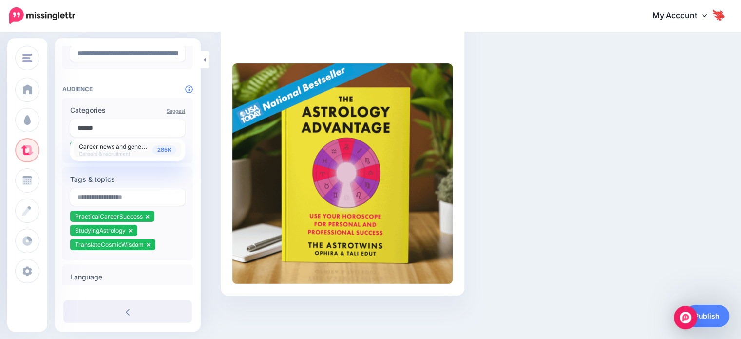
type input "******"
click at [109, 151] on span "Careers & recruitment" at bounding box center [104, 154] width 51 height 6
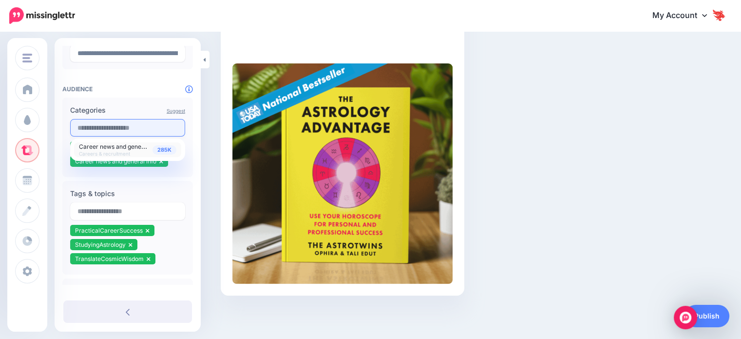
click at [100, 130] on input "text" at bounding box center [127, 128] width 115 height 18
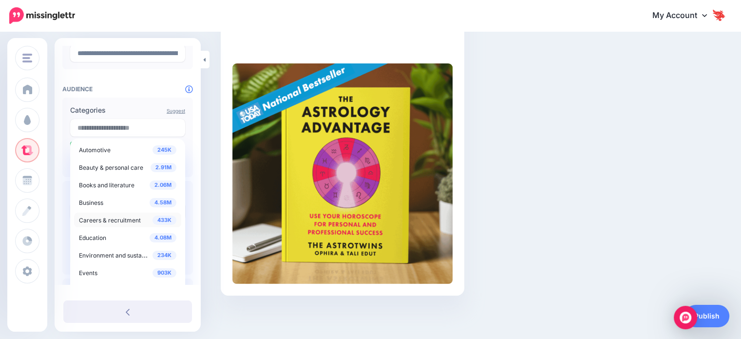
click at [110, 220] on span "Careers & recruitment" at bounding box center [110, 219] width 62 height 7
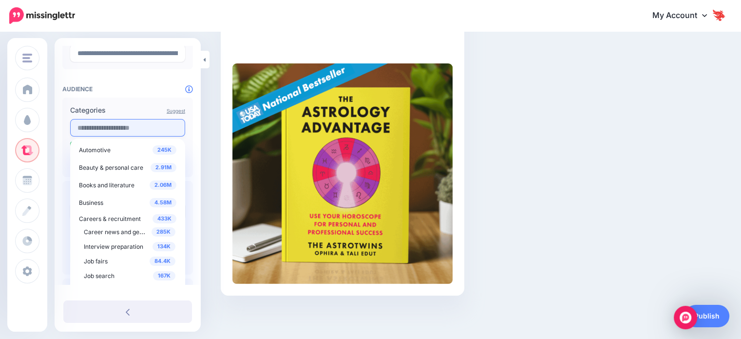
click at [112, 132] on input "text" at bounding box center [127, 128] width 115 height 18
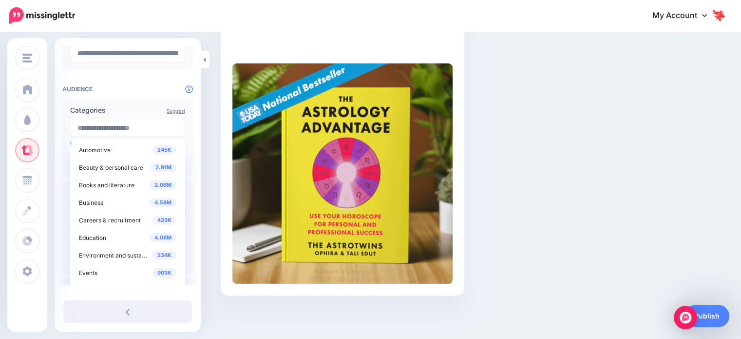
click at [208, 125] on div "Compose your Post Whether you have a blog post, video, landing page, or infogra…" at bounding box center [370, 75] width 741 height 527
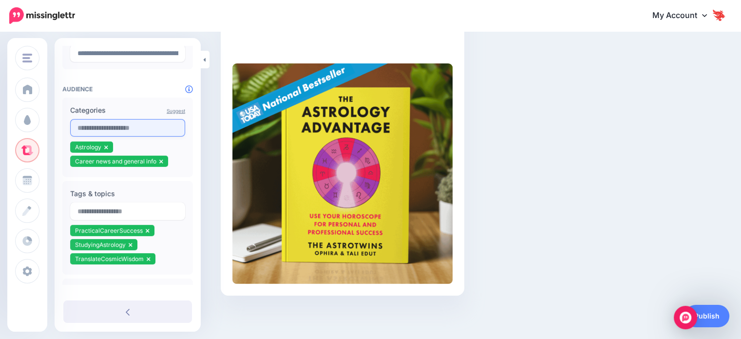
click at [105, 133] on input "text" at bounding box center [127, 128] width 115 height 18
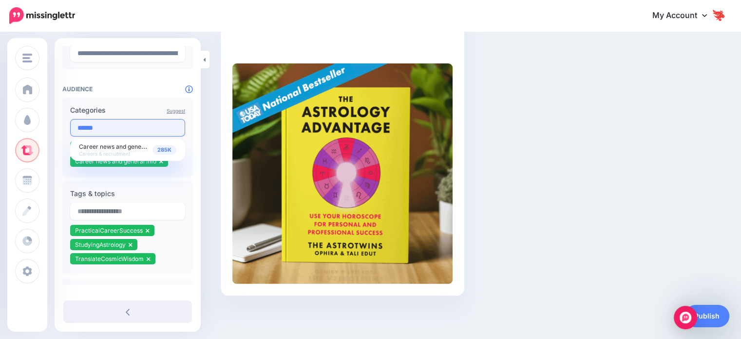
click at [103, 126] on input "******" at bounding box center [127, 128] width 115 height 18
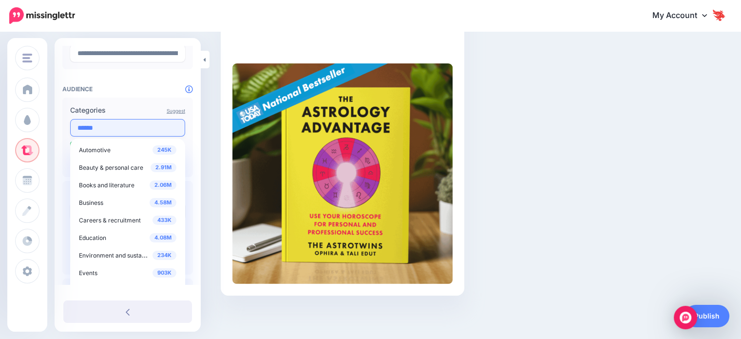
click at [103, 126] on input "******" at bounding box center [127, 128] width 115 height 18
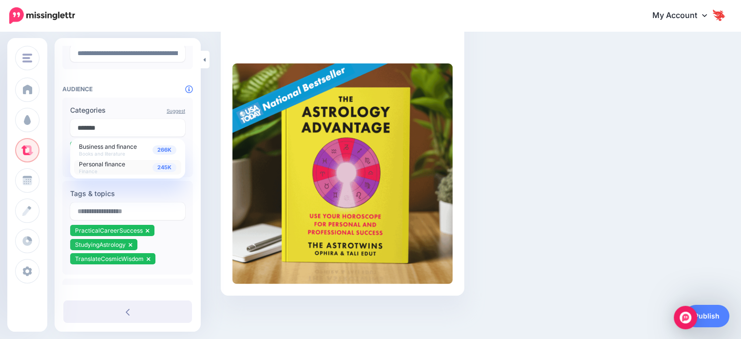
type input "*******"
click at [107, 167] on span "Personal finance" at bounding box center [102, 163] width 46 height 7
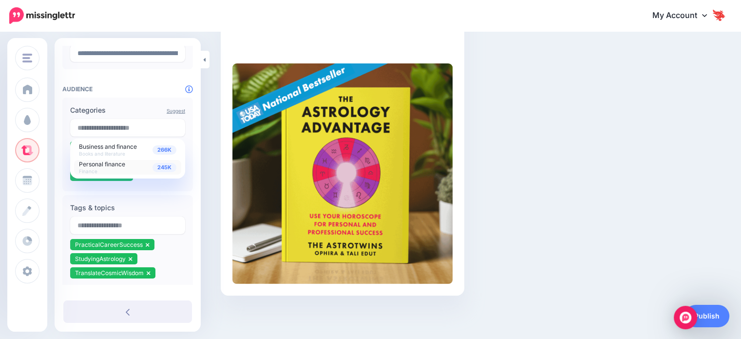
click at [193, 257] on div "Tags & topics PracticalCareerSuccess StudyingAstrology TranslateCosmicWisdom" at bounding box center [127, 242] width 131 height 94
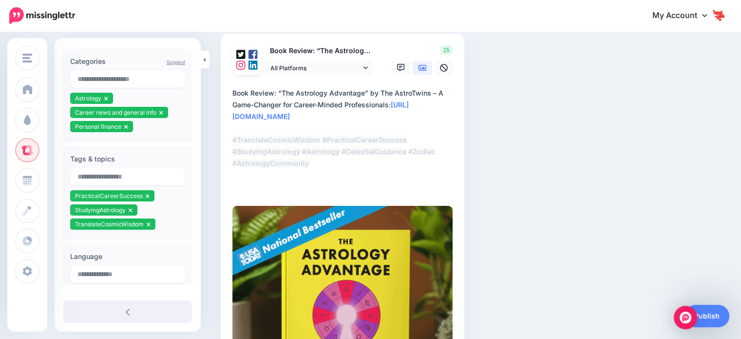
scroll to position [26, 0]
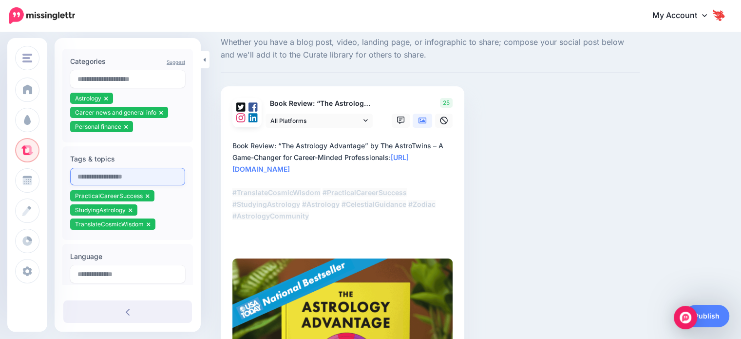
paste input "**********"
type input "**********"
paste input "**********"
type input "**********"
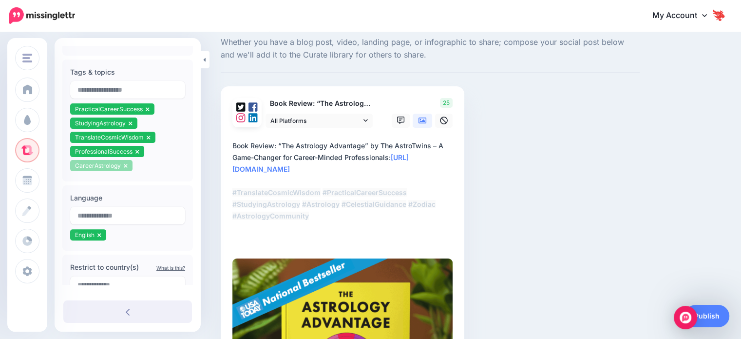
scroll to position [314, 0]
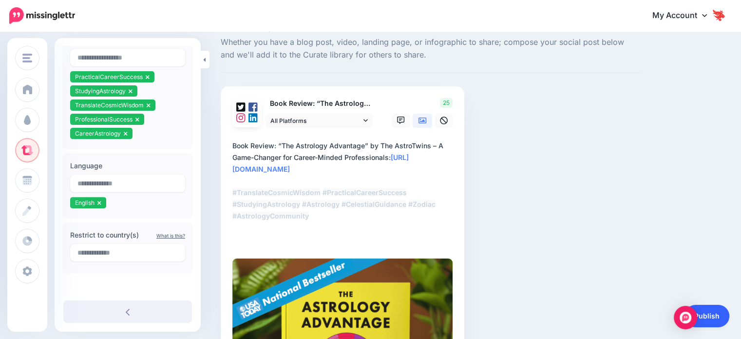
click at [711, 315] on link "Publish" at bounding box center [707, 316] width 45 height 22
